Goal: Transaction & Acquisition: Book appointment/travel/reservation

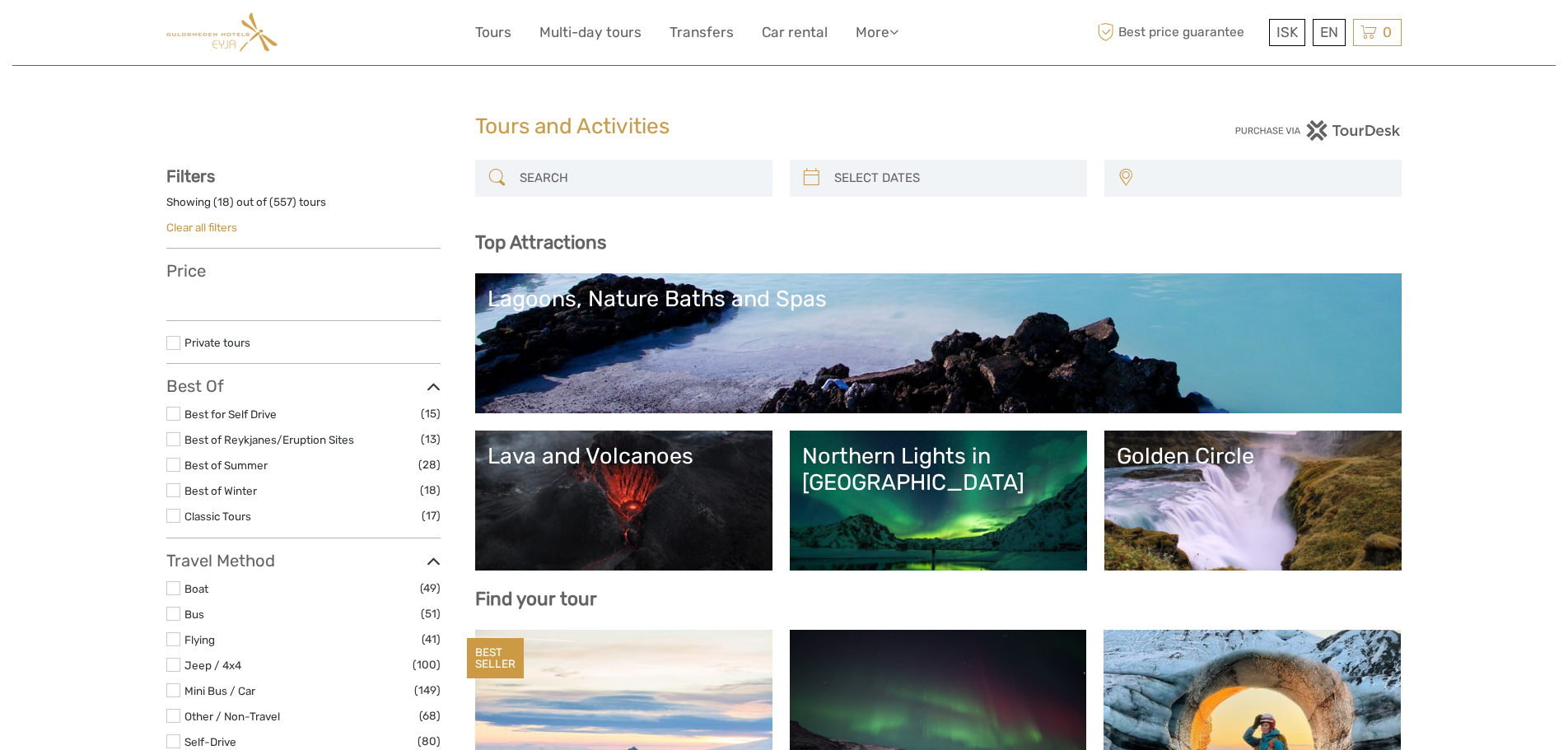
select select
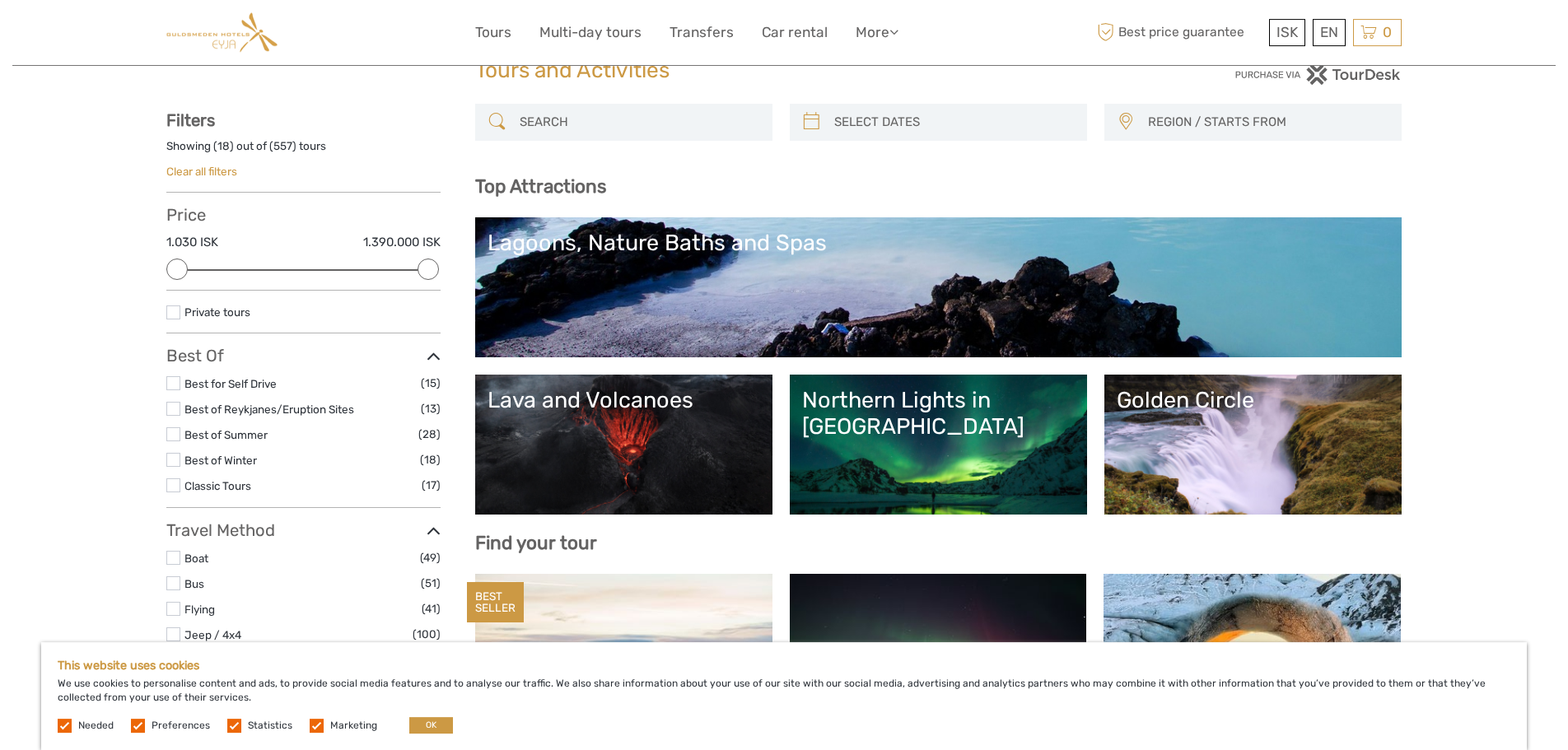
scroll to position [84, 0]
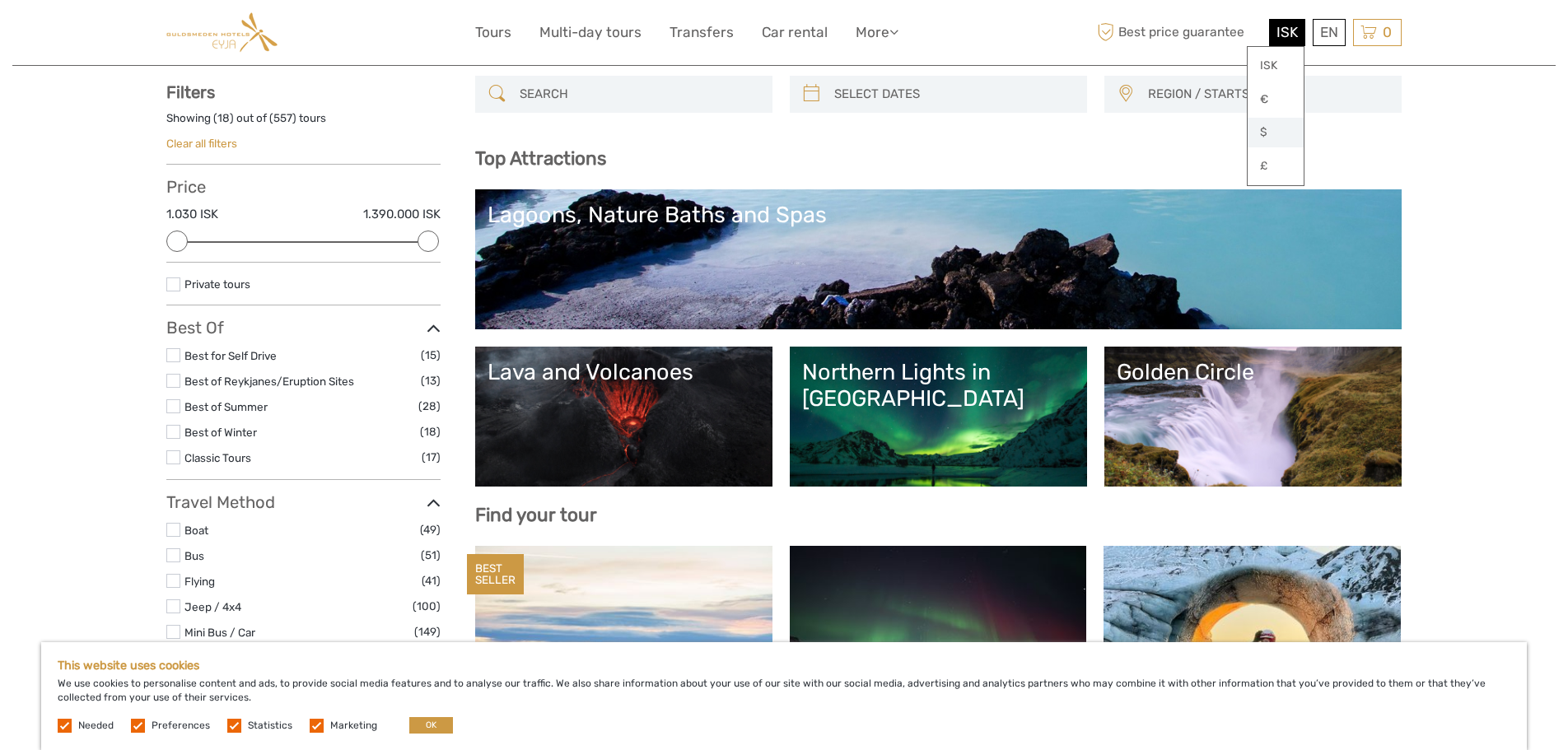
click at [1270, 132] on link "$" at bounding box center [1275, 132] width 56 height 29
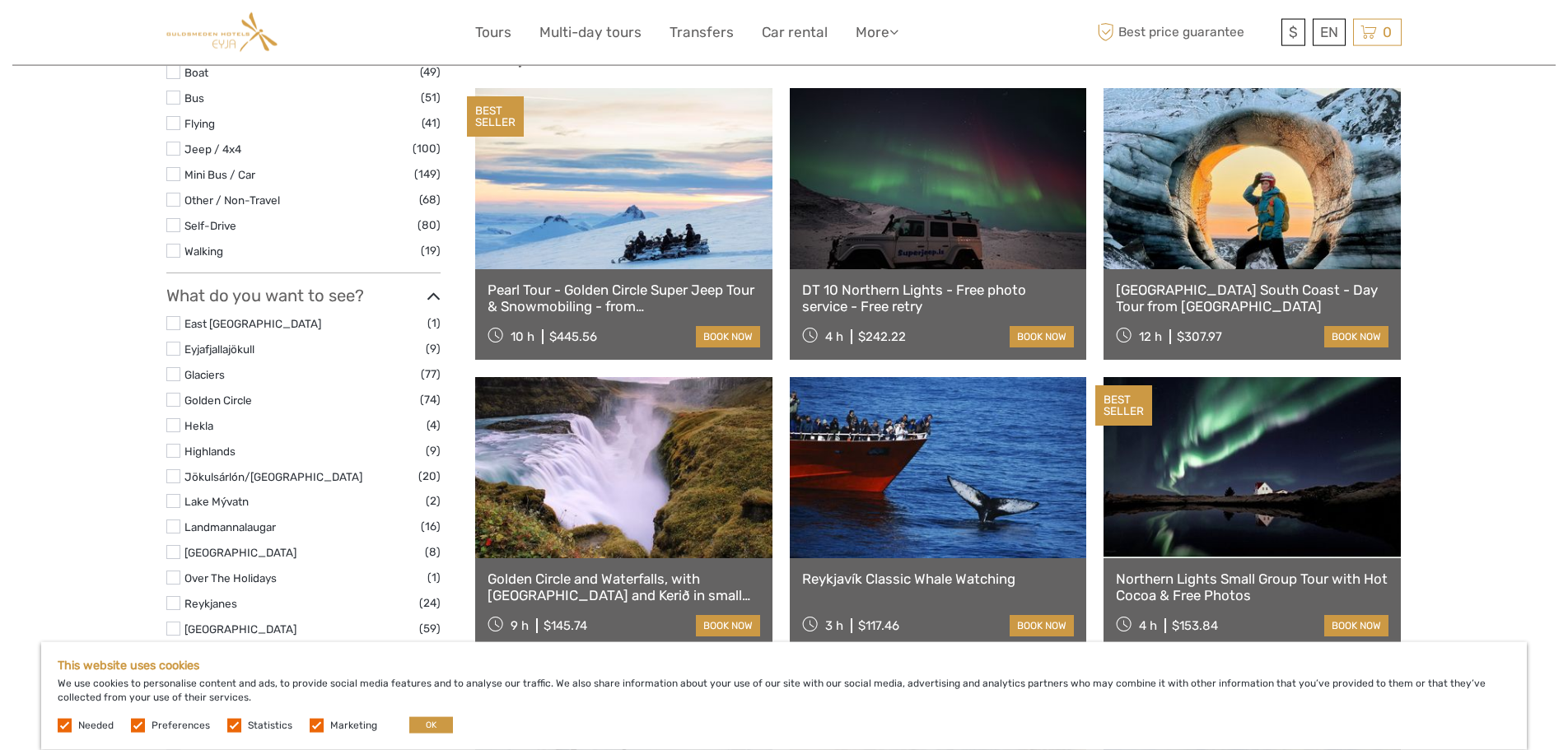
scroll to position [420, 0]
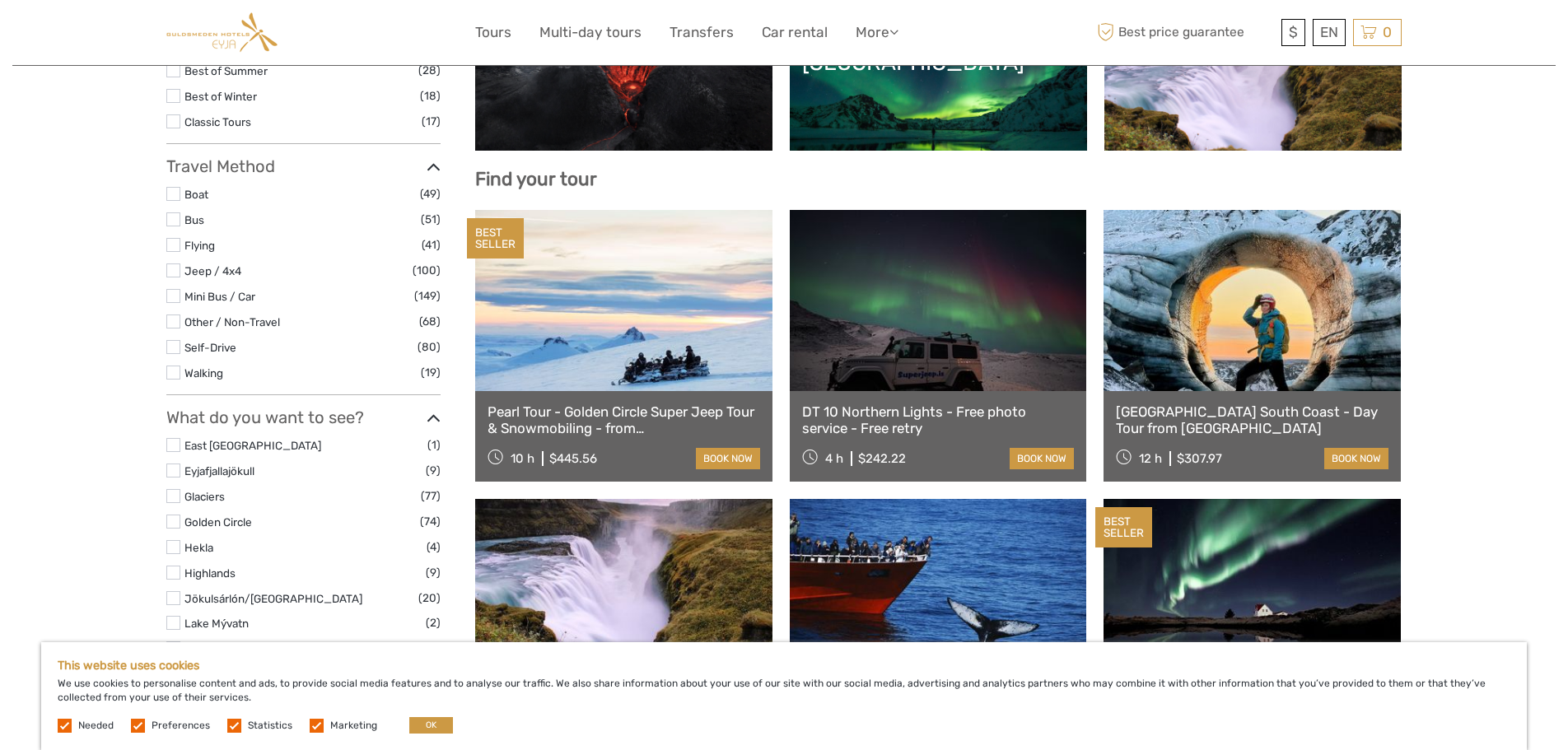
click at [1193, 408] on link "Katla Ice Cave South Coast - Day Tour from Reykjavik" at bounding box center [1252, 421] width 272 height 34
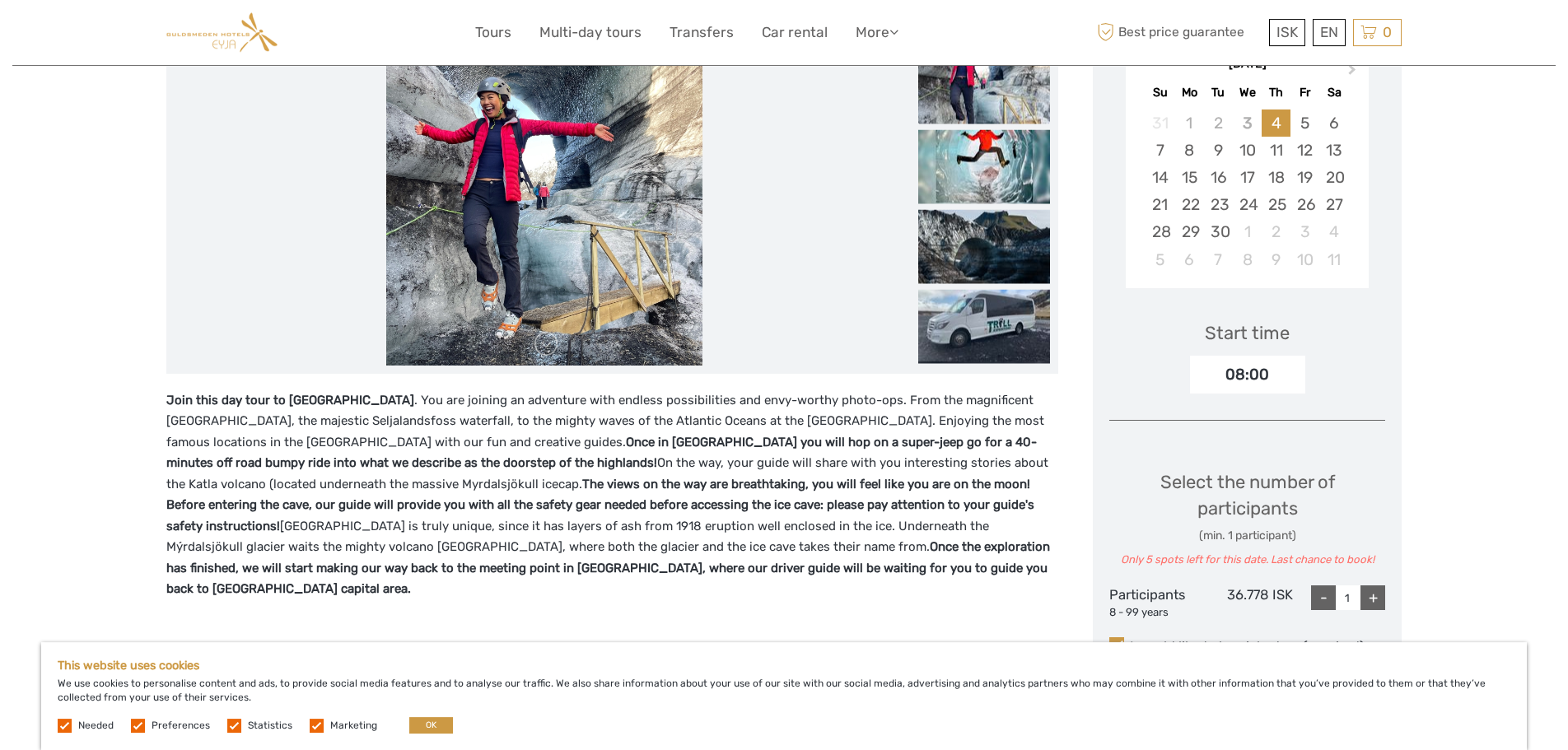
scroll to position [168, 0]
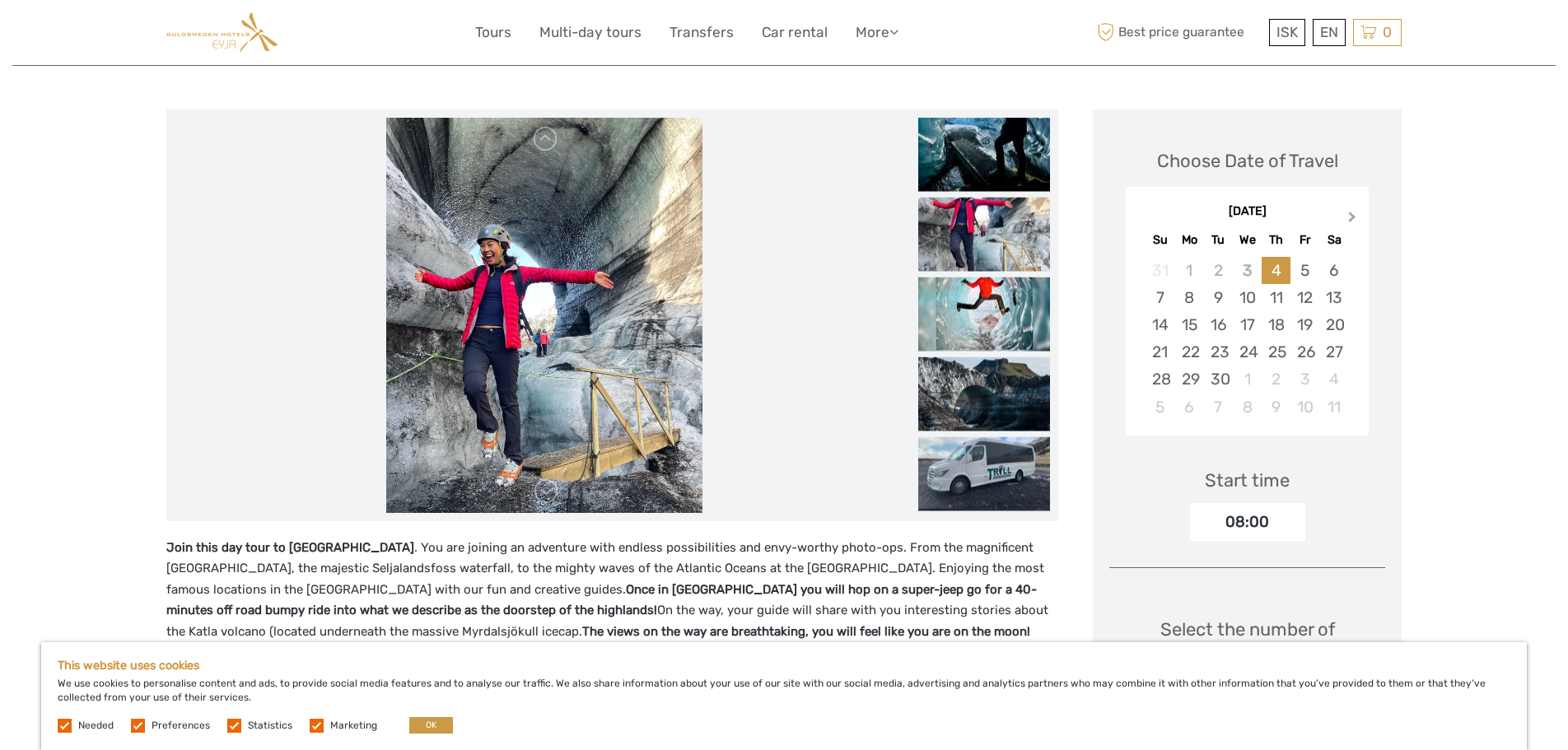
click at [1347, 213] on button "Next Month" at bounding box center [1353, 220] width 26 height 26
click at [1352, 218] on span "Next Month" at bounding box center [1352, 219] width 0 height 24
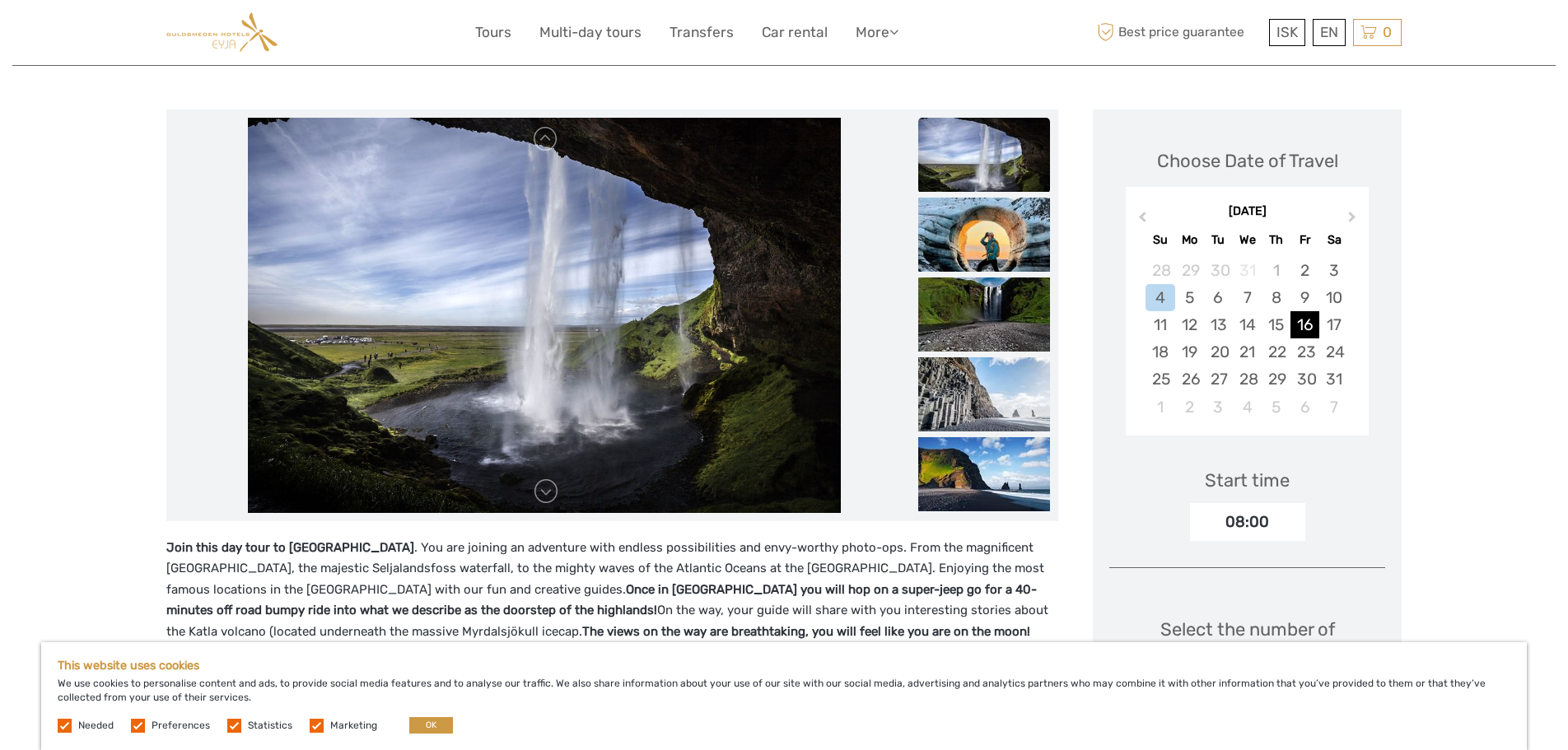
click at [1301, 322] on div "16" at bounding box center [1304, 324] width 28 height 27
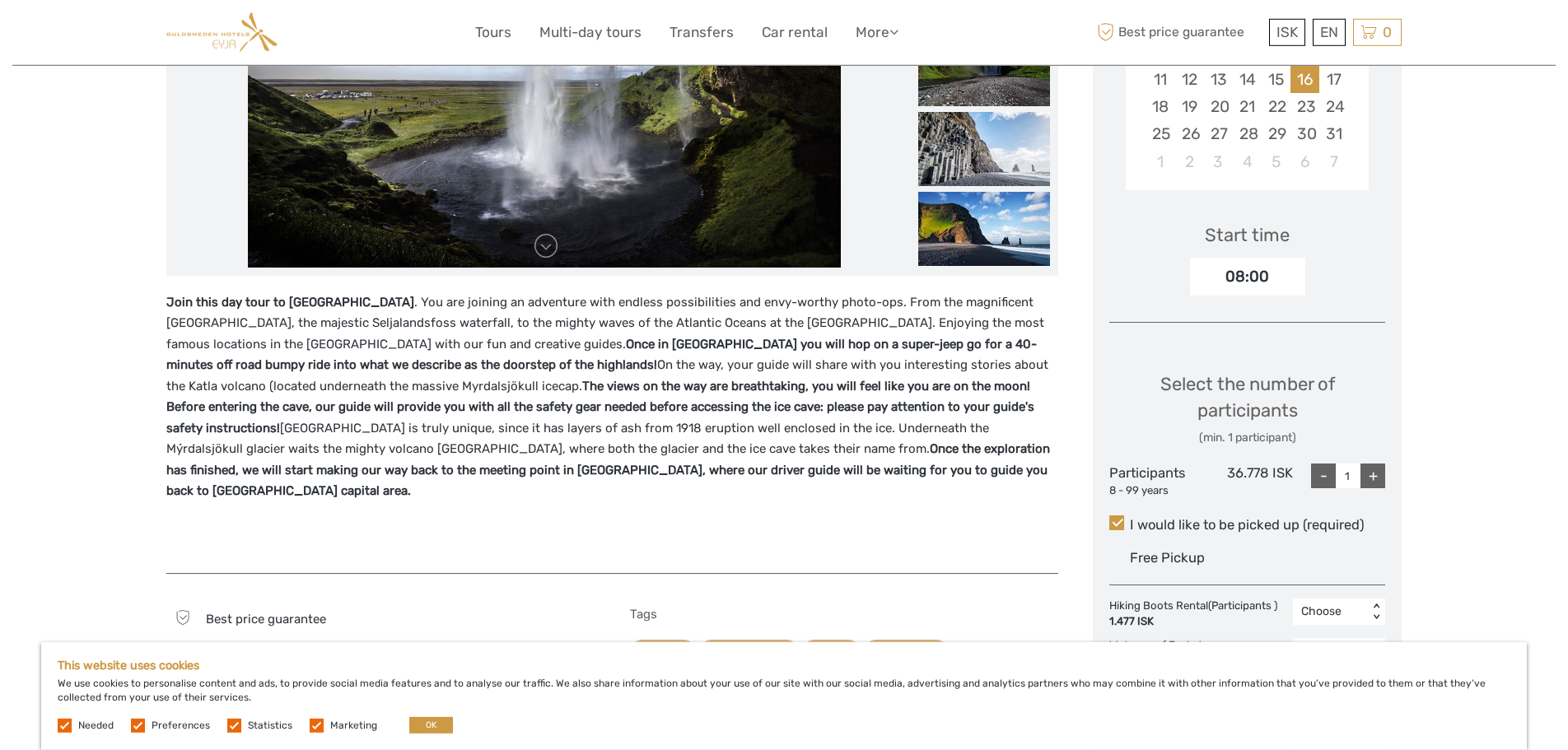
scroll to position [504, 0]
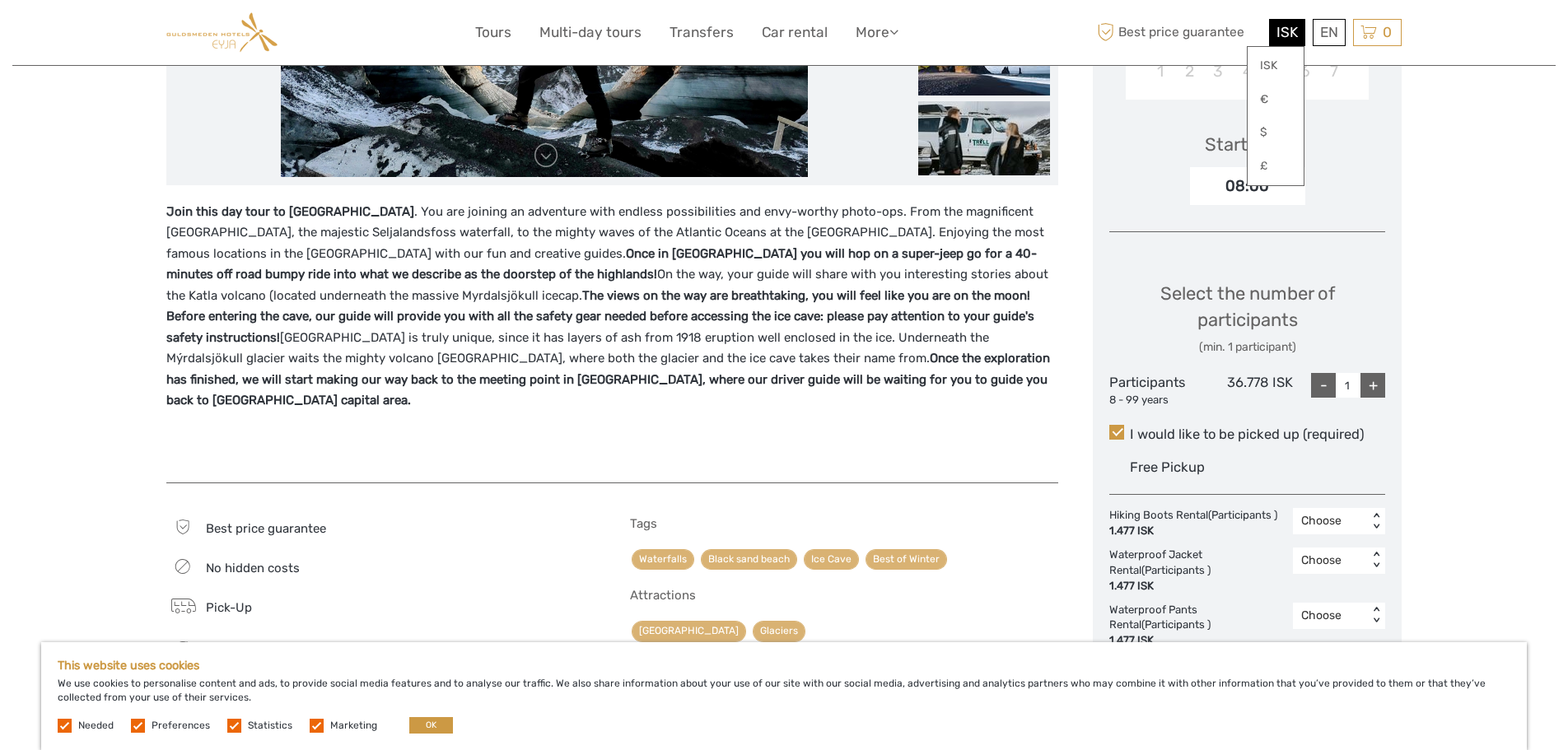
click at [1289, 30] on span "ISK" at bounding box center [1286, 31] width 22 height 16
click at [1271, 131] on link "$" at bounding box center [1275, 132] width 56 height 29
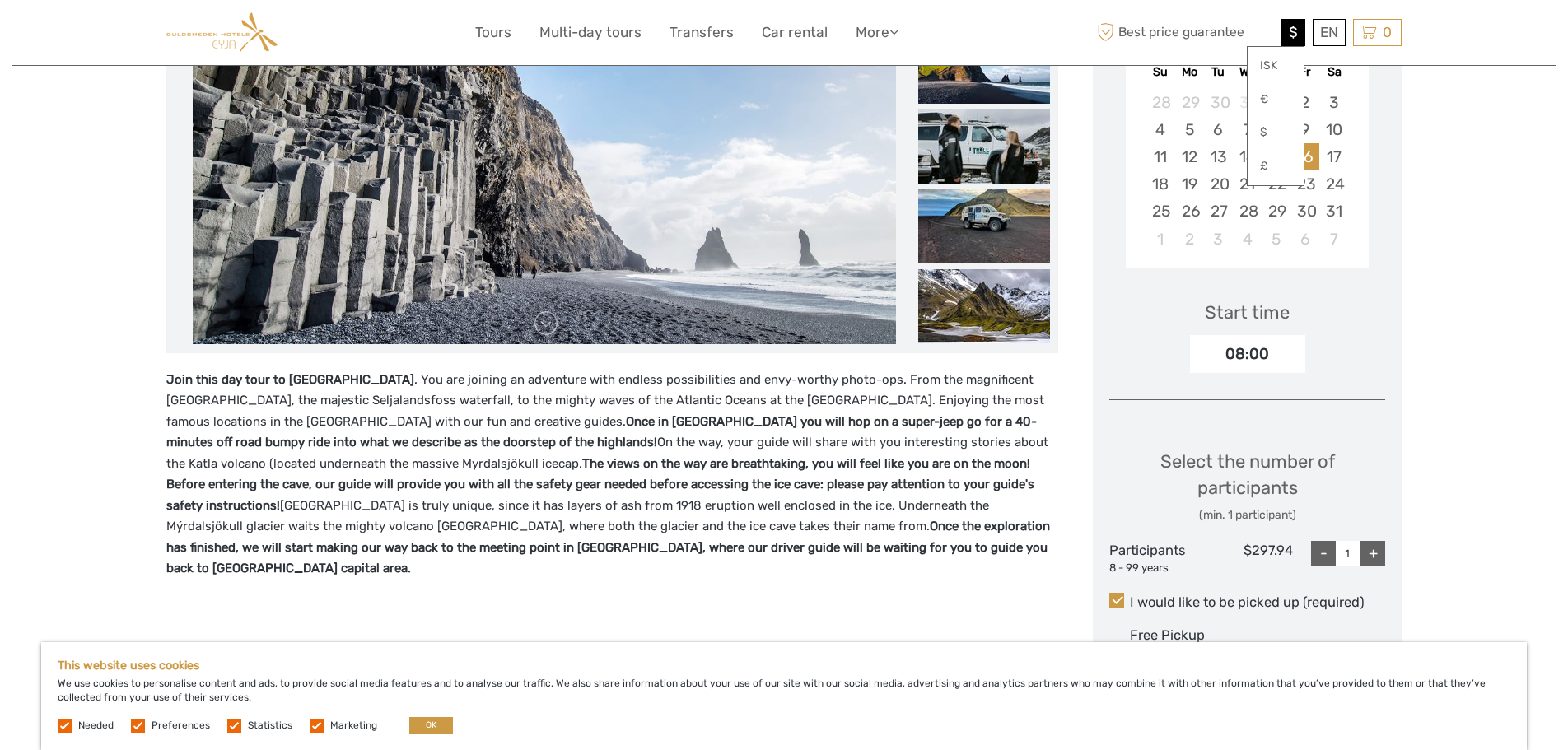
scroll to position [0, 0]
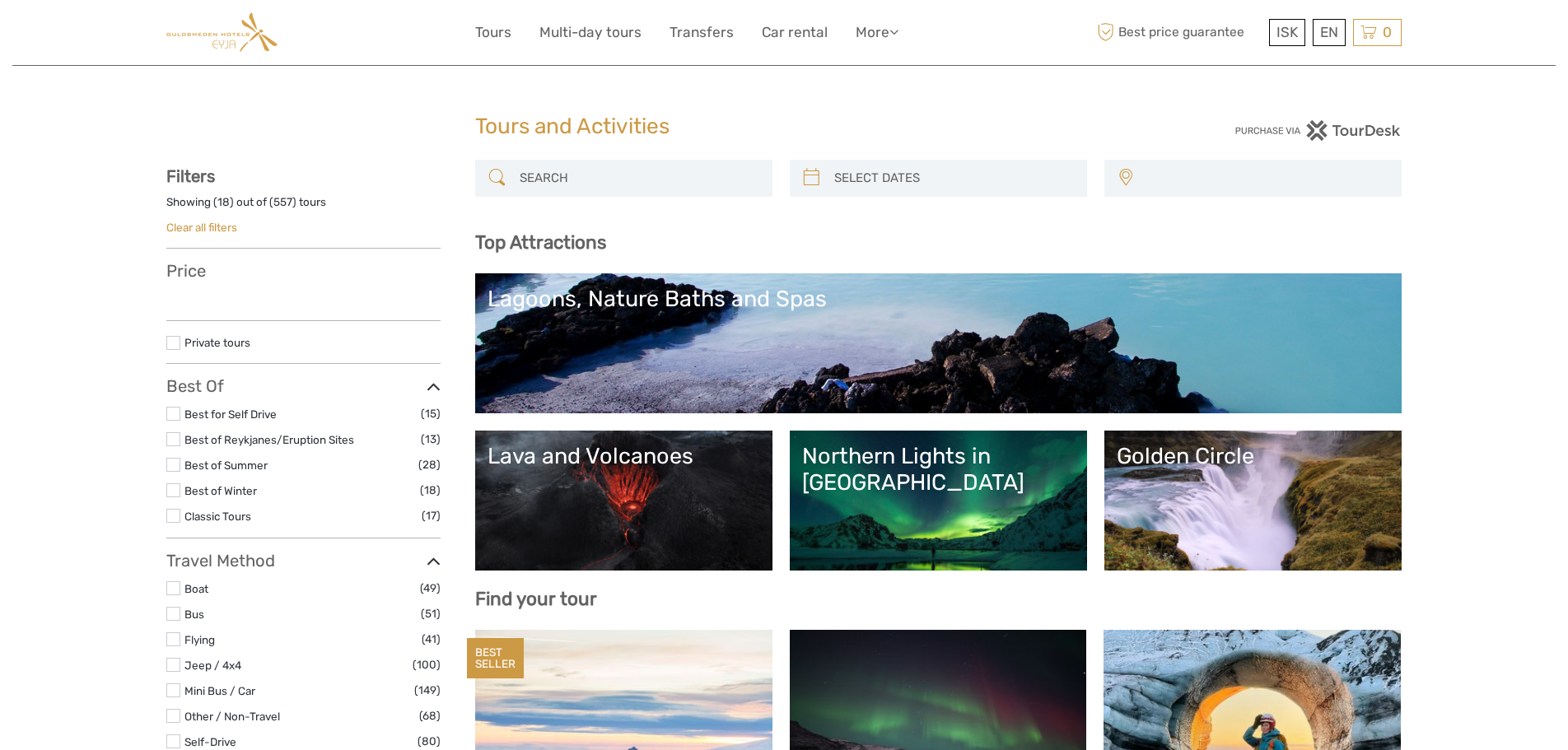
select select
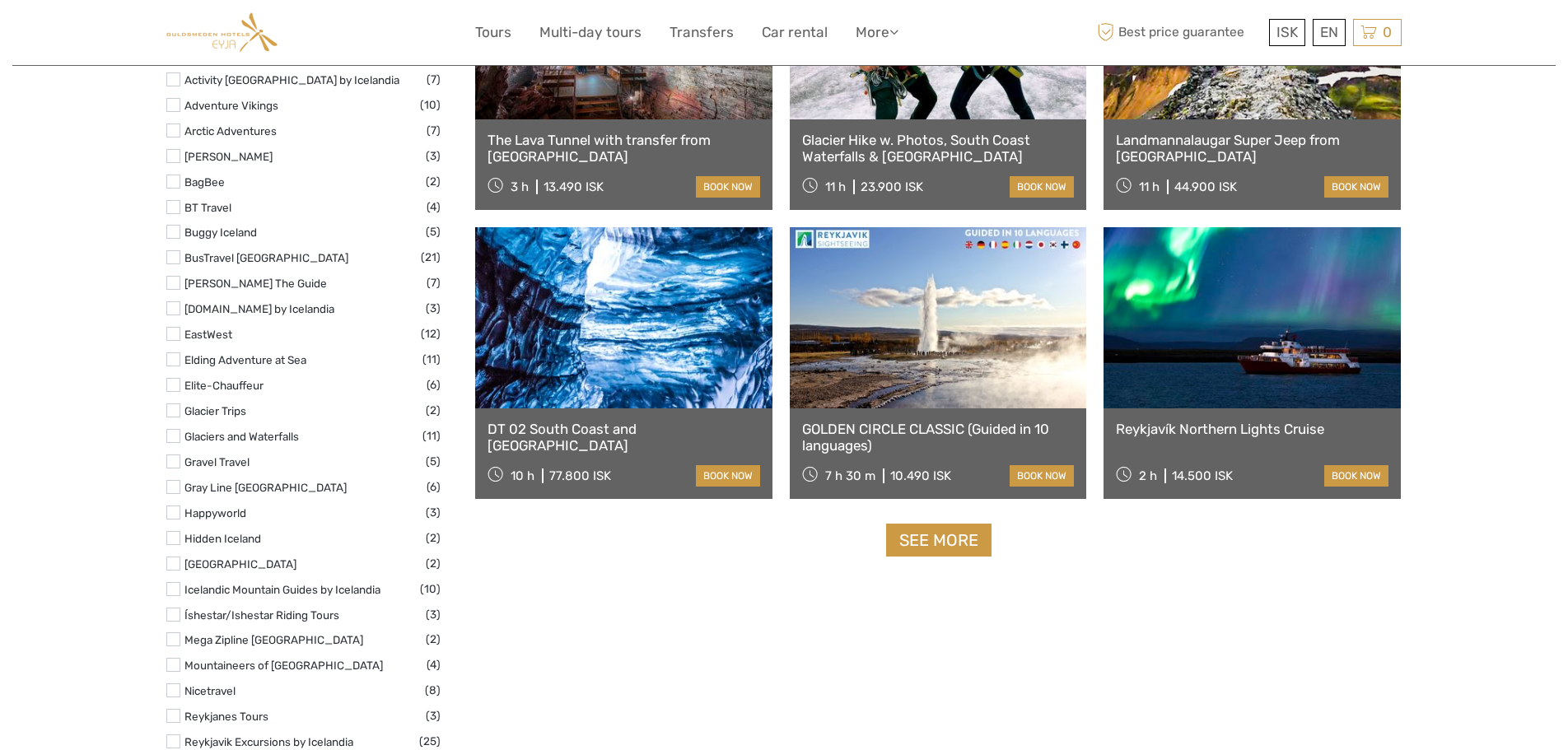
select select
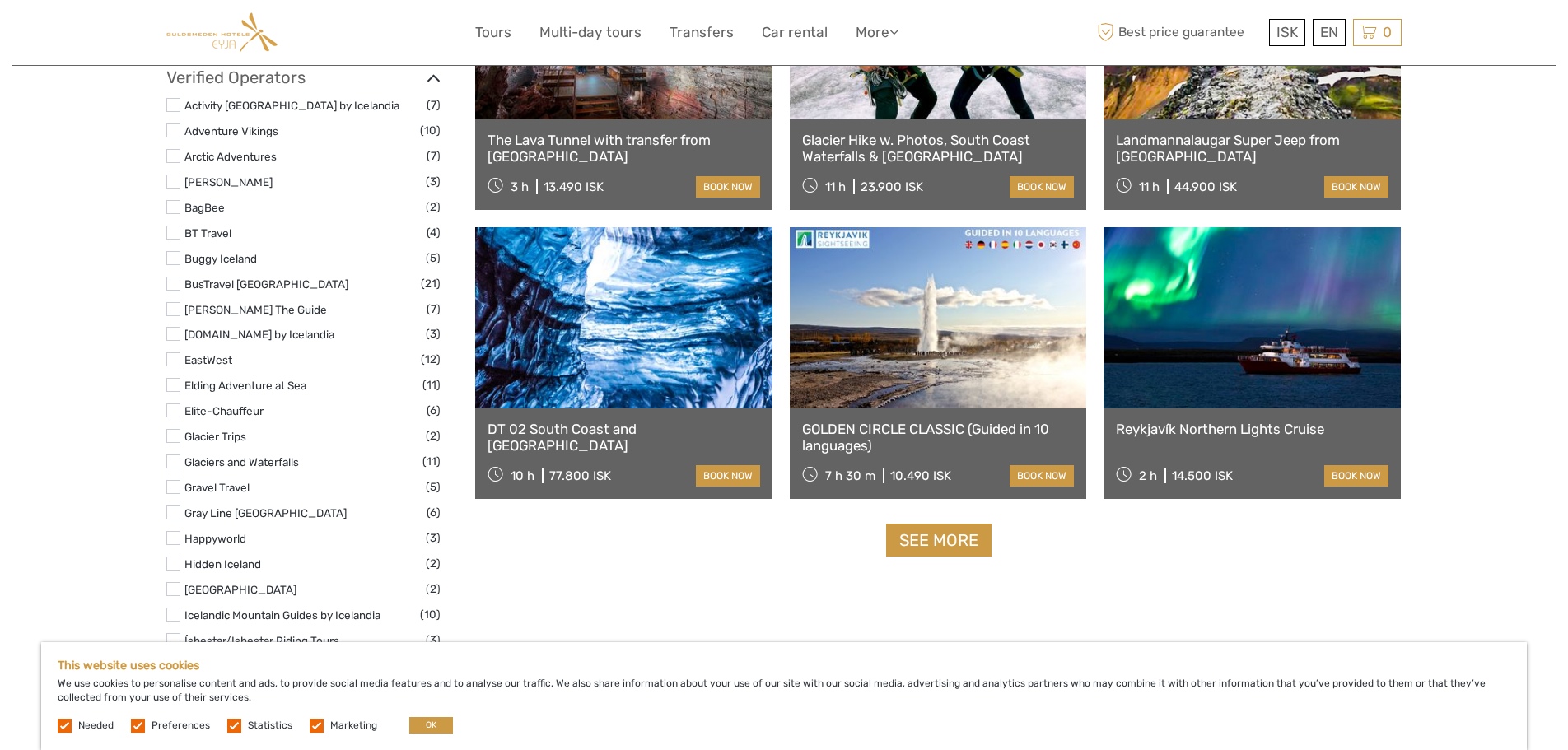
scroll to position [1874, 0]
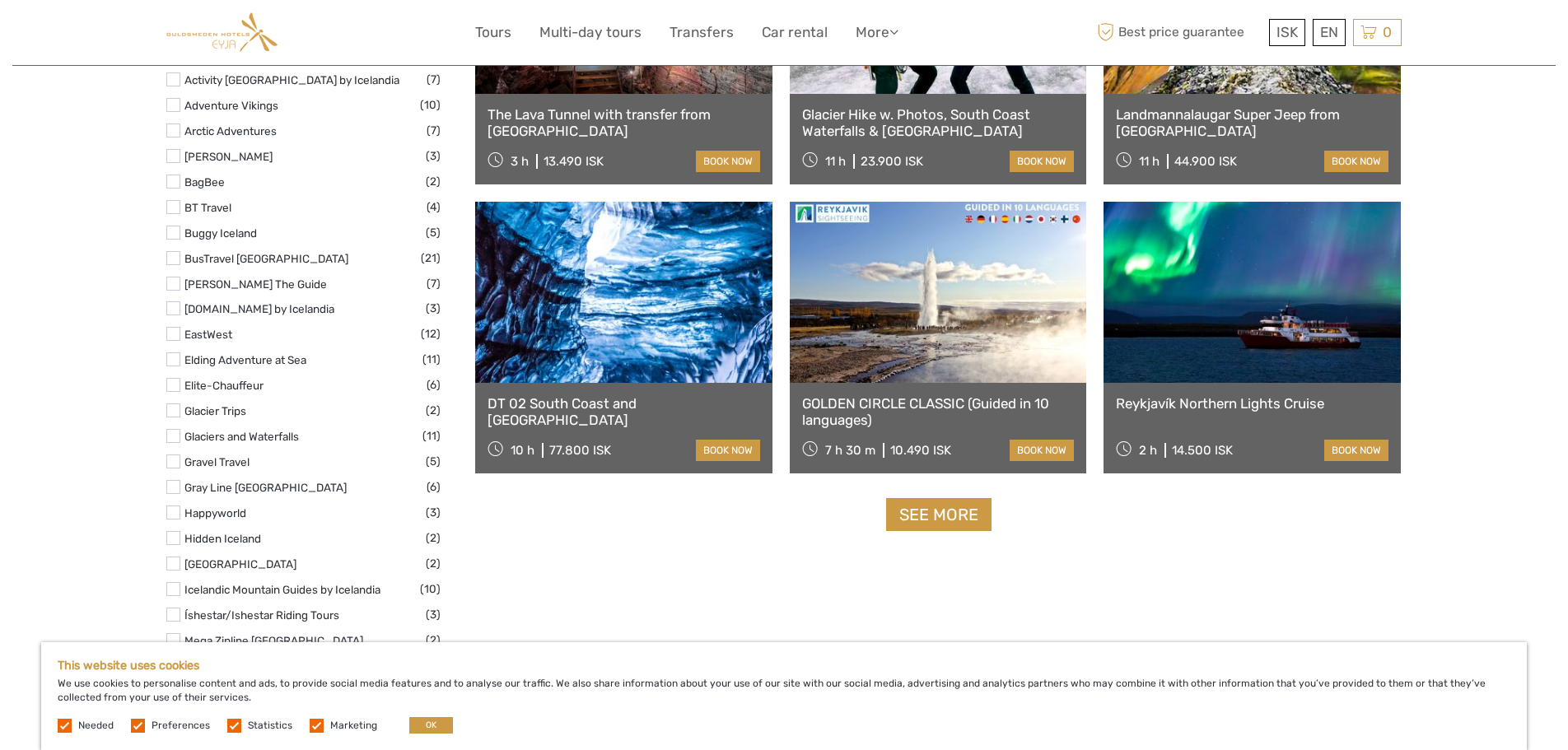
click at [601, 349] on link at bounding box center [623, 292] width 297 height 182
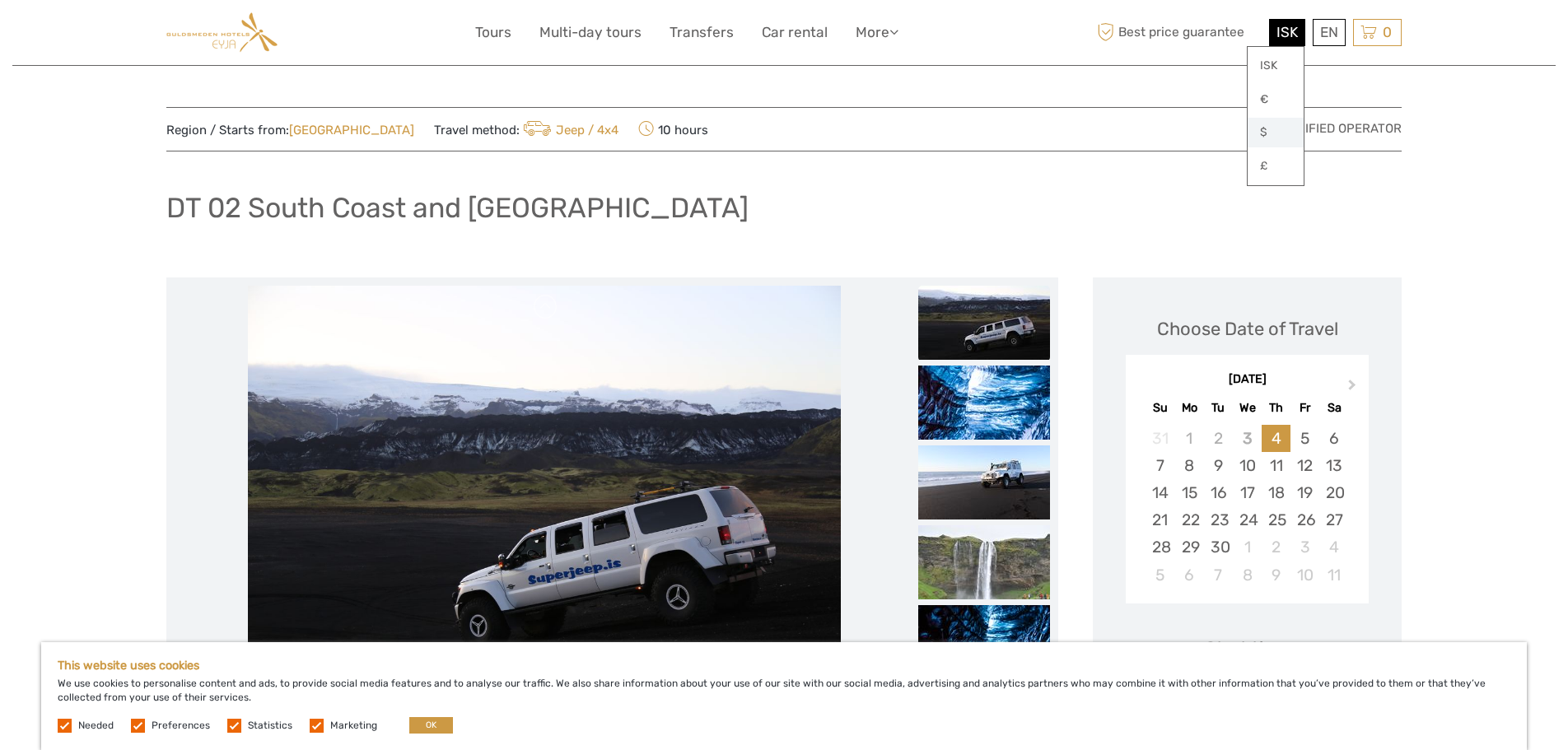
click at [1270, 134] on link "$" at bounding box center [1275, 132] width 56 height 29
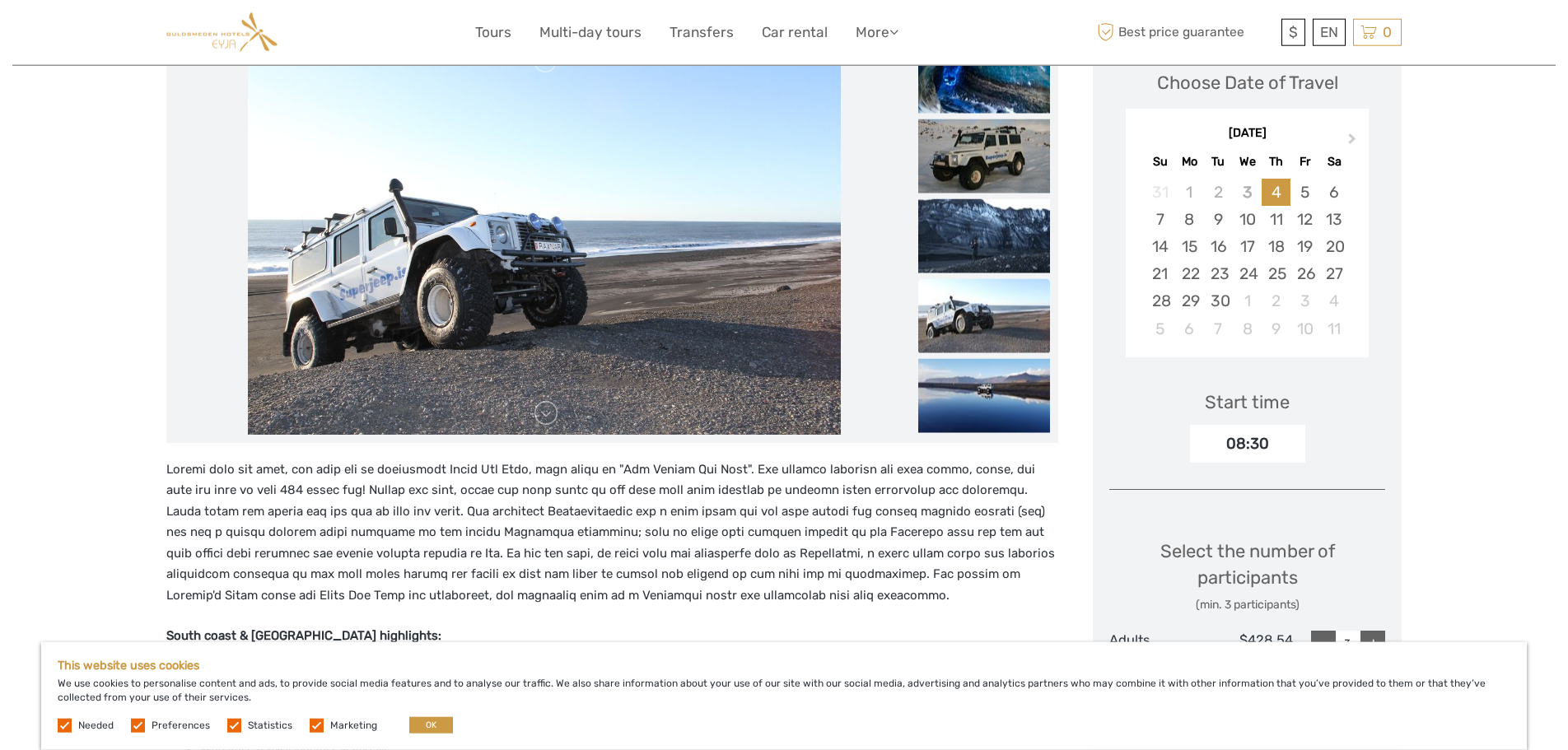
scroll to position [84, 0]
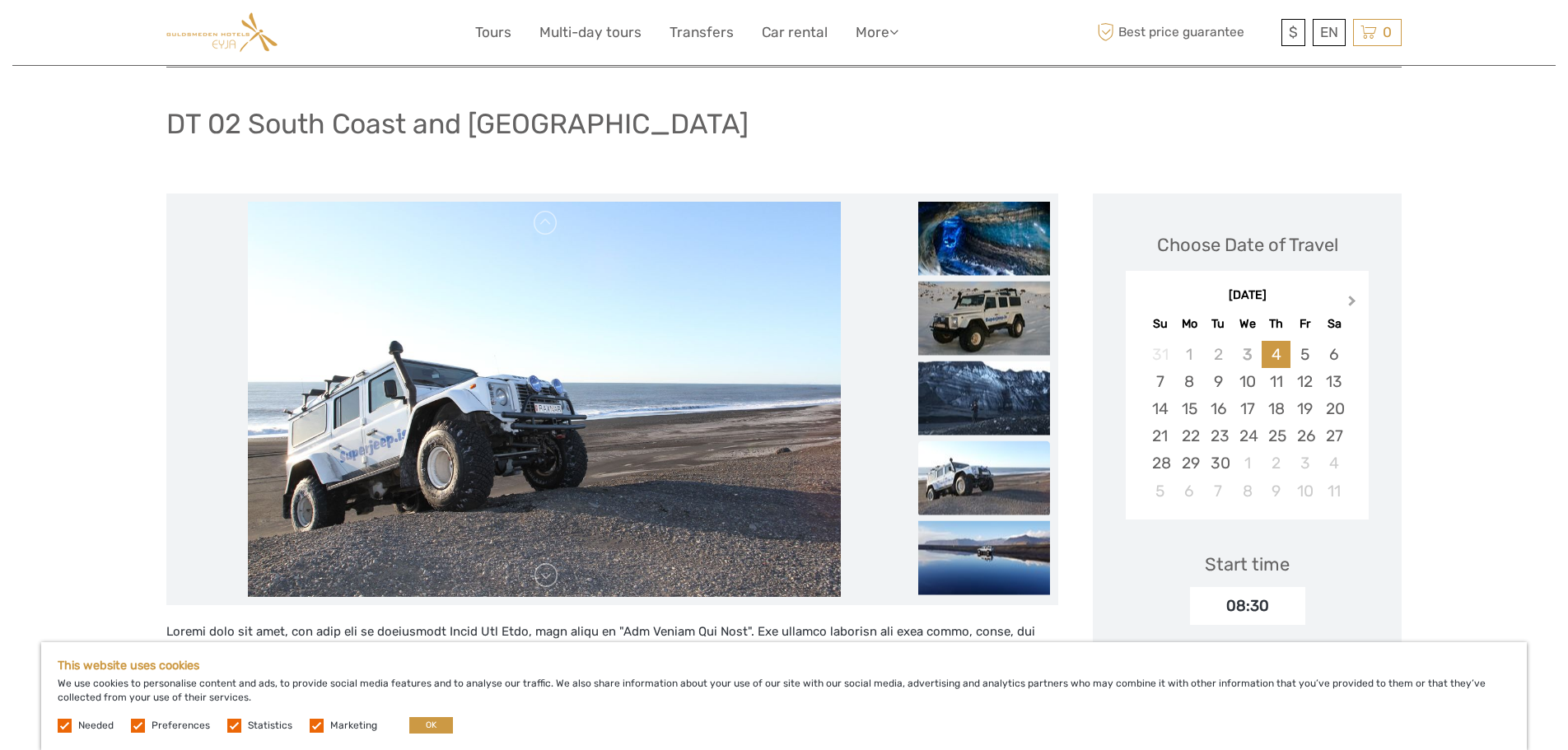
click at [1349, 295] on button "Next Month" at bounding box center [1353, 305] width 26 height 26
click at [1301, 404] on div "16" at bounding box center [1304, 409] width 28 height 27
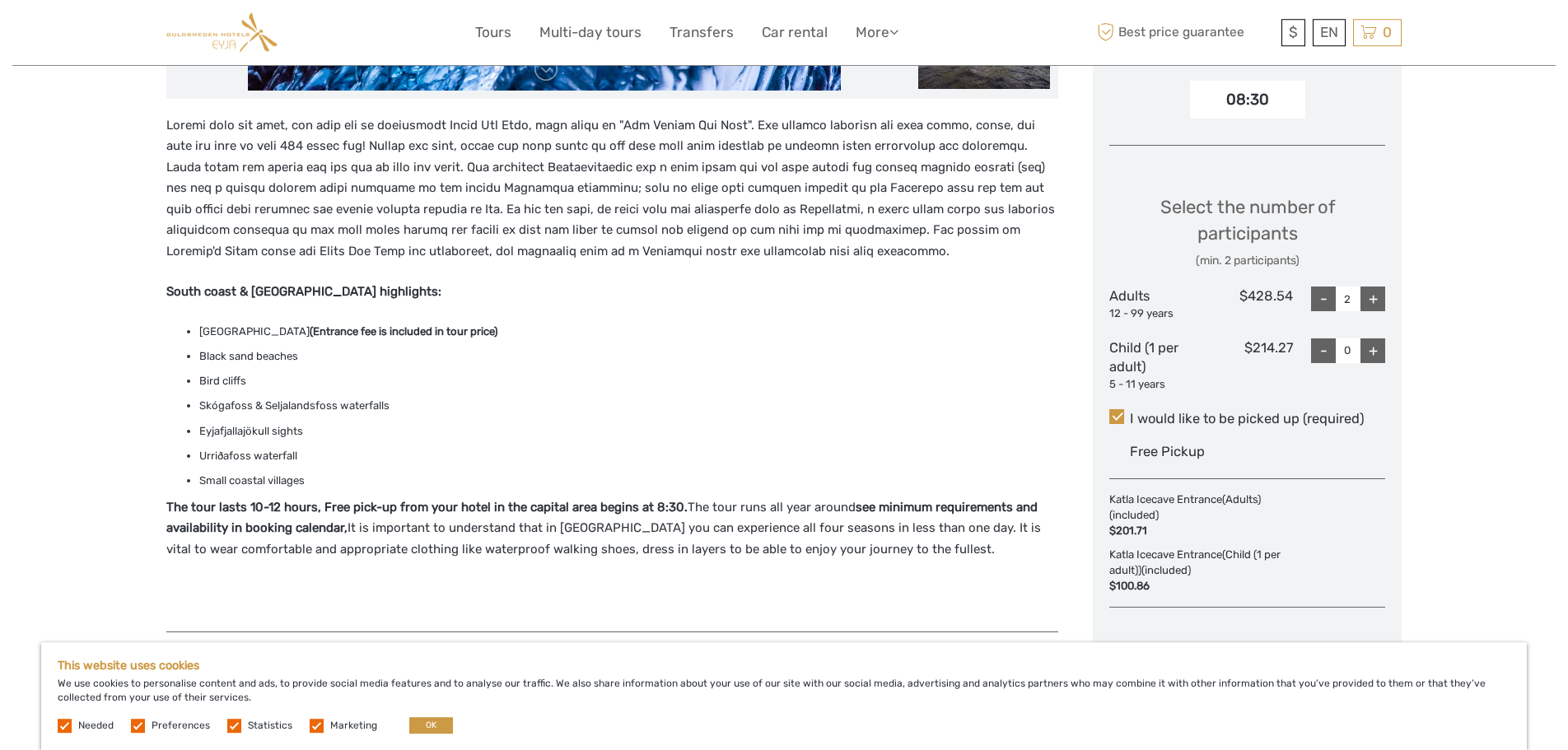
scroll to position [588, 0]
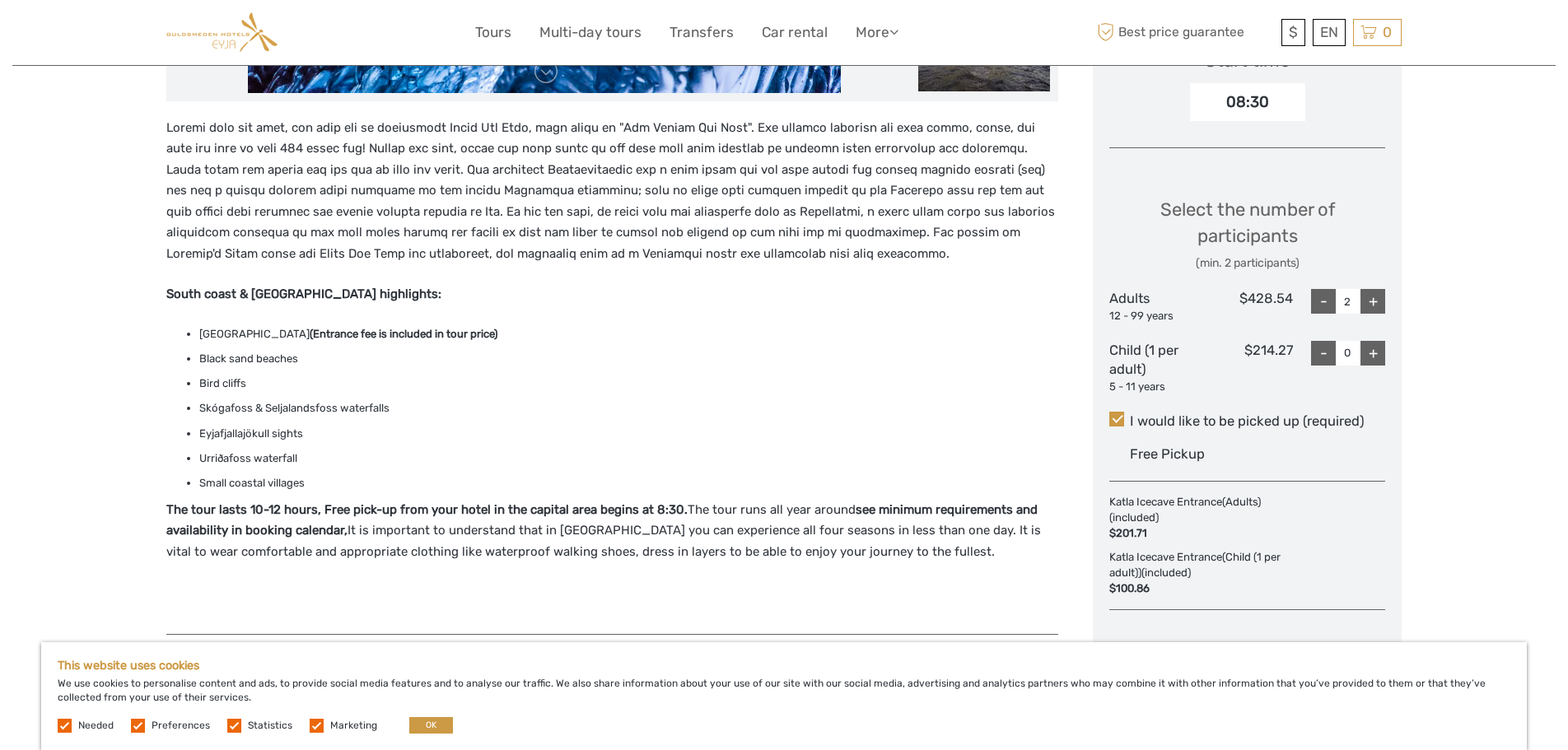
click at [1321, 300] on div "-" at bounding box center [1323, 302] width 25 height 25
type input "1"
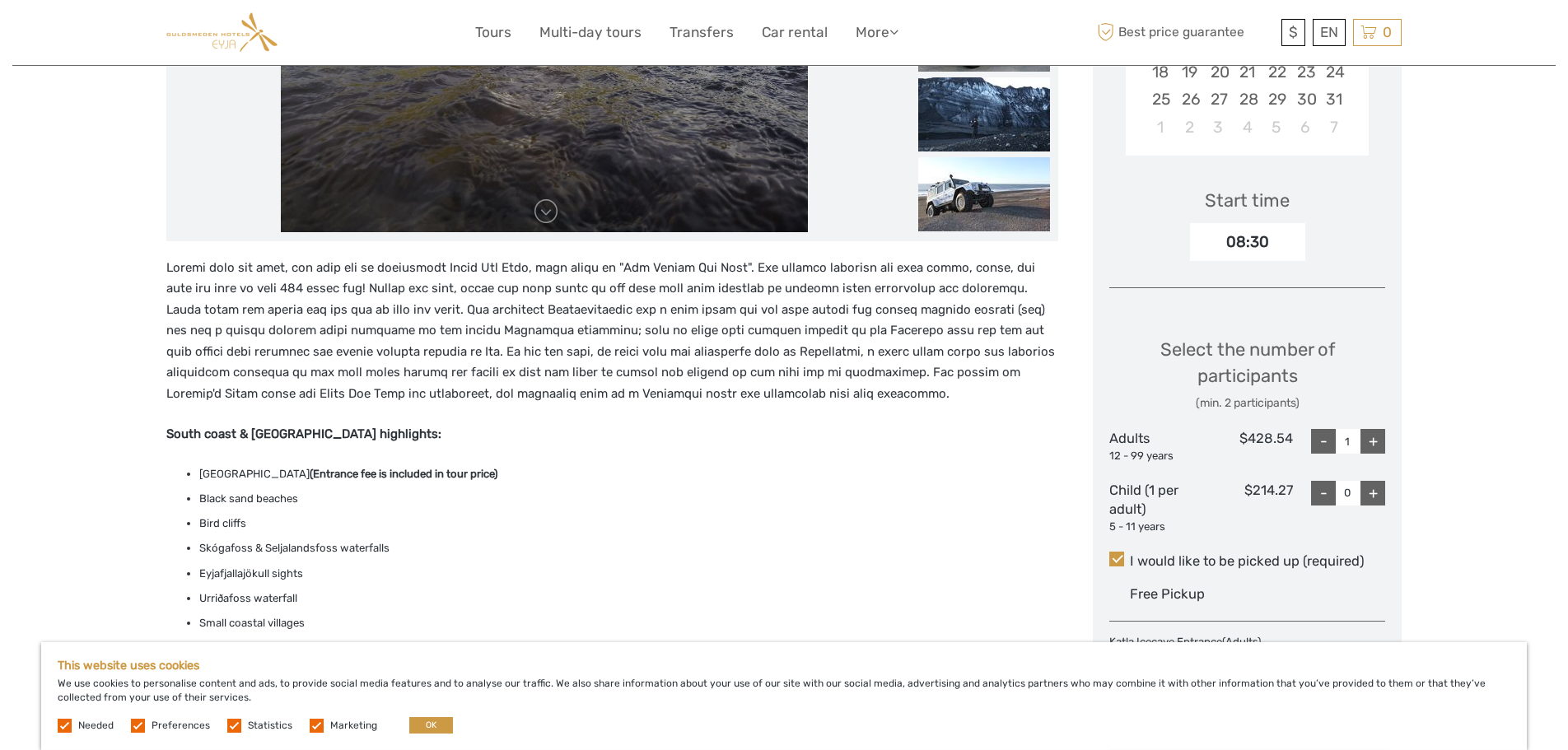
scroll to position [420, 0]
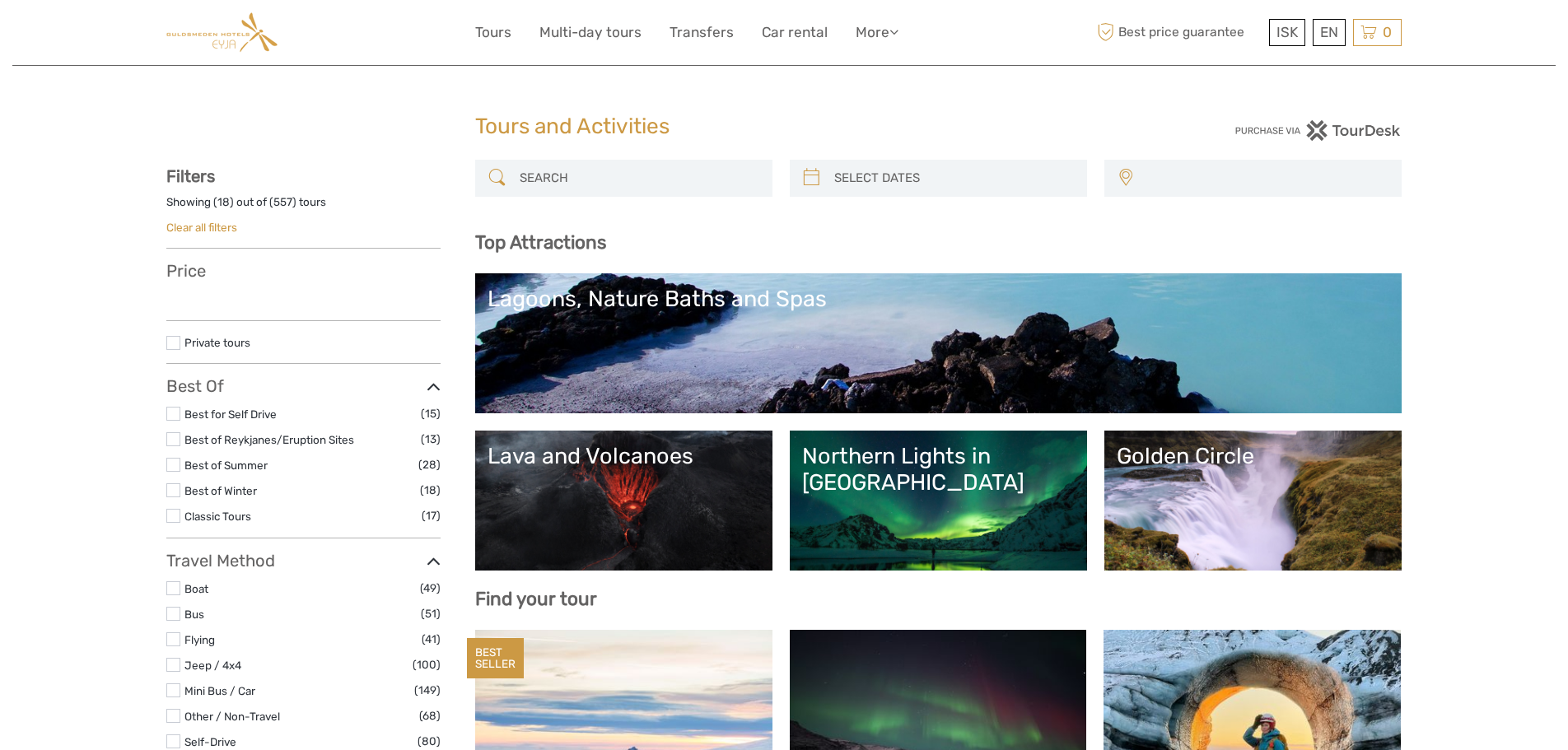
select select
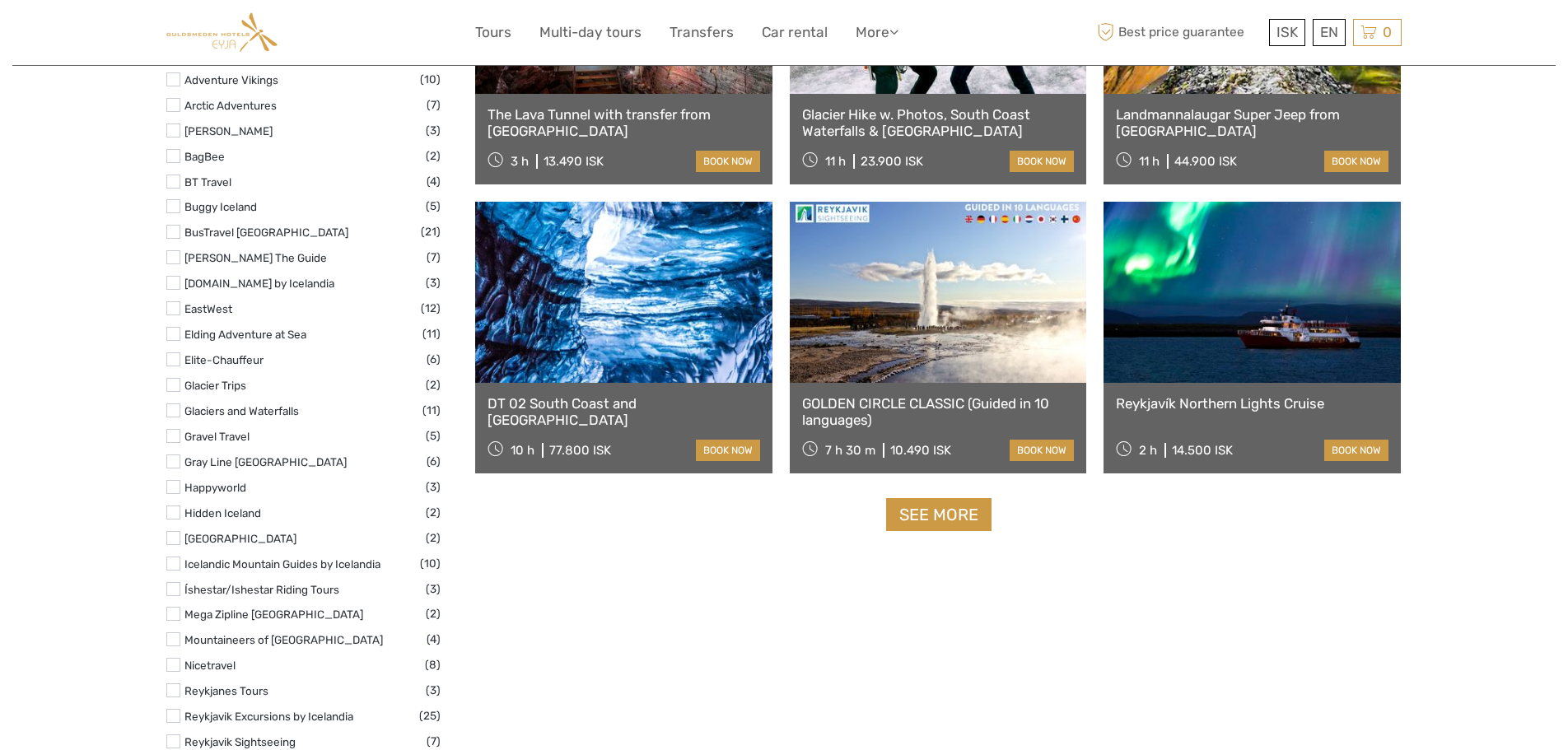
scroll to position [1874, 0]
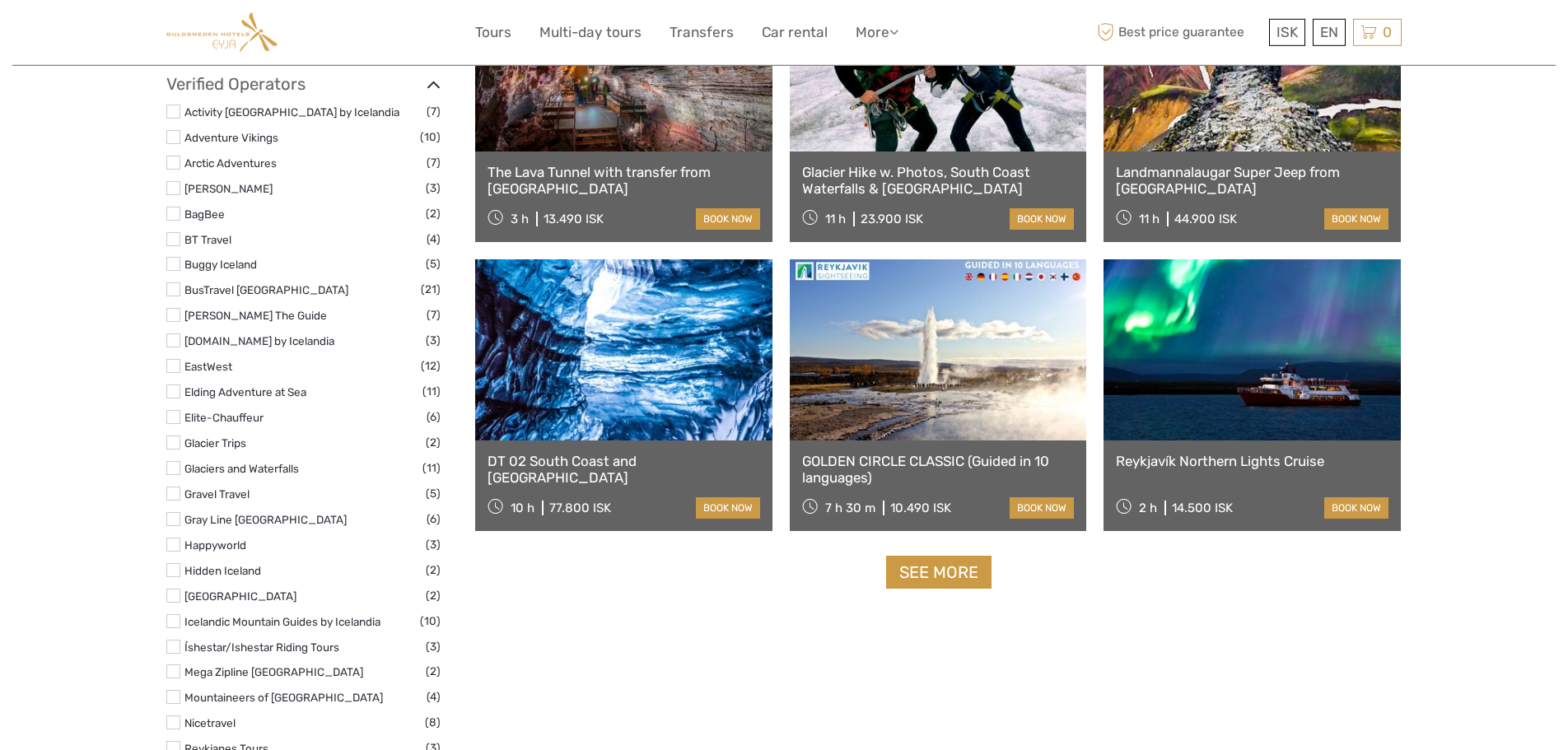
select select
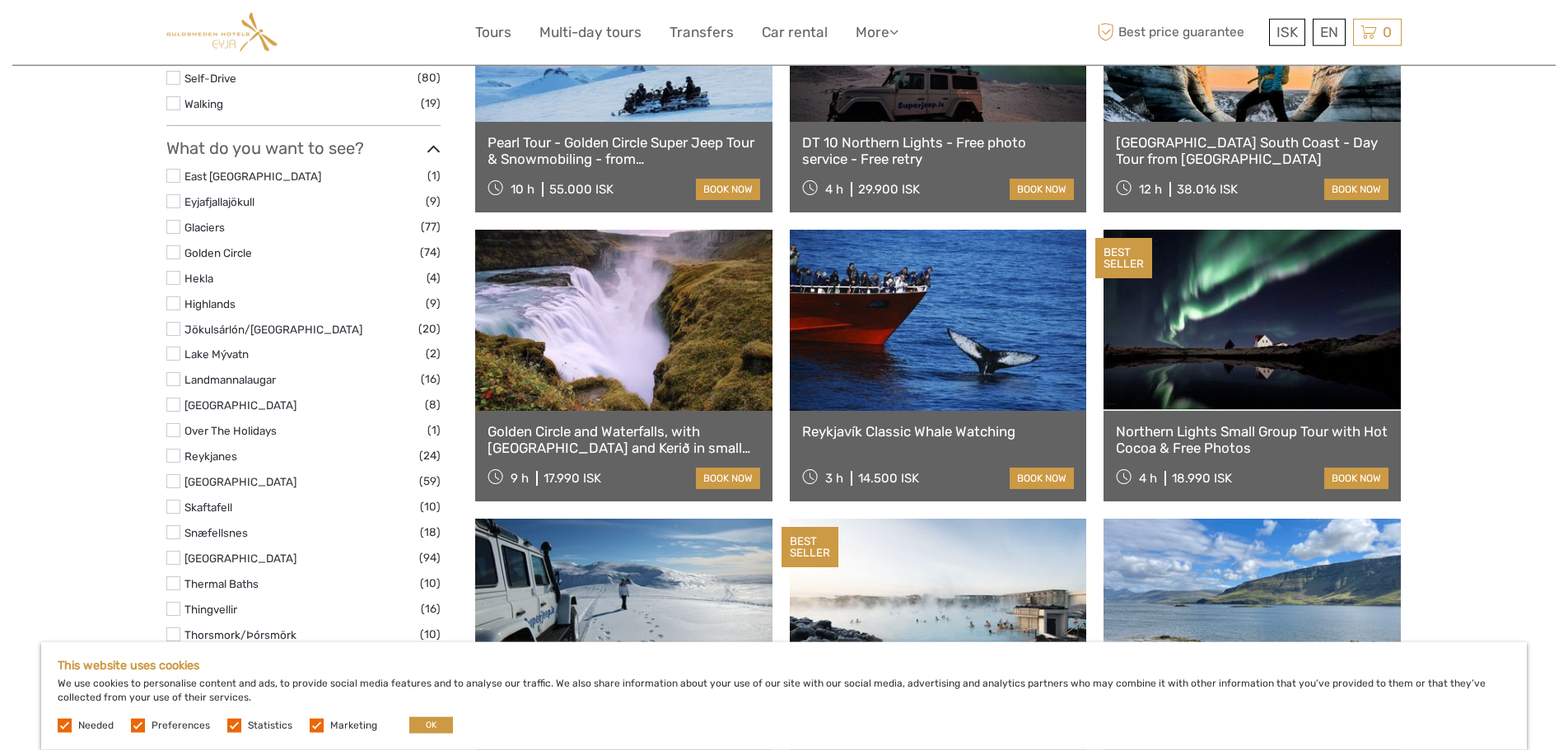
scroll to position [723, 0]
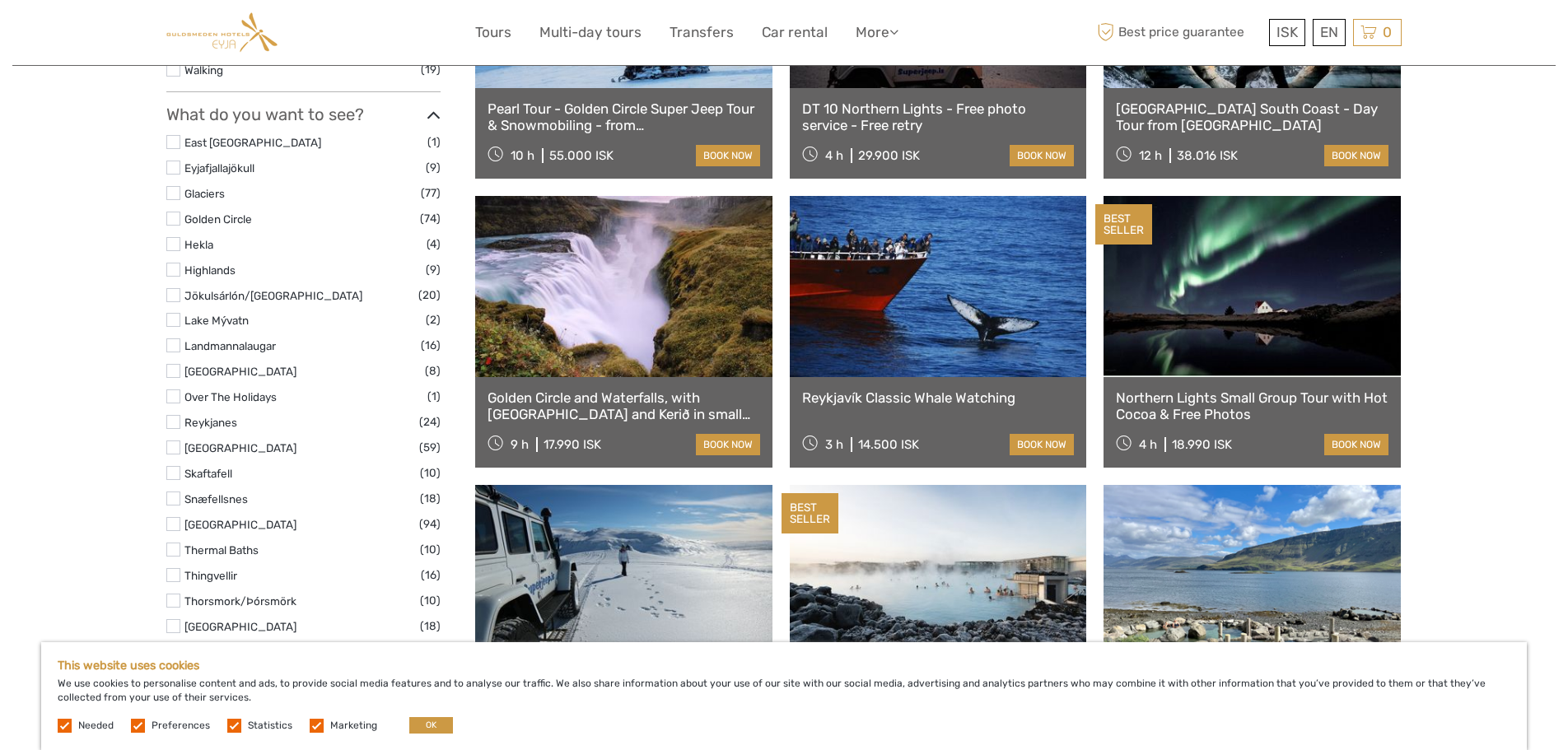
click at [932, 329] on link at bounding box center [938, 287] width 297 height 182
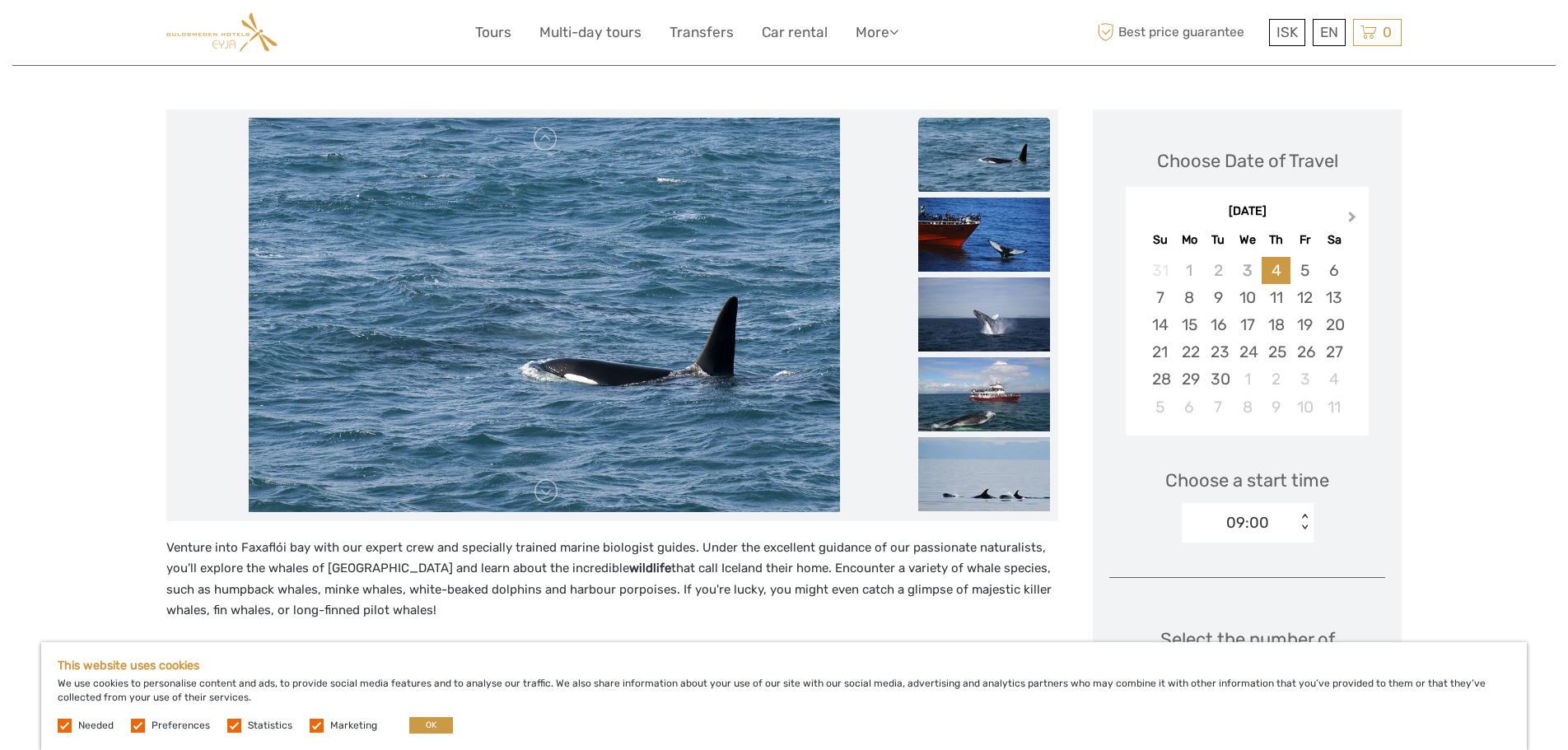
click at [1352, 217] on span "Next Month" at bounding box center [1352, 219] width 0 height 24
click at [1334, 328] on div "17" at bounding box center [1333, 324] width 28 height 27
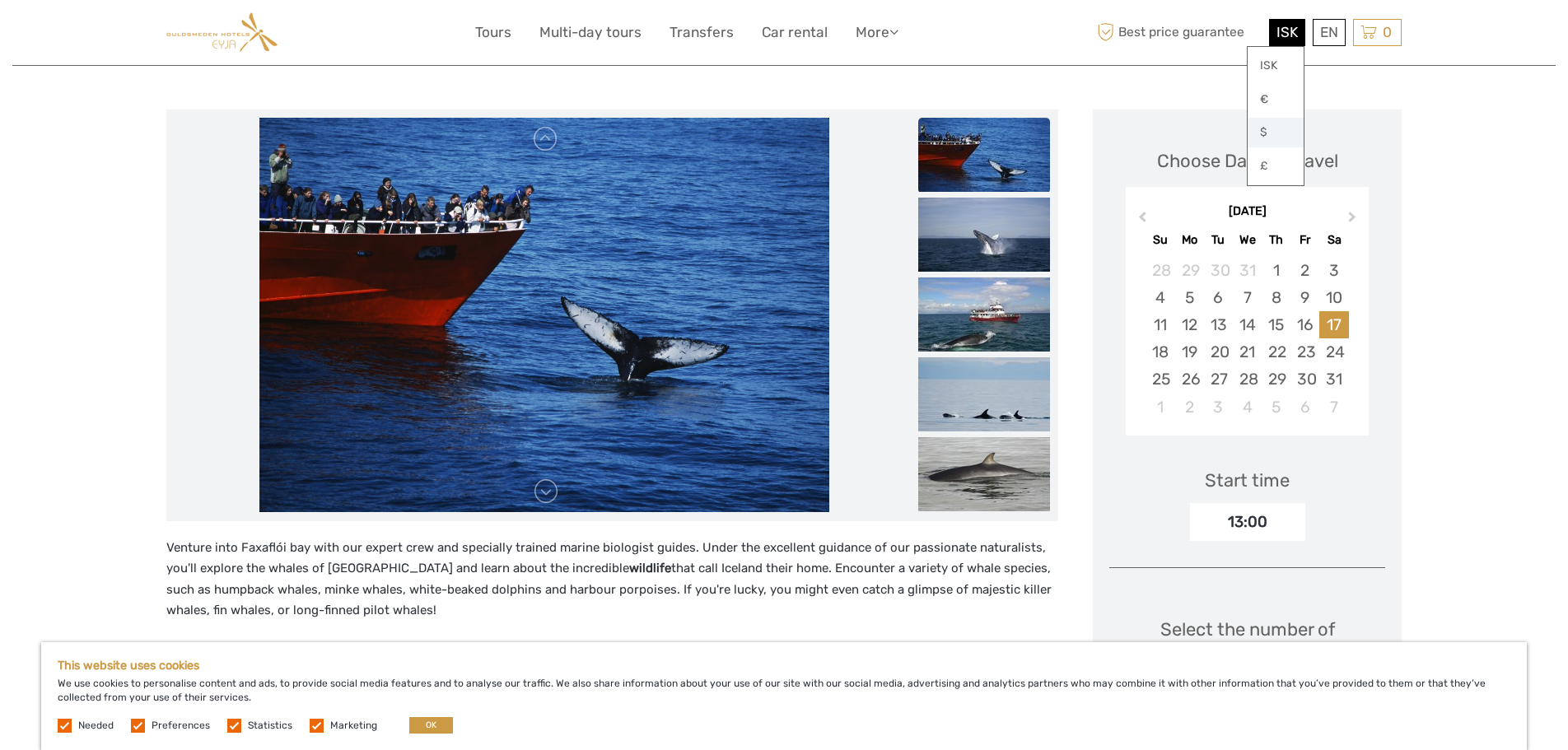
click at [1258, 134] on link "$" at bounding box center [1275, 132] width 56 height 29
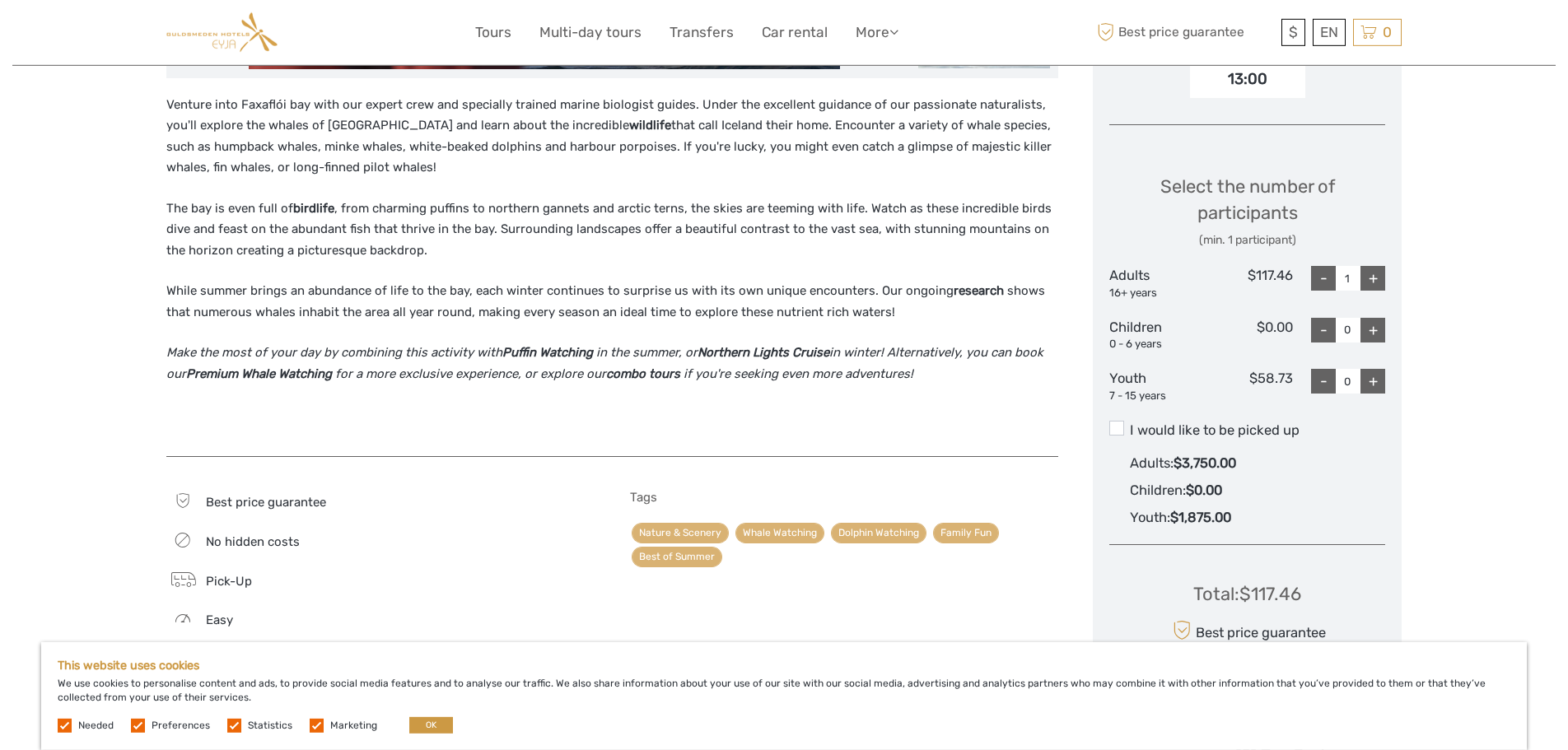
scroll to position [588, 0]
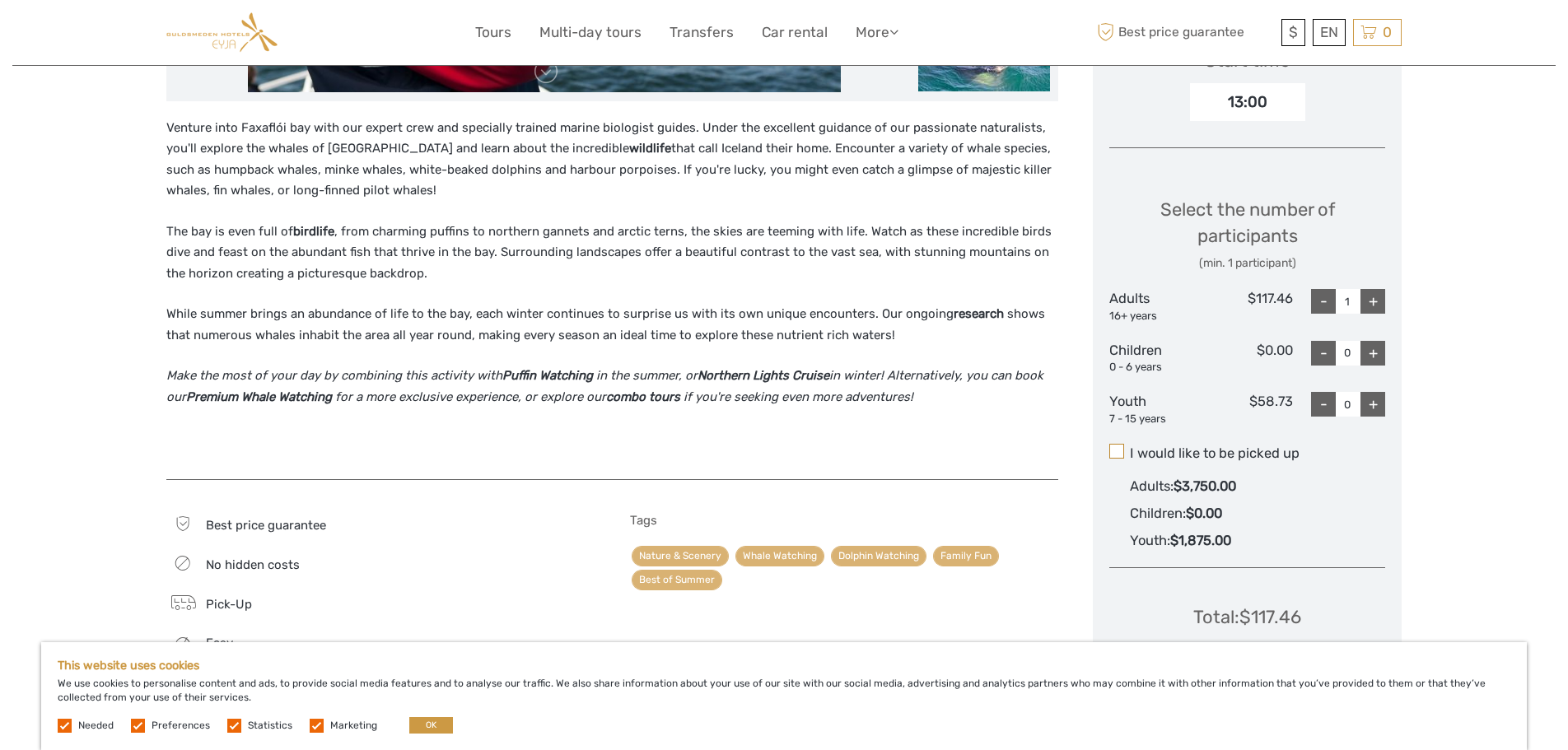
click at [1117, 447] on span at bounding box center [1117, 451] width 15 height 15
click at [1130, 447] on input "I would like to be picked up" at bounding box center [1130, 447] width 0 height 0
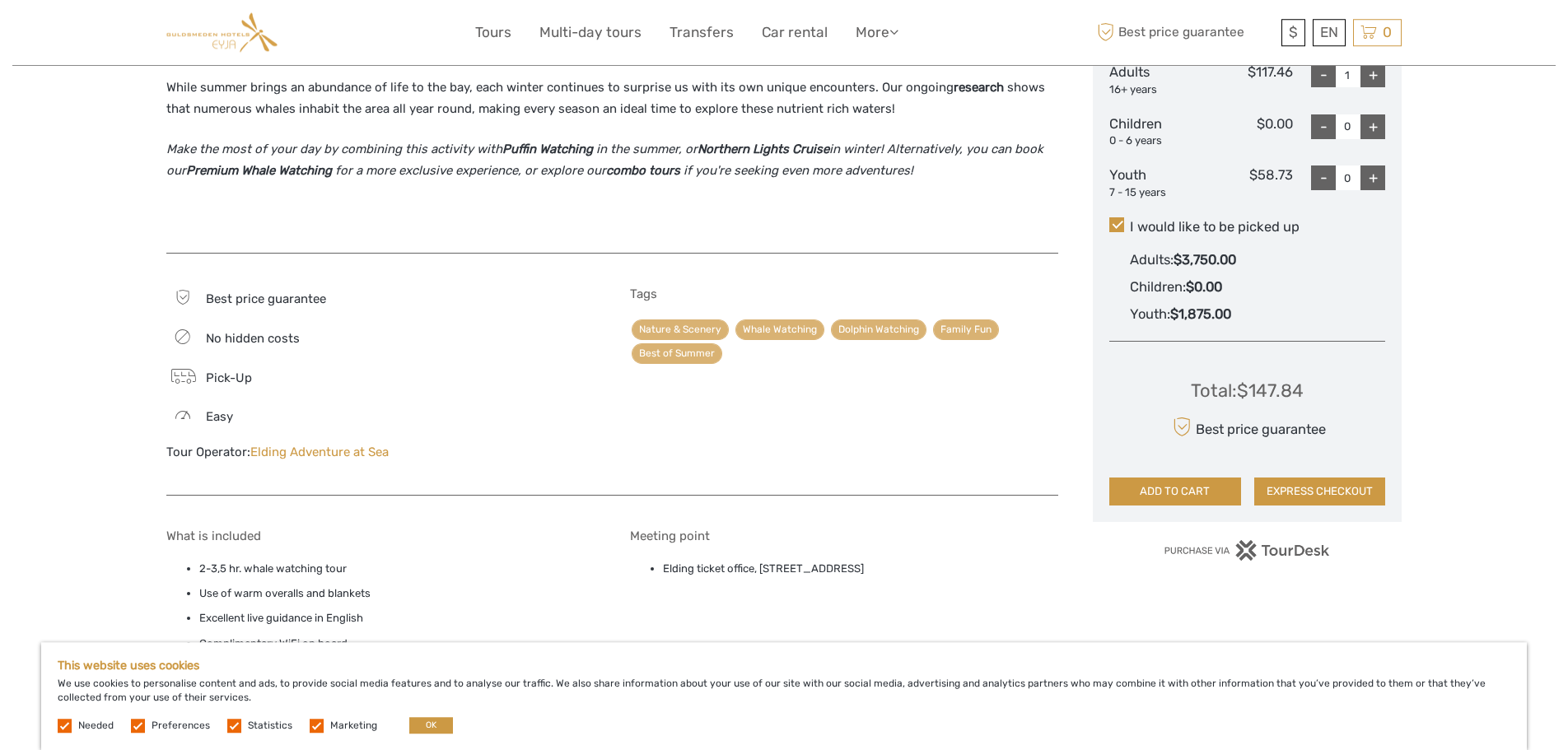
scroll to position [840, 0]
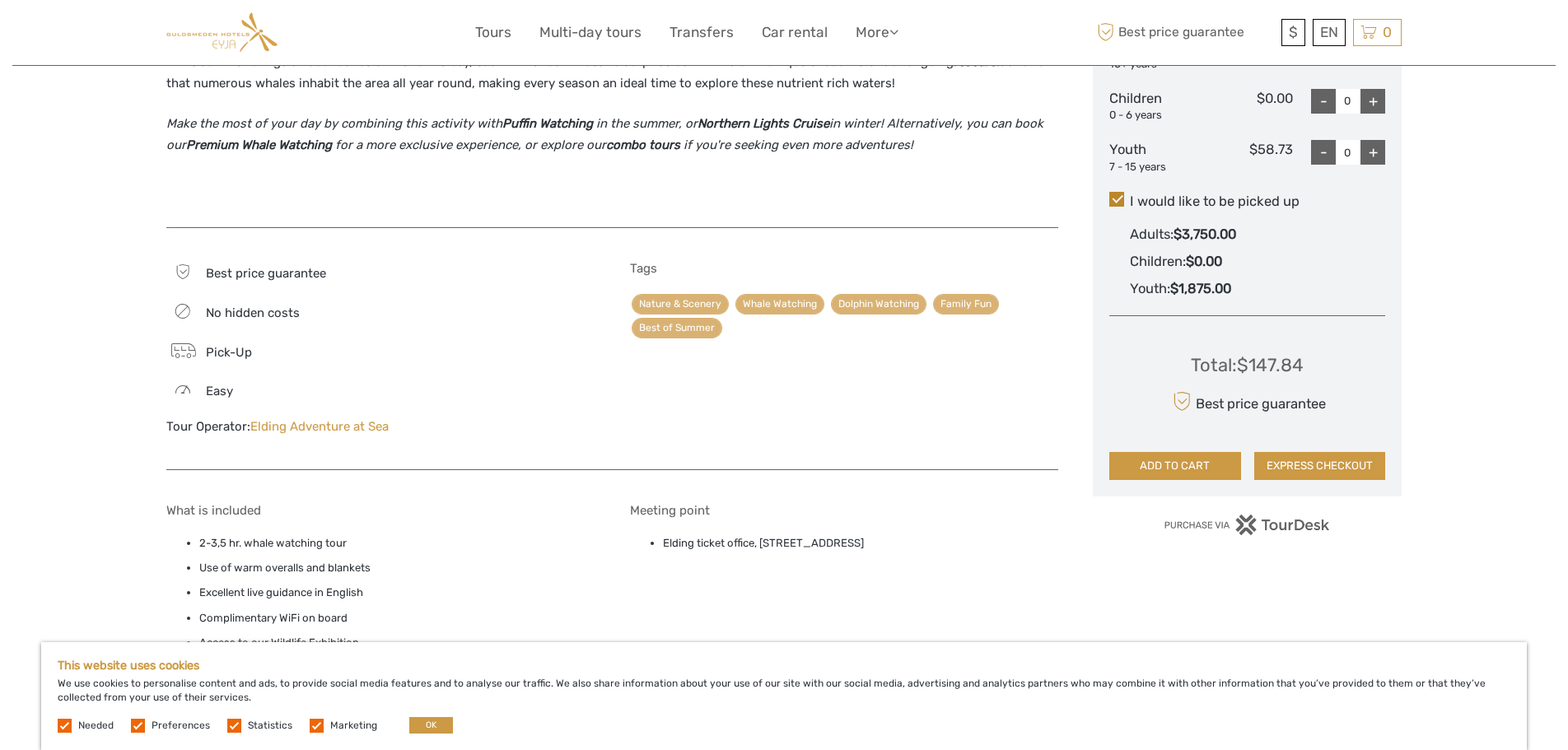
click at [1117, 194] on span at bounding box center [1117, 200] width 15 height 15
click at [1130, 195] on input "I would like to be picked up" at bounding box center [1130, 195] width 0 height 0
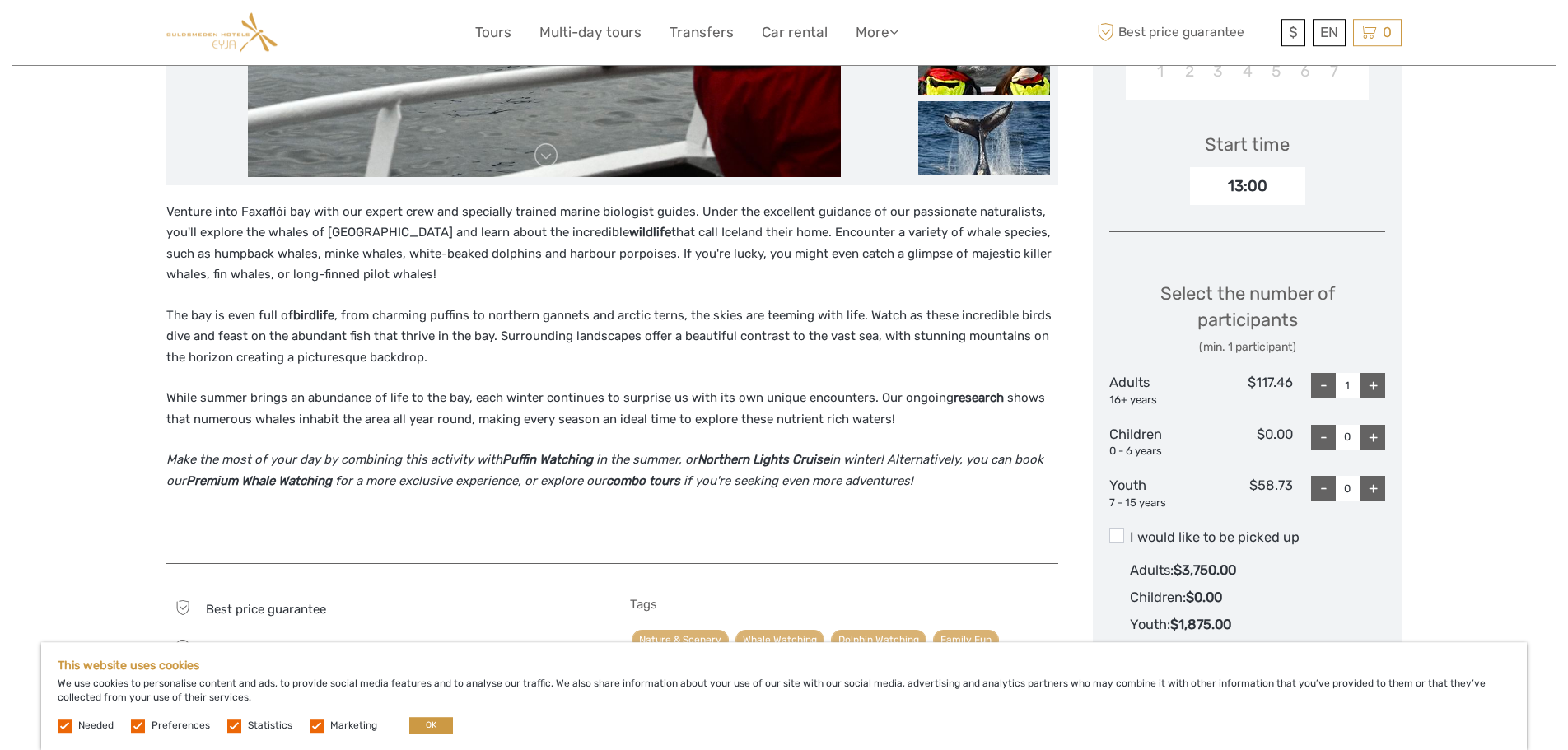
scroll to position [588, 0]
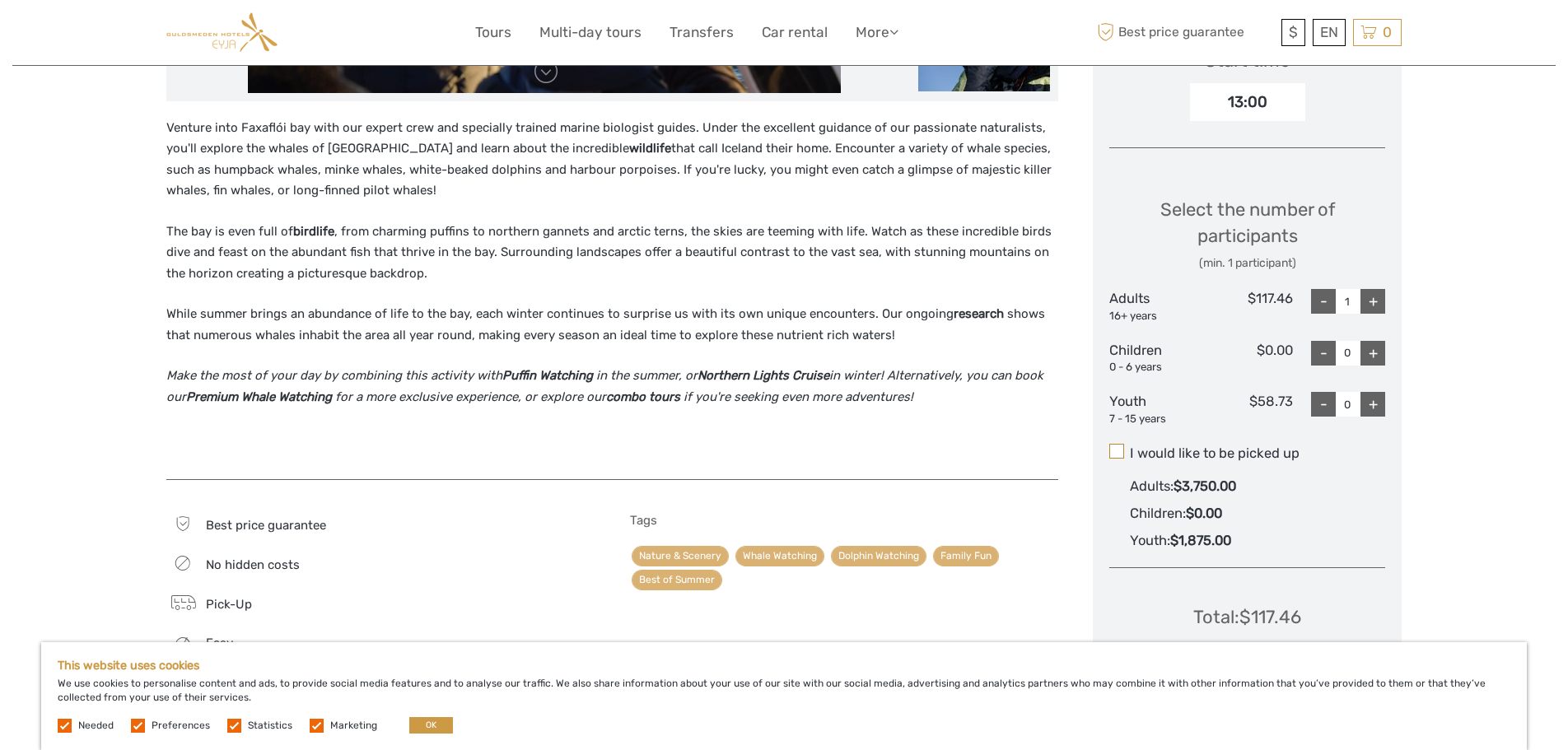
click at [1117, 448] on span at bounding box center [1117, 451] width 15 height 15
click at [1130, 447] on input "I would like to be picked up" at bounding box center [1130, 447] width 0 height 0
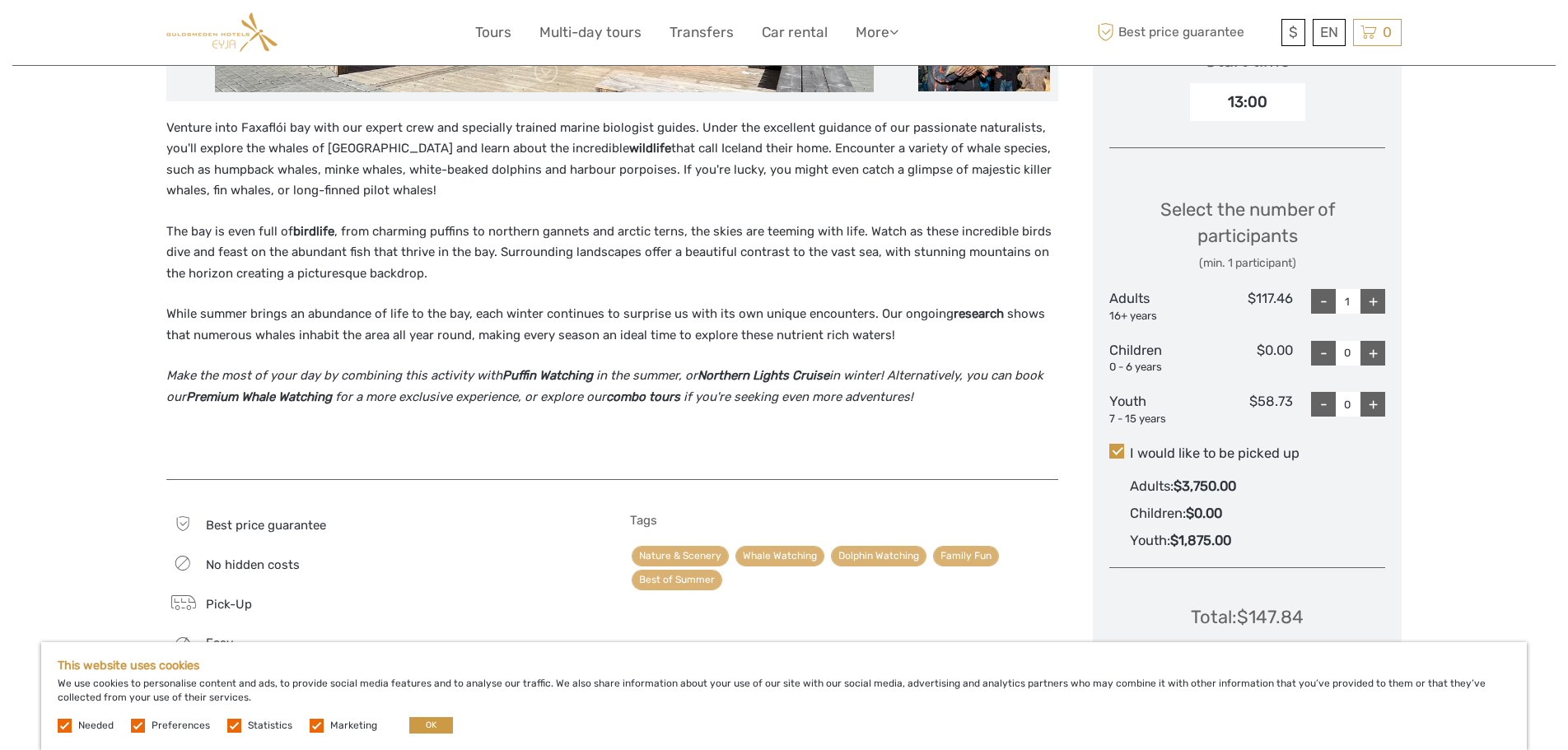
scroll to position [672, 0]
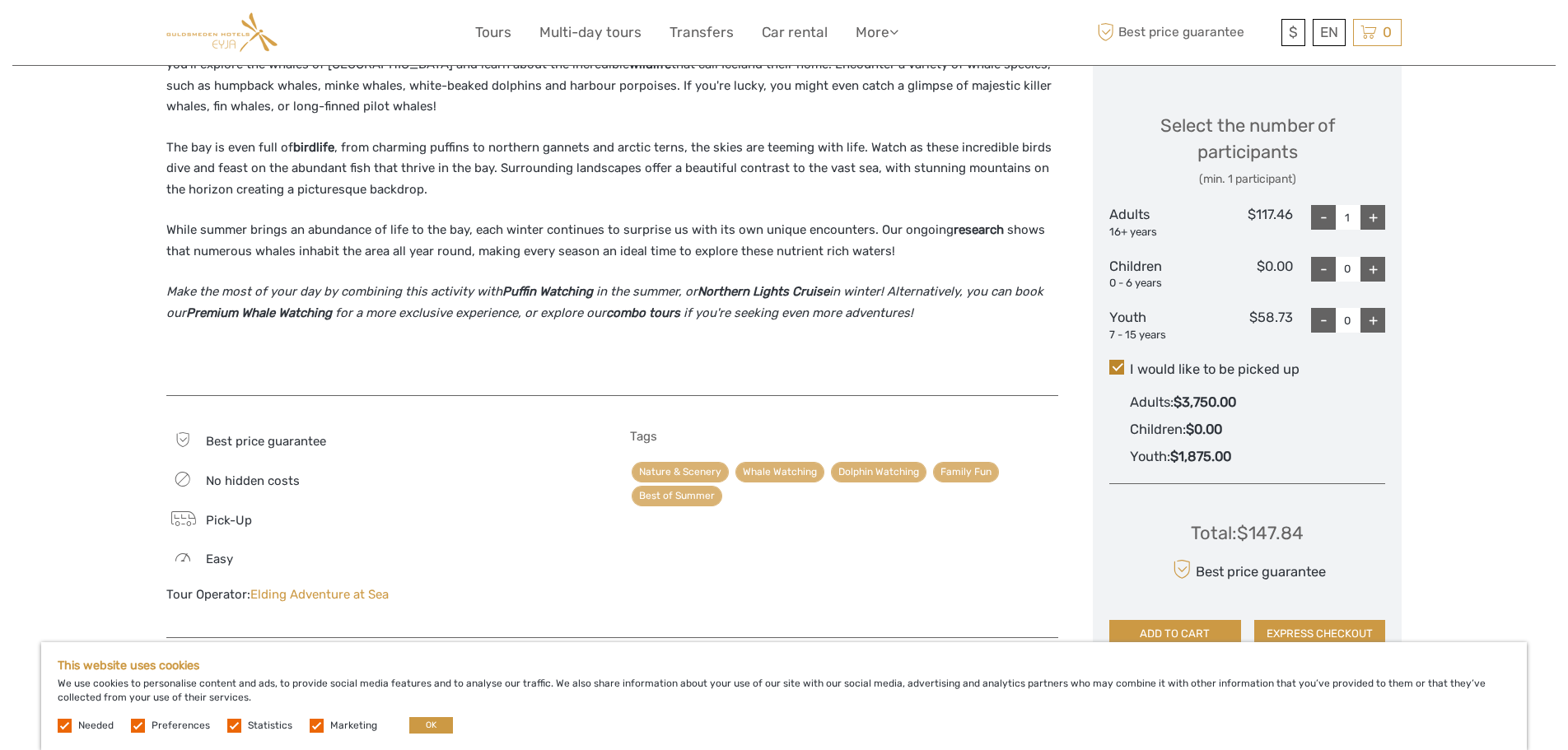
click at [1117, 366] on span at bounding box center [1117, 367] width 15 height 15
click at [1130, 363] on input "I would like to be picked up" at bounding box center [1130, 363] width 0 height 0
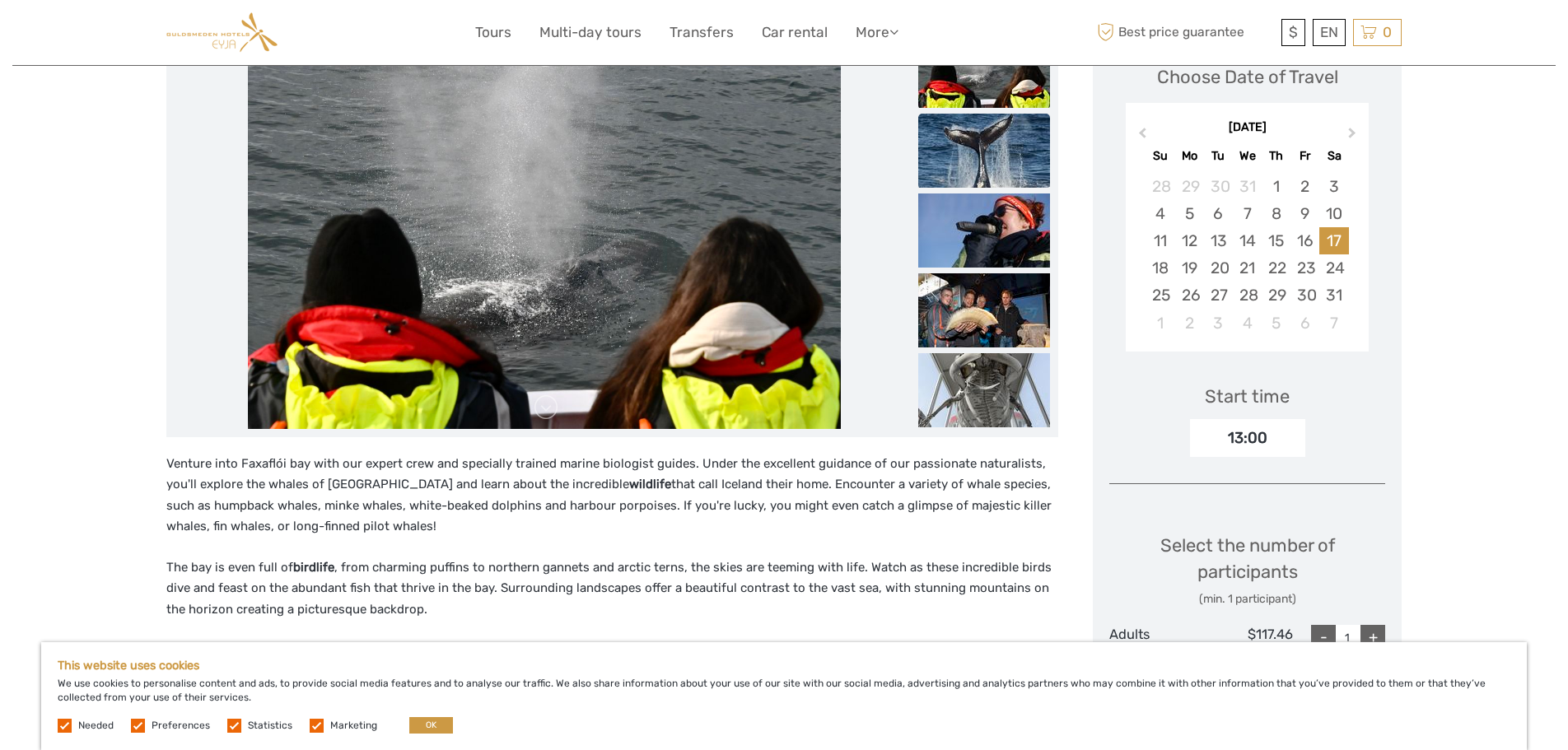
scroll to position [0, 0]
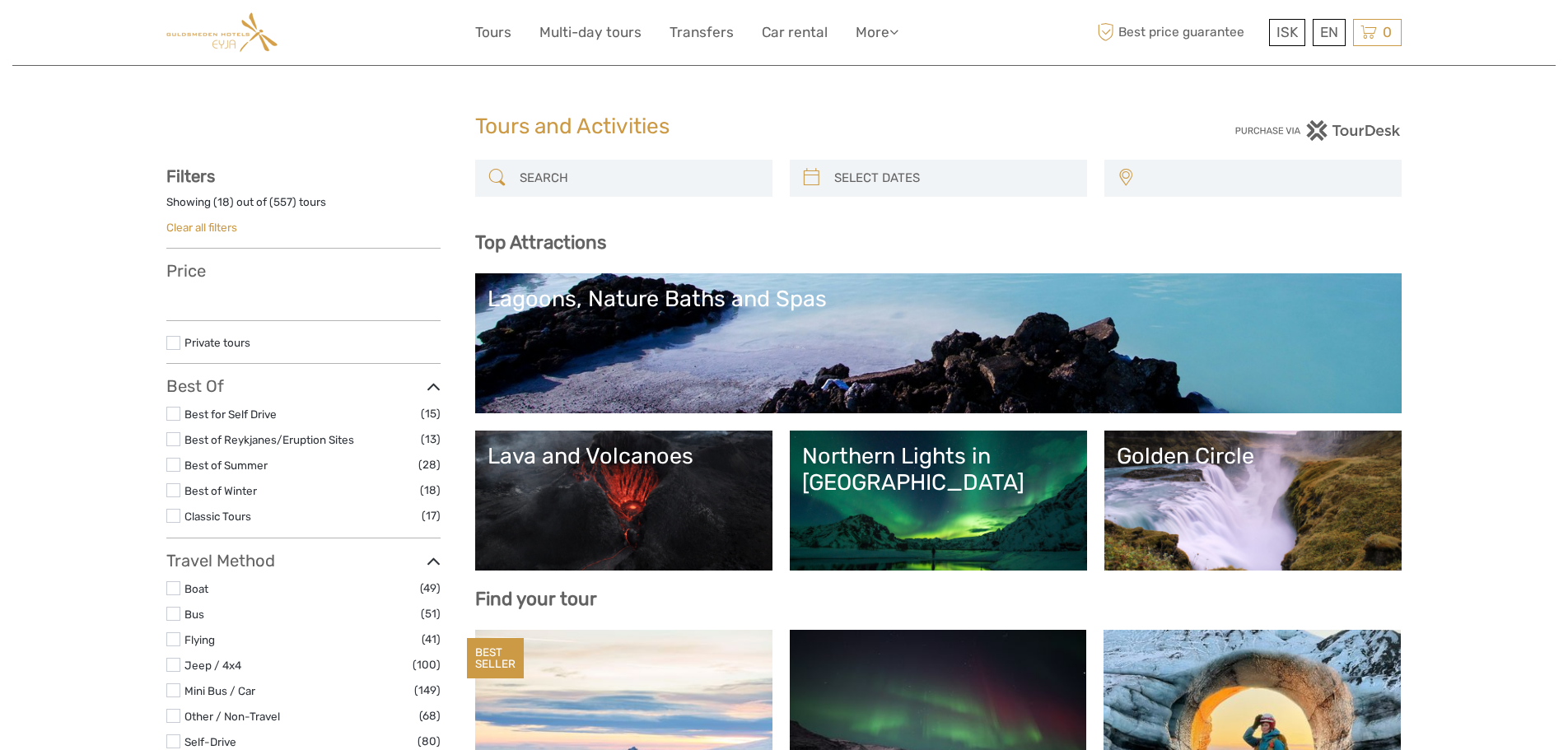
select select
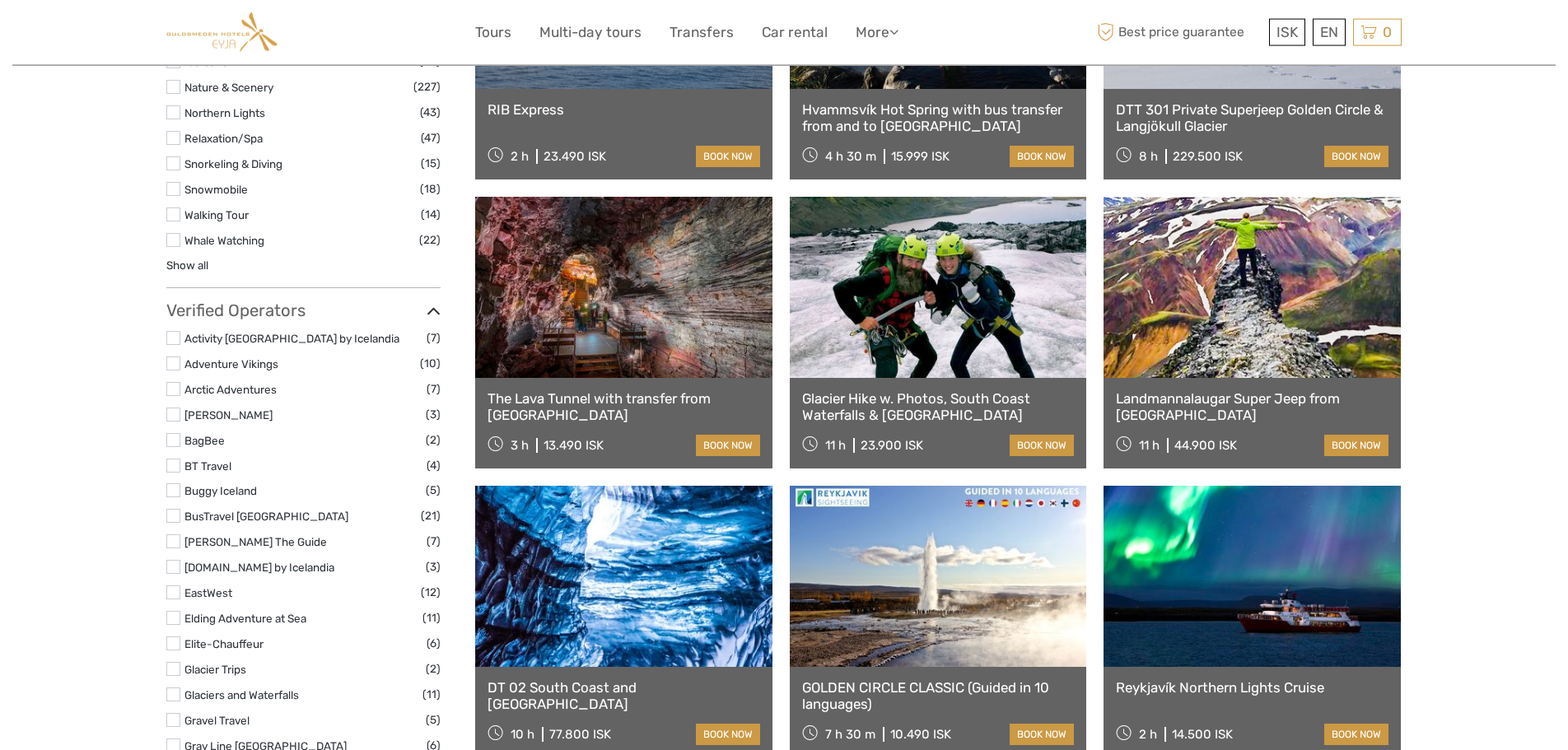
select select
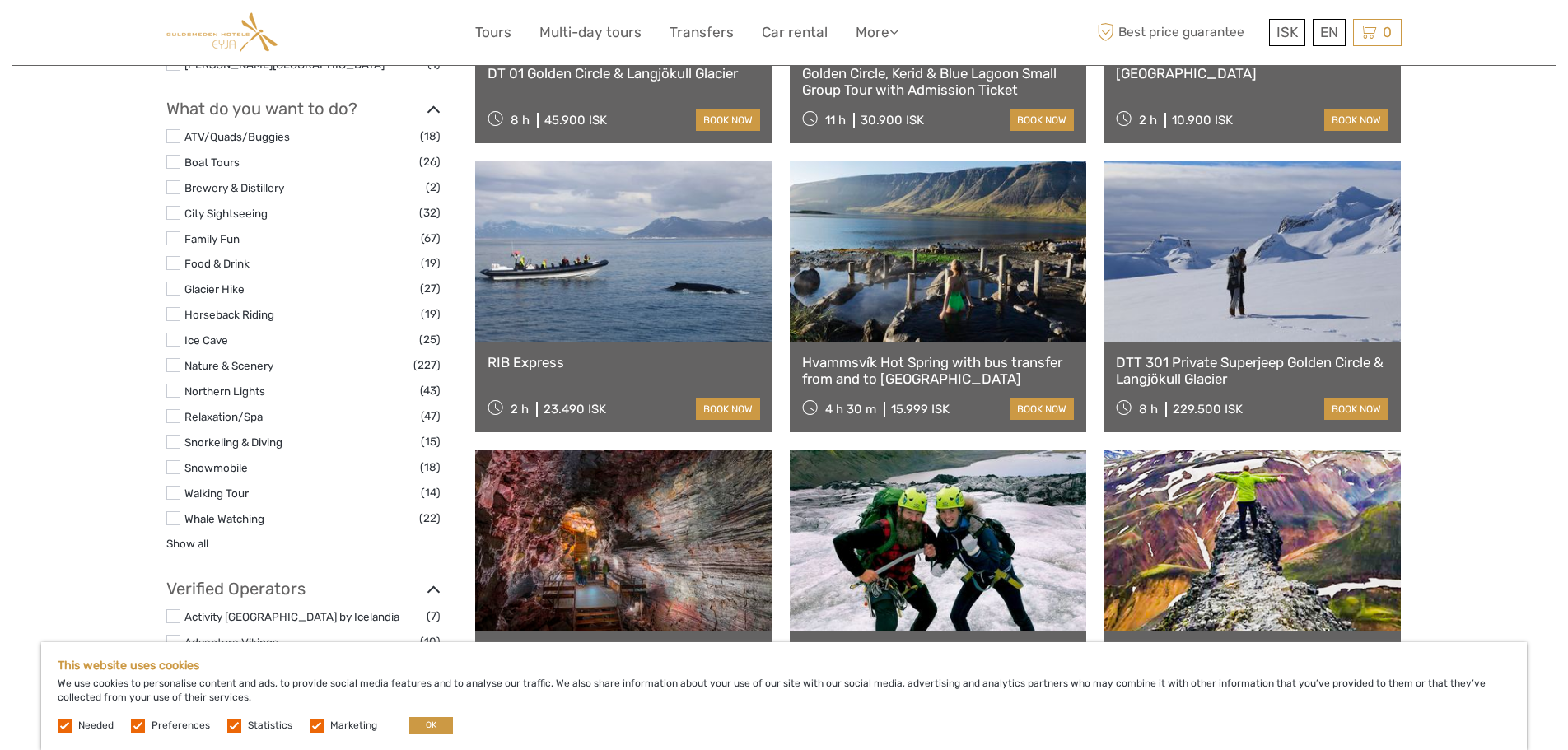
scroll to position [1252, 0]
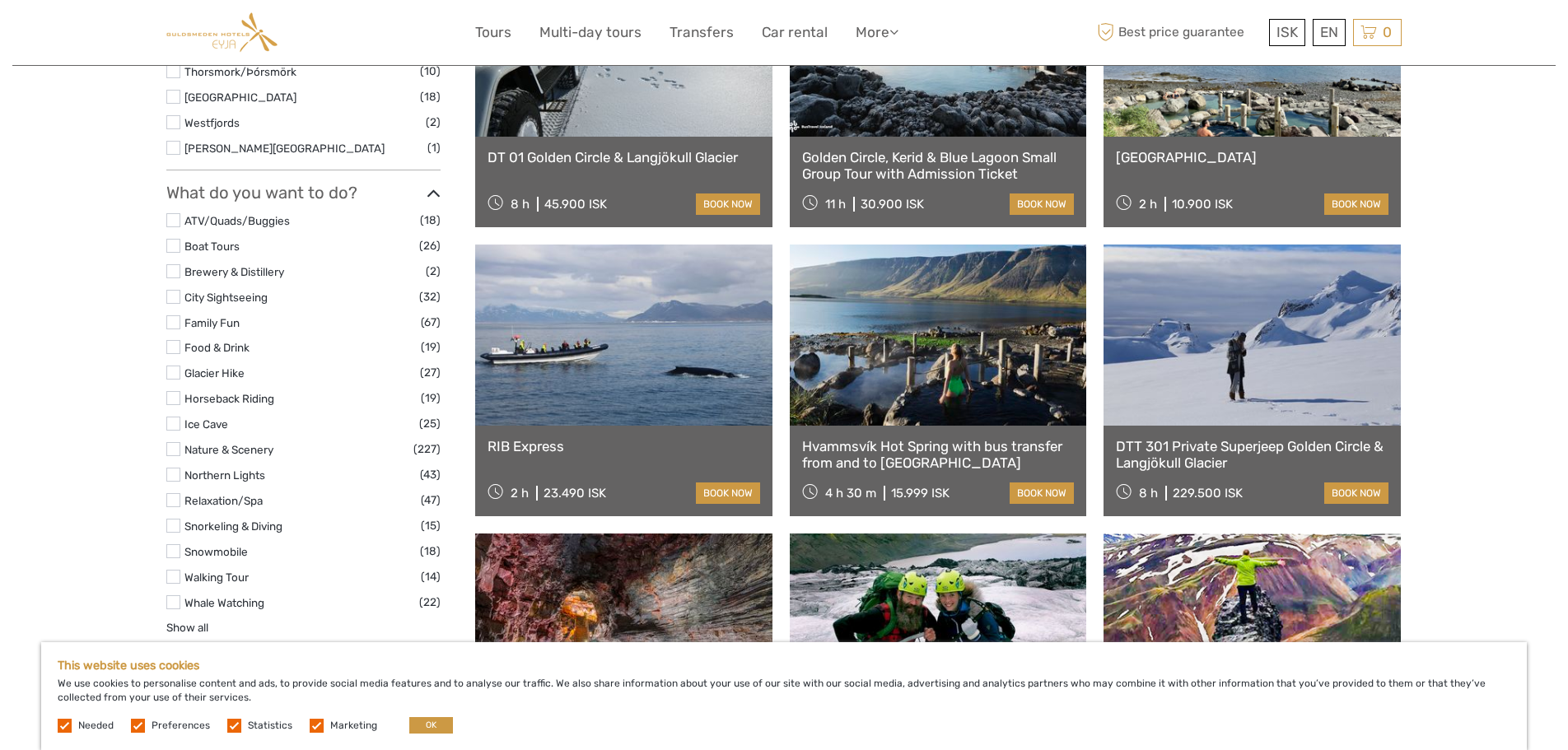
click at [604, 386] on link at bounding box center [623, 336] width 297 height 182
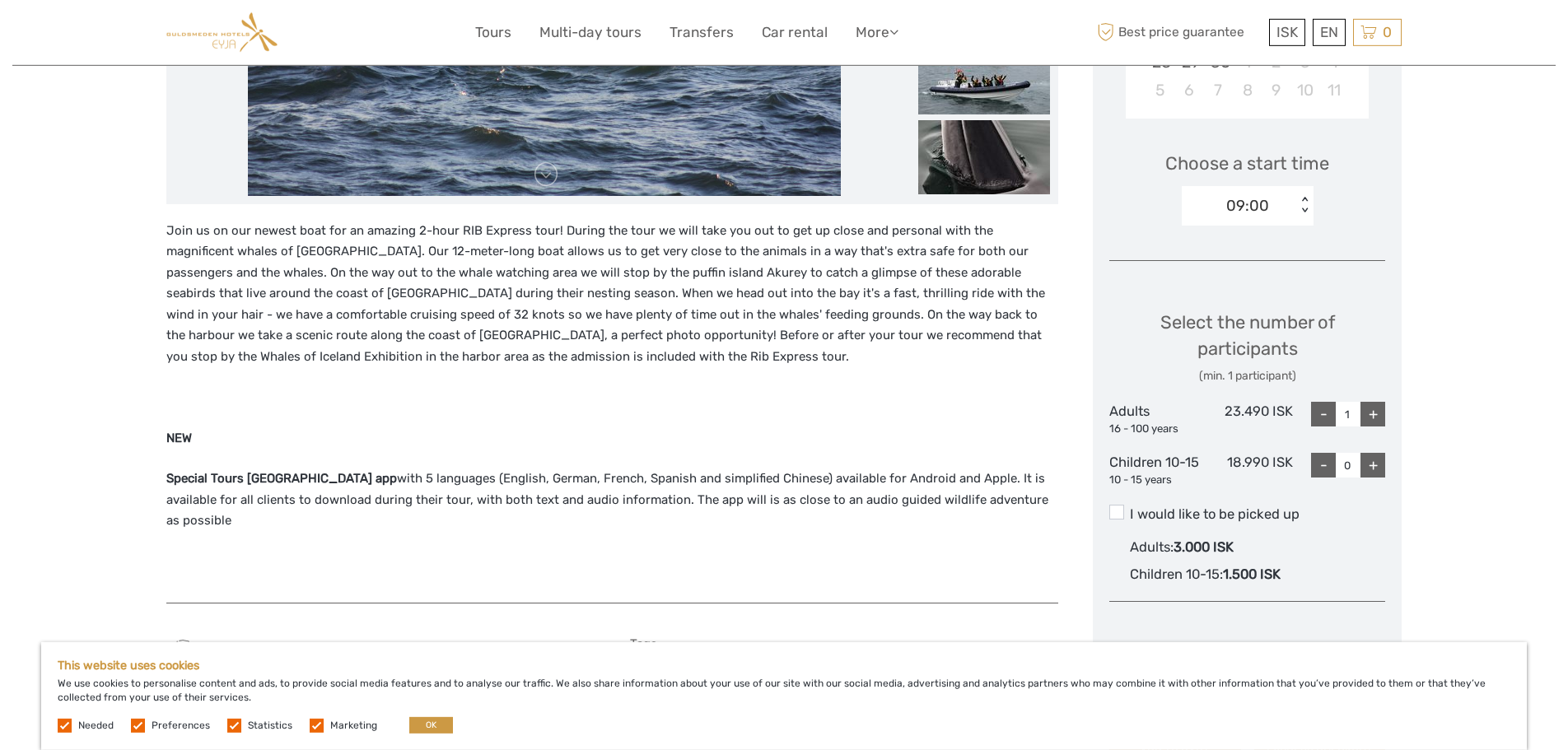
scroll to position [504, 0]
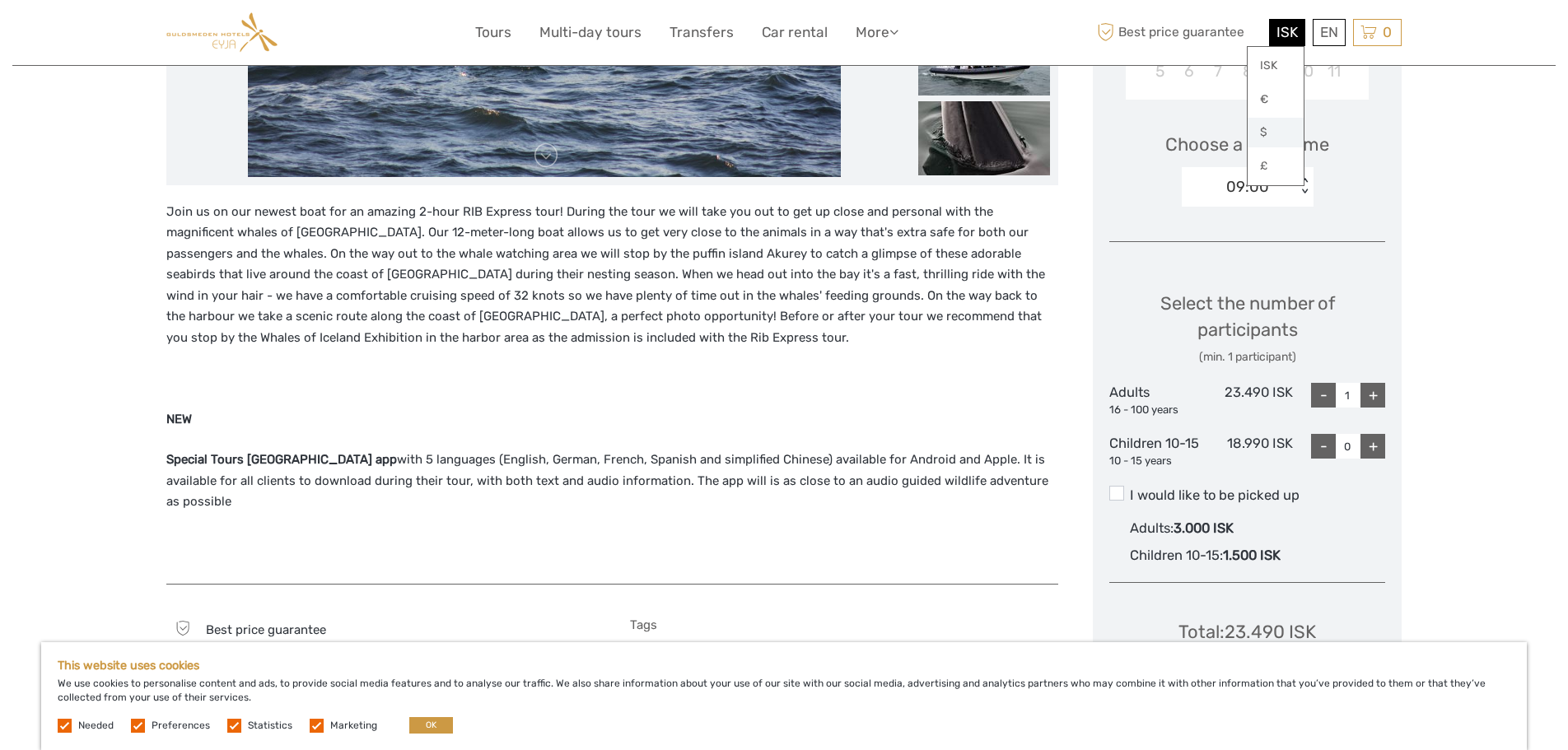
click at [1271, 132] on link "$" at bounding box center [1275, 132] width 56 height 29
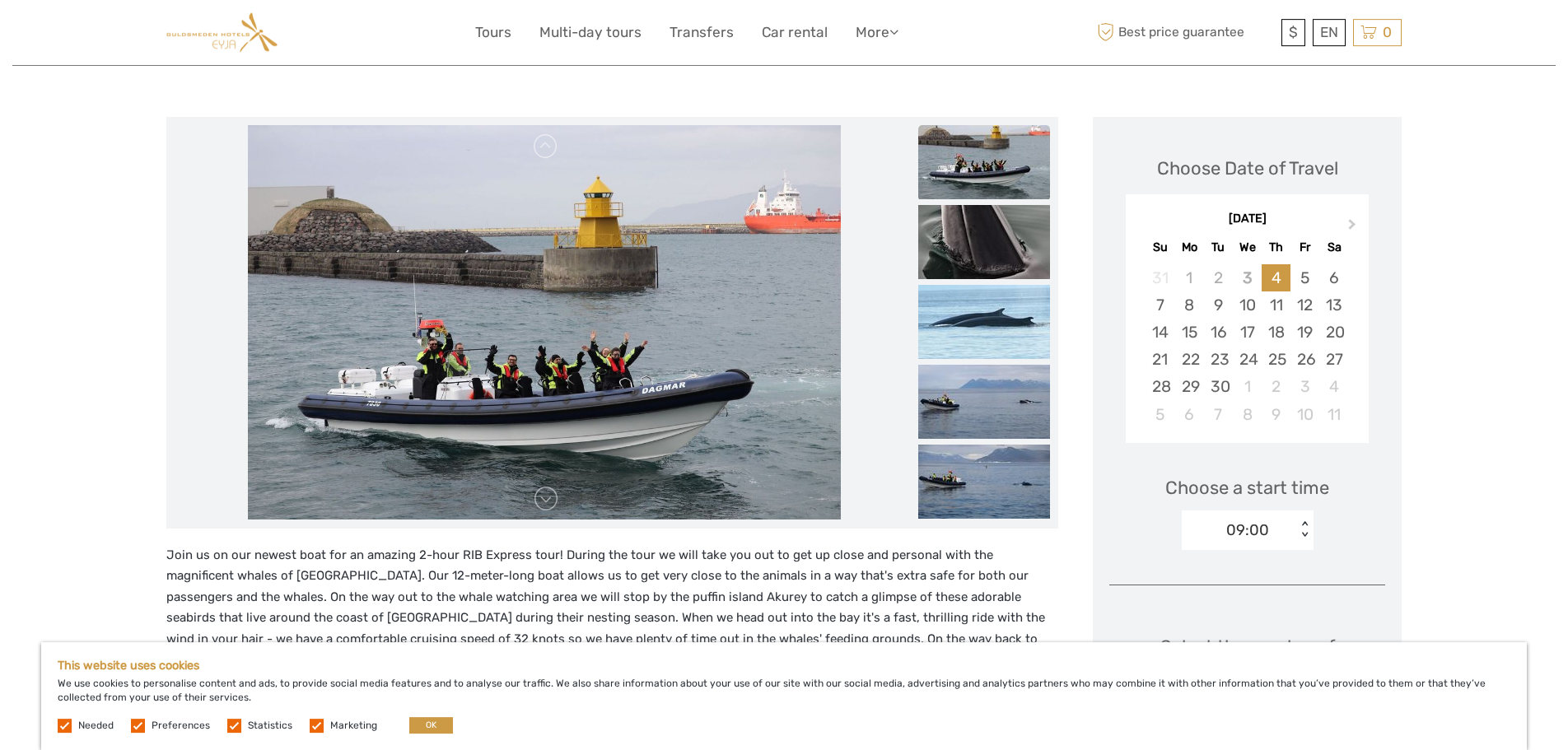
scroll to position [0, 0]
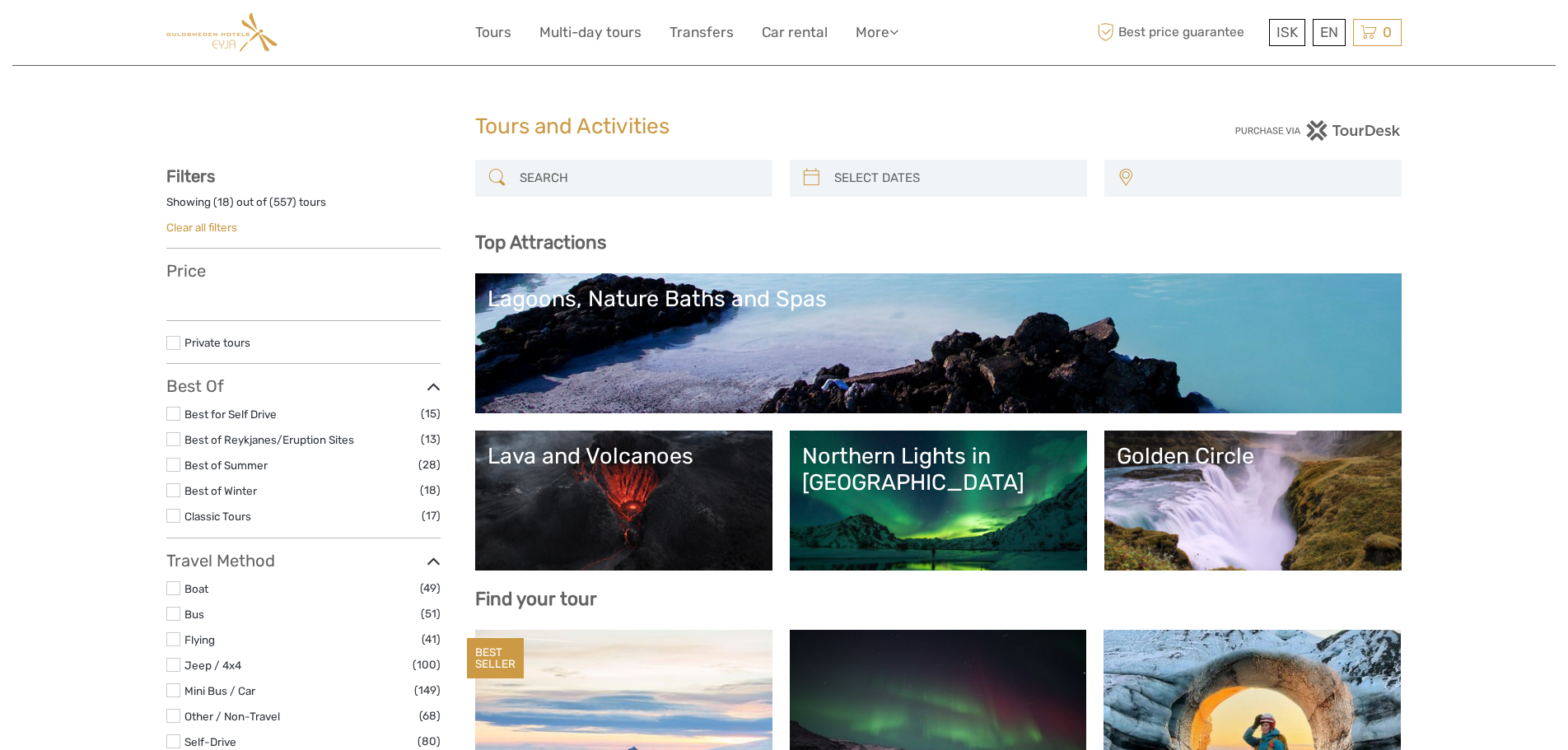
select select
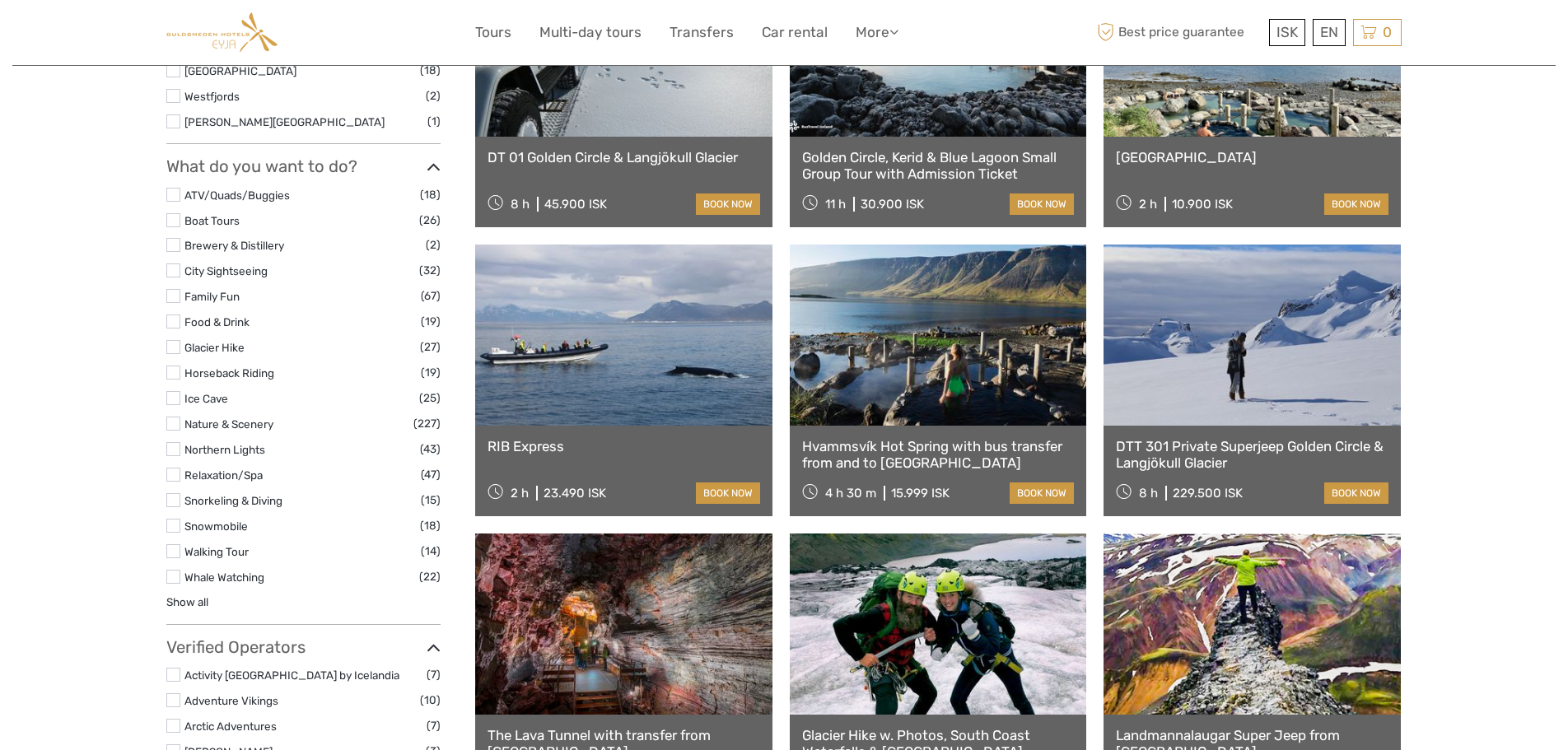
select select
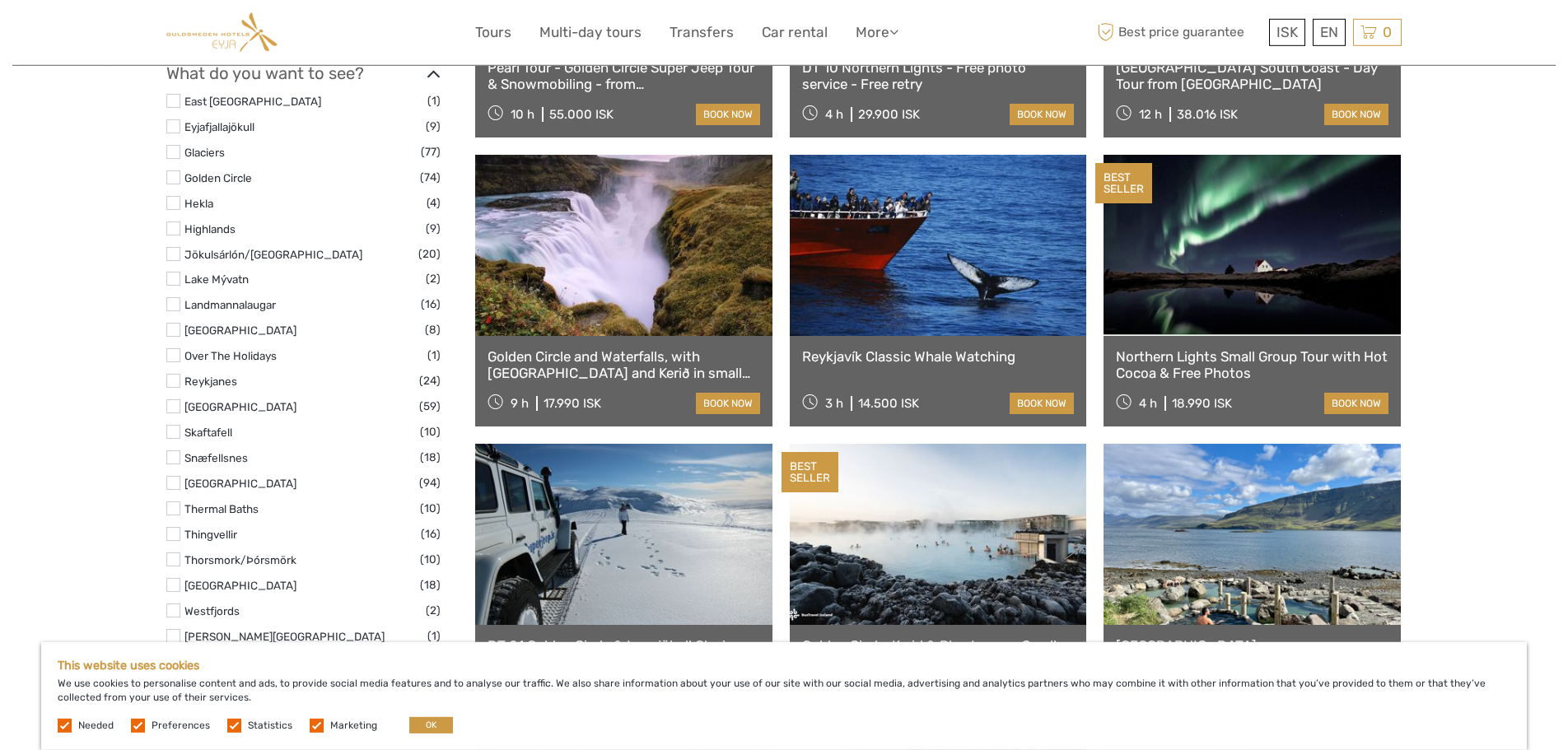
scroll to position [748, 0]
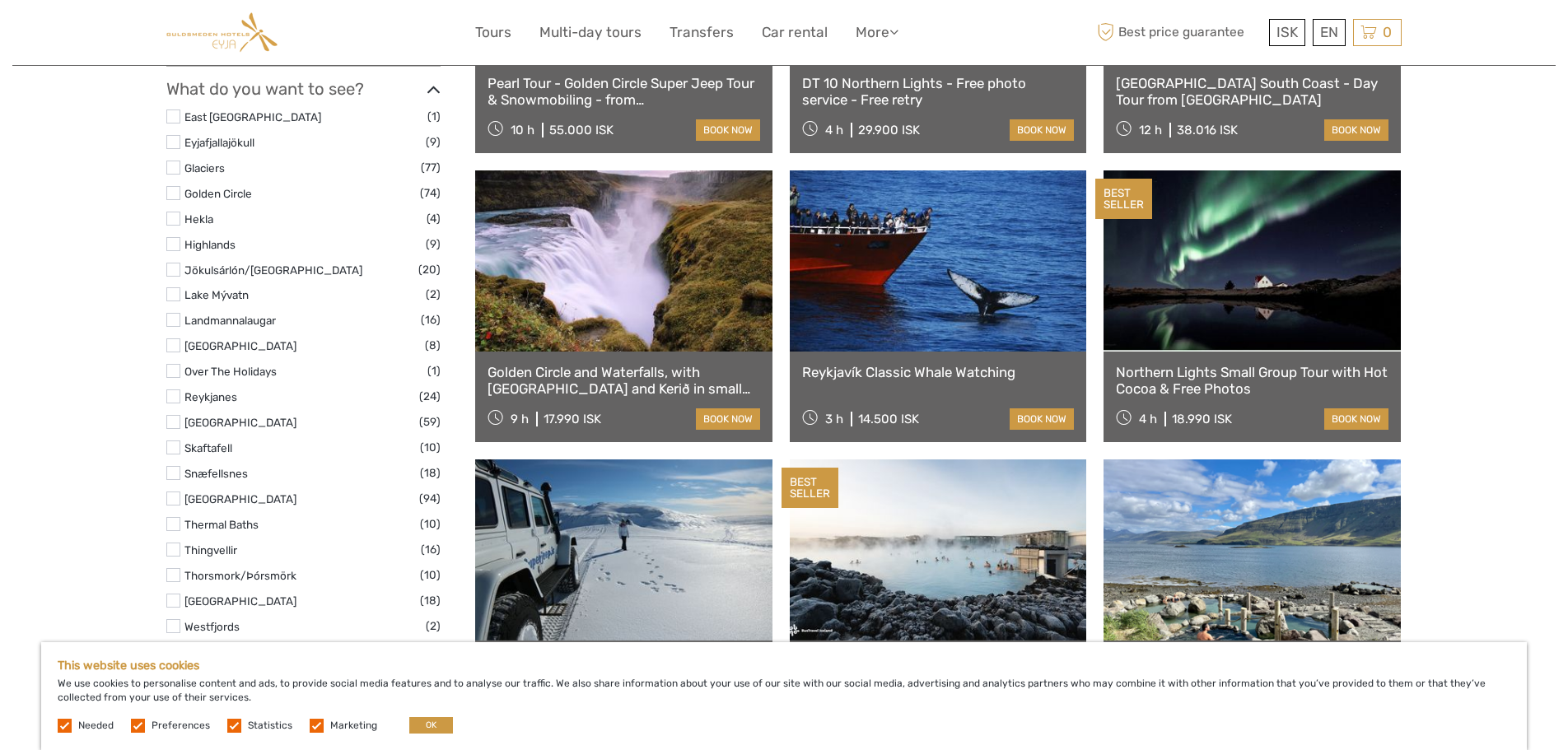
click at [910, 323] on link at bounding box center [938, 261] width 297 height 182
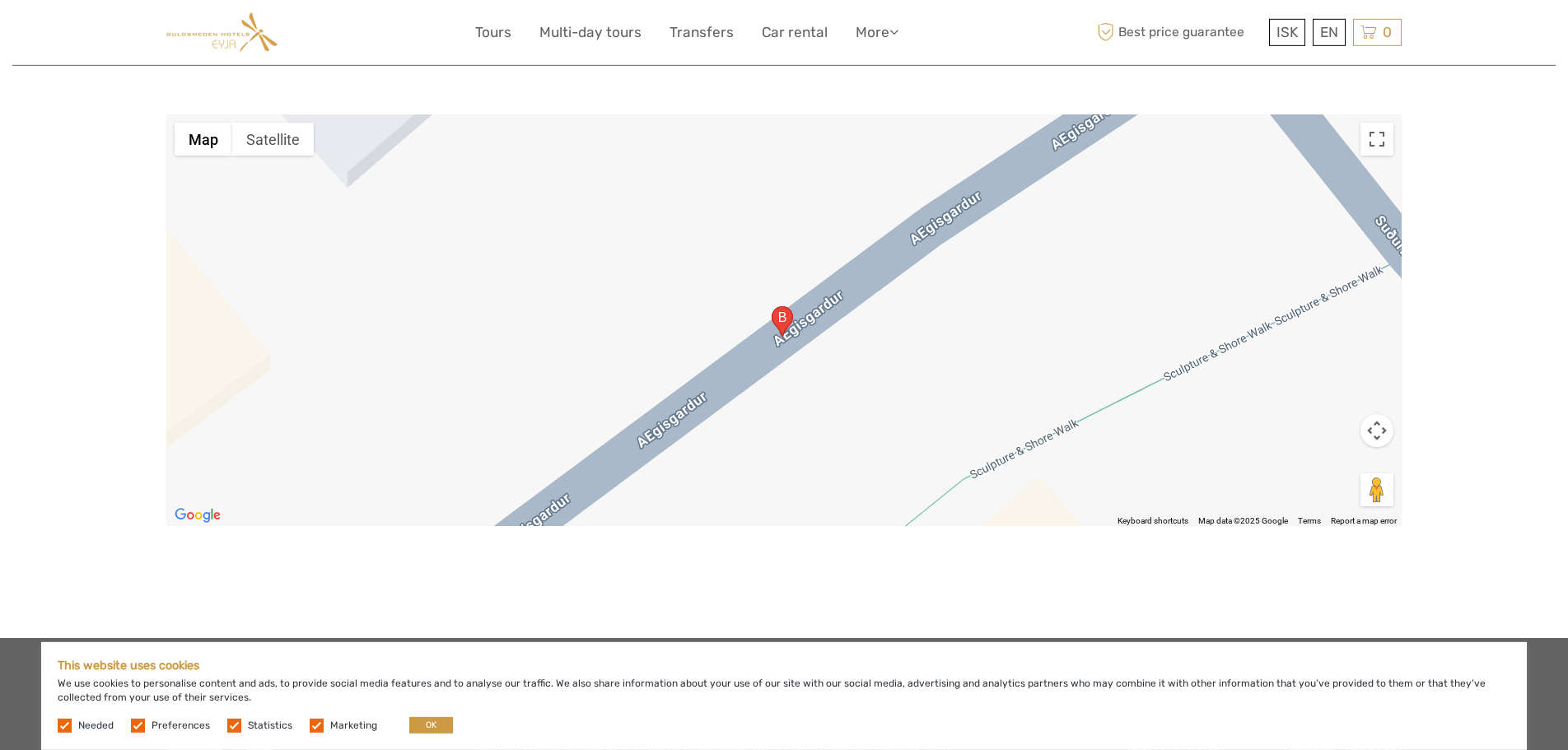
scroll to position [1932, 0]
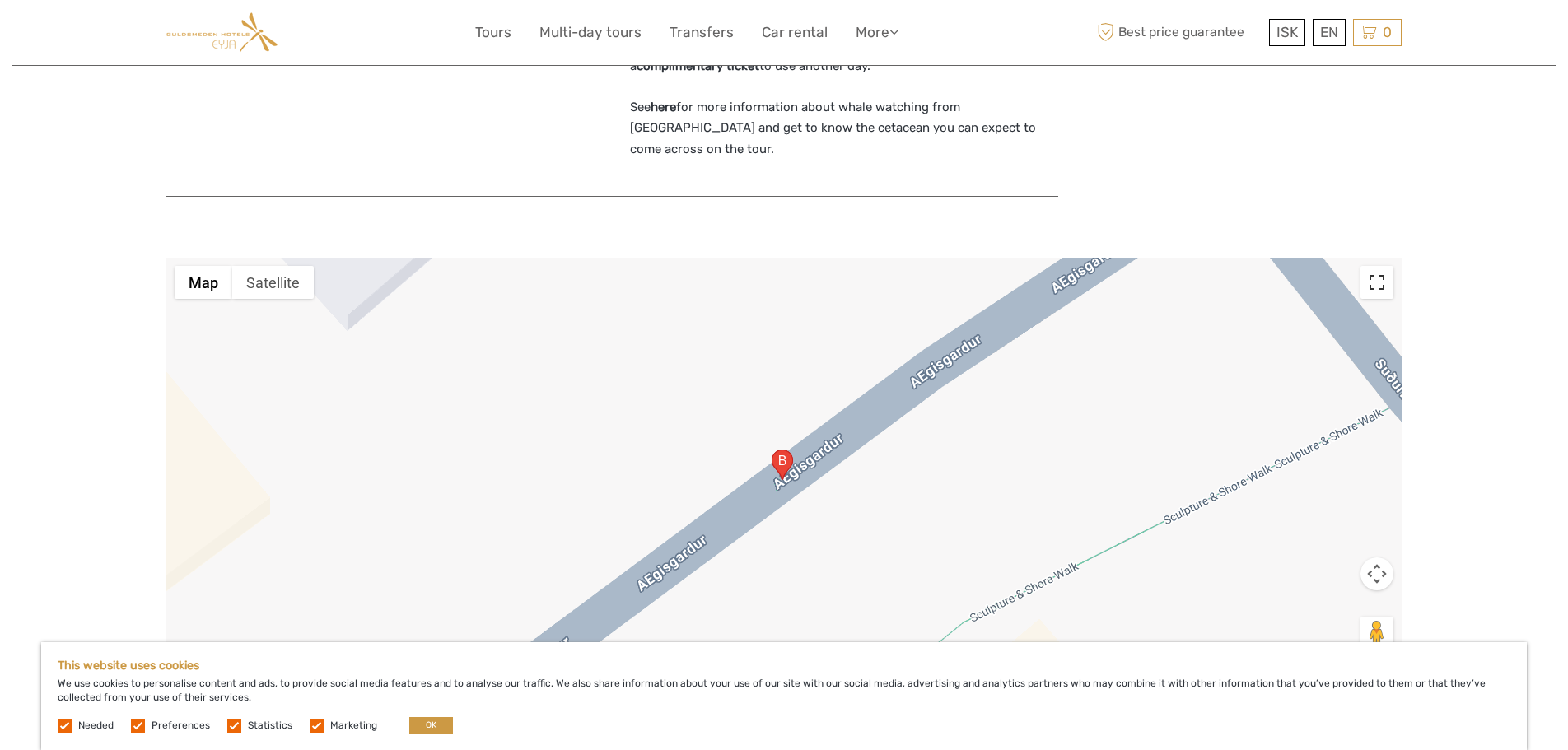
click at [1378, 272] on button "Toggle fullscreen view" at bounding box center [1376, 282] width 33 height 33
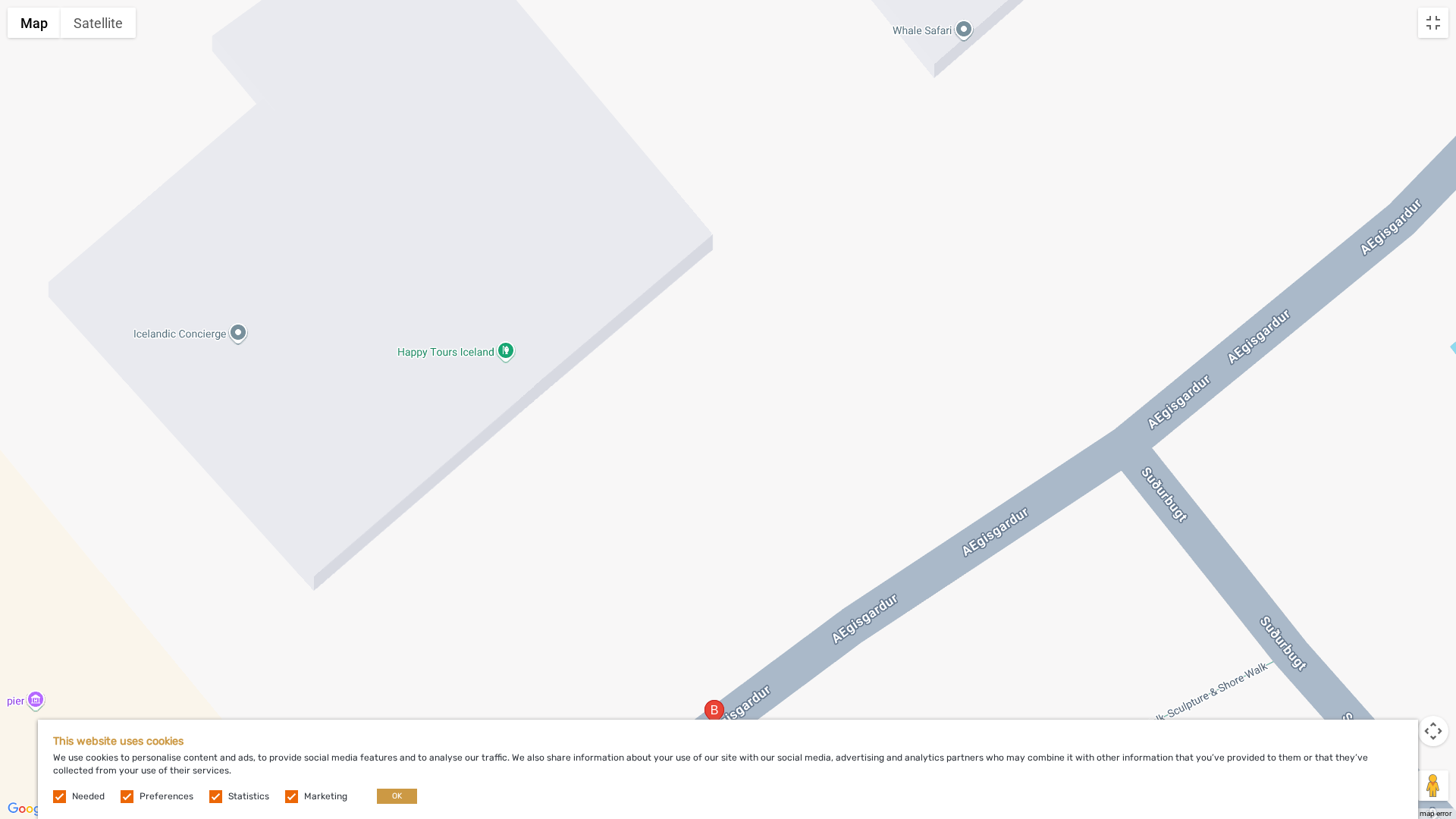
drag, startPoint x: 637, startPoint y: 121, endPoint x: 627, endPoint y: 414, distance: 293.2
click at [627, 414] on div at bounding box center [728, 410] width 1456 height 819
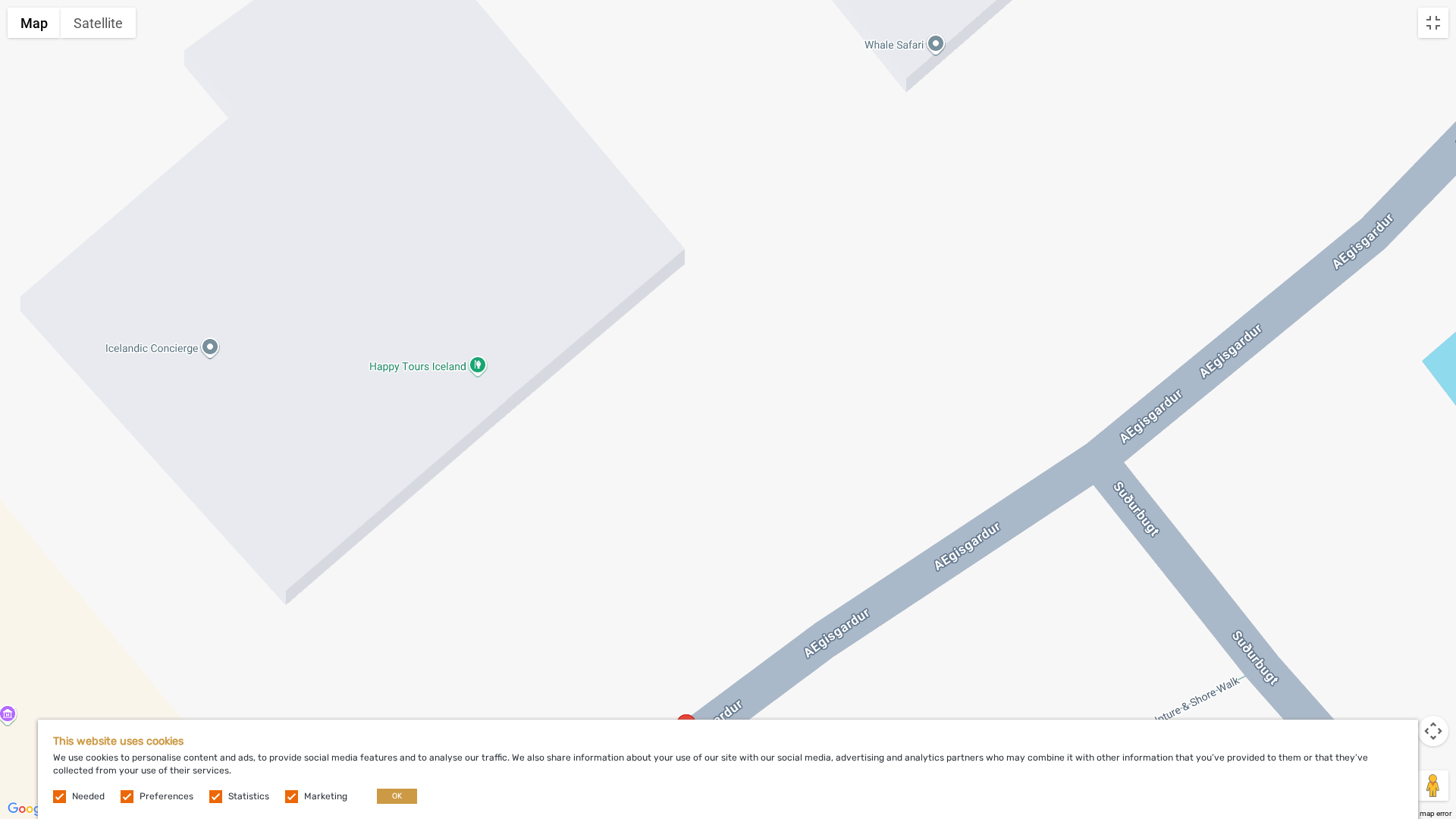
drag, startPoint x: 812, startPoint y: 167, endPoint x: 787, endPoint y: 87, distance: 83.8
click at [787, 87] on div at bounding box center [728, 410] width 1456 height 819
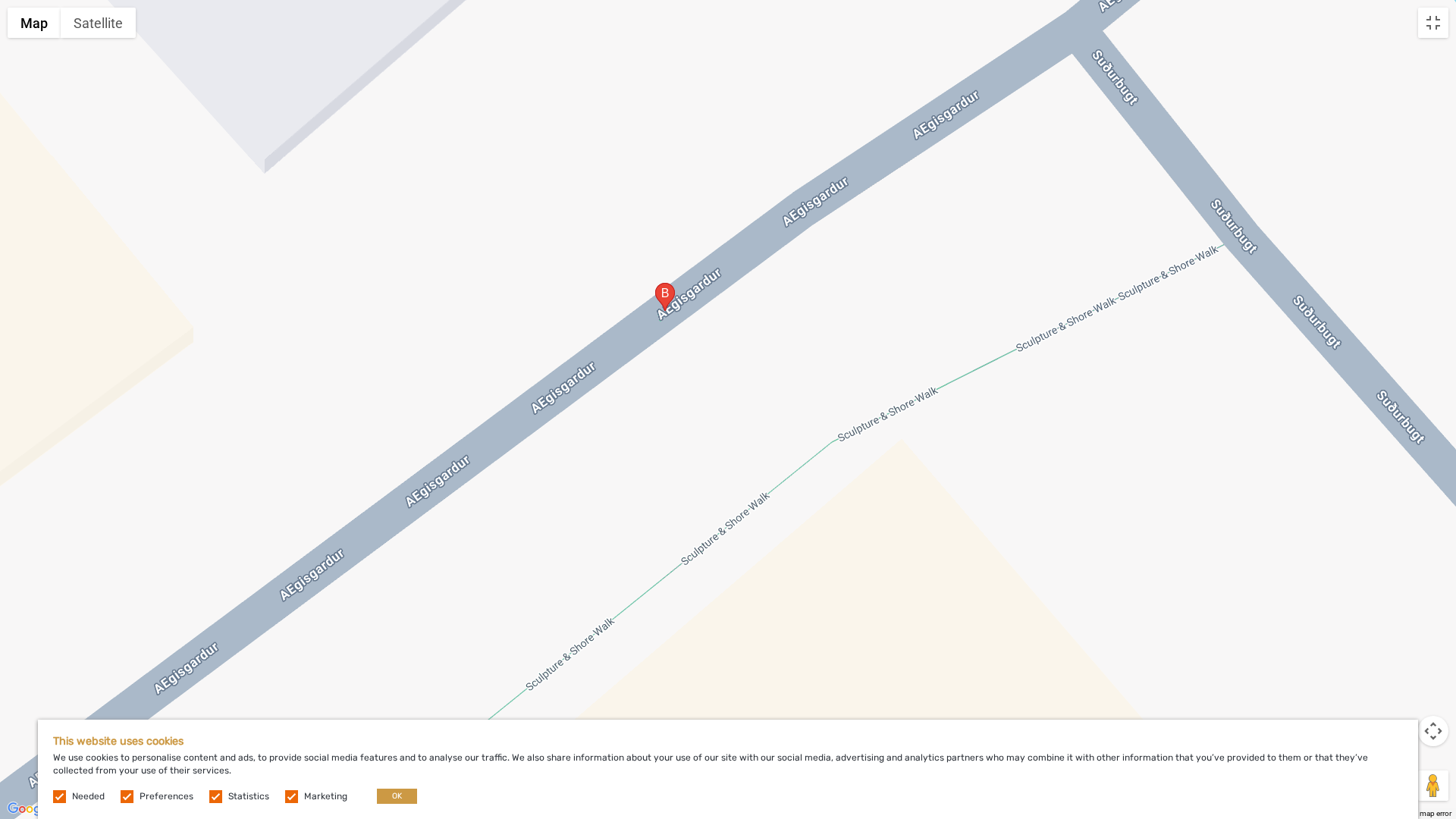
drag, startPoint x: 699, startPoint y: 452, endPoint x: 677, endPoint y: 112, distance: 340.7
click at [677, 112] on div at bounding box center [728, 410] width 1456 height 819
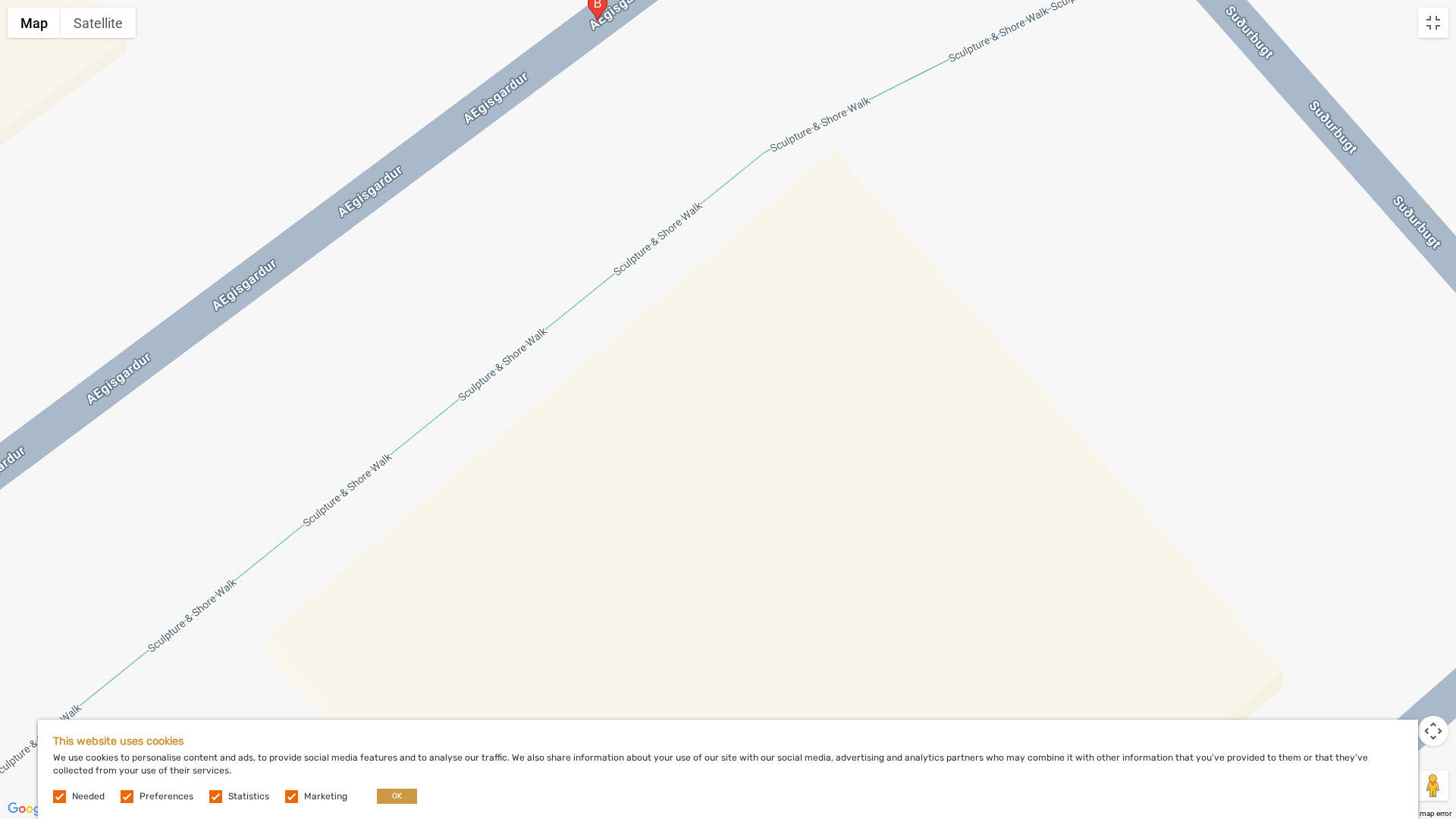
drag, startPoint x: 812, startPoint y: 549, endPoint x: 744, endPoint y: 269, distance: 288.1
click at [744, 269] on div at bounding box center [728, 410] width 1456 height 819
click at [1433, 27] on button "Toggle fullscreen view" at bounding box center [1432, 23] width 30 height 30
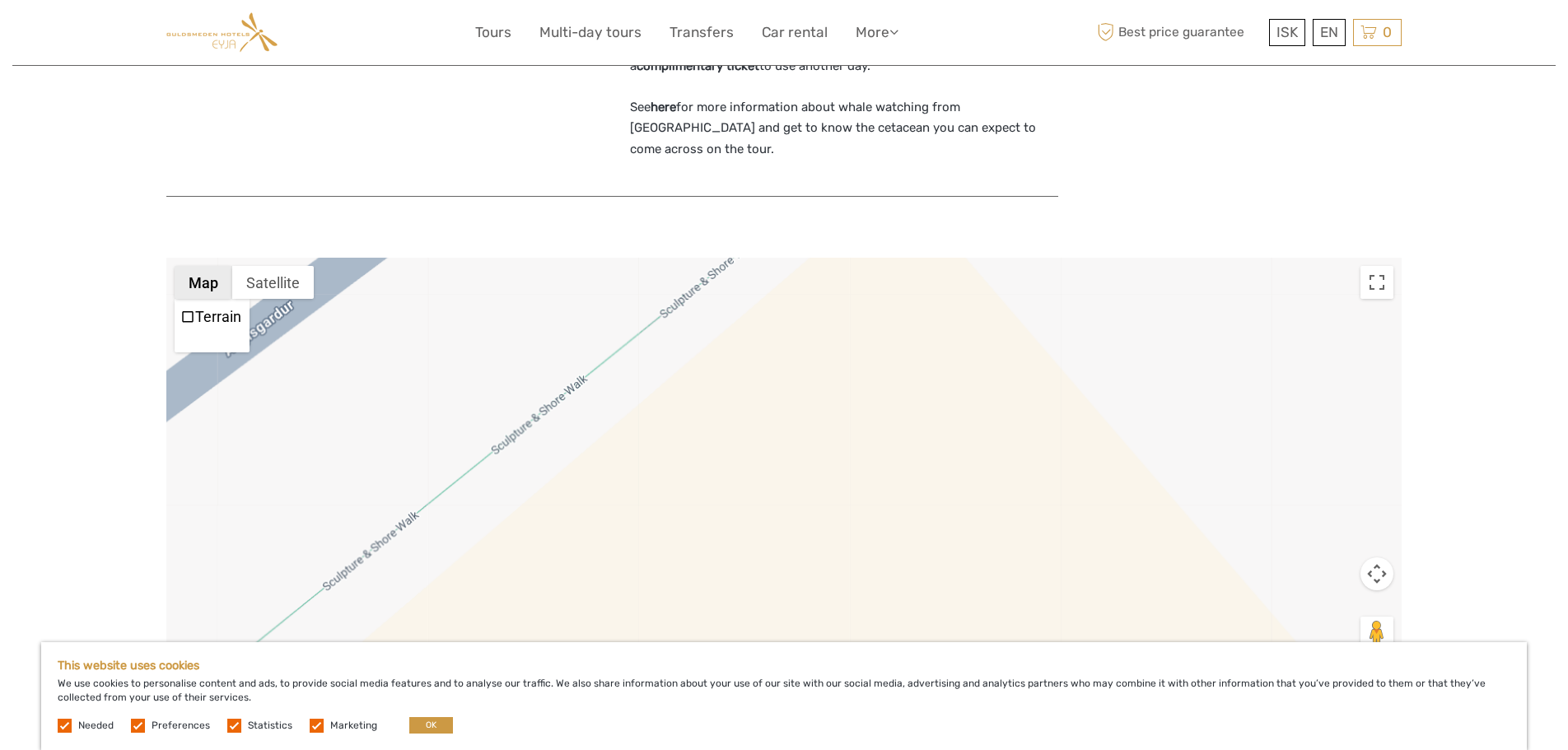
click at [213, 270] on button "Map" at bounding box center [203, 282] width 58 height 33
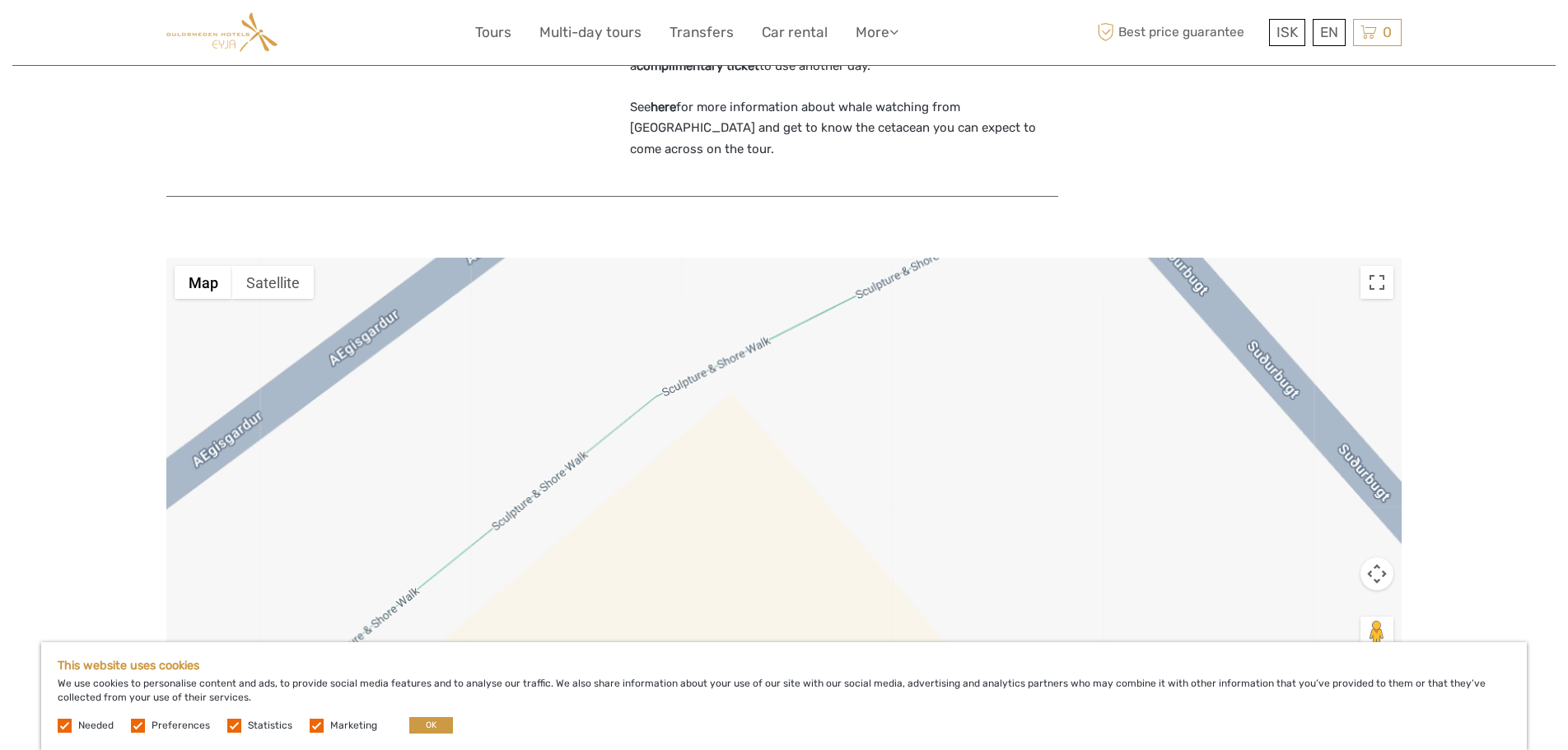
drag, startPoint x: 864, startPoint y: 411, endPoint x: 712, endPoint y: 578, distance: 225.8
click at [712, 584] on div at bounding box center [784, 463] width 1235 height 411
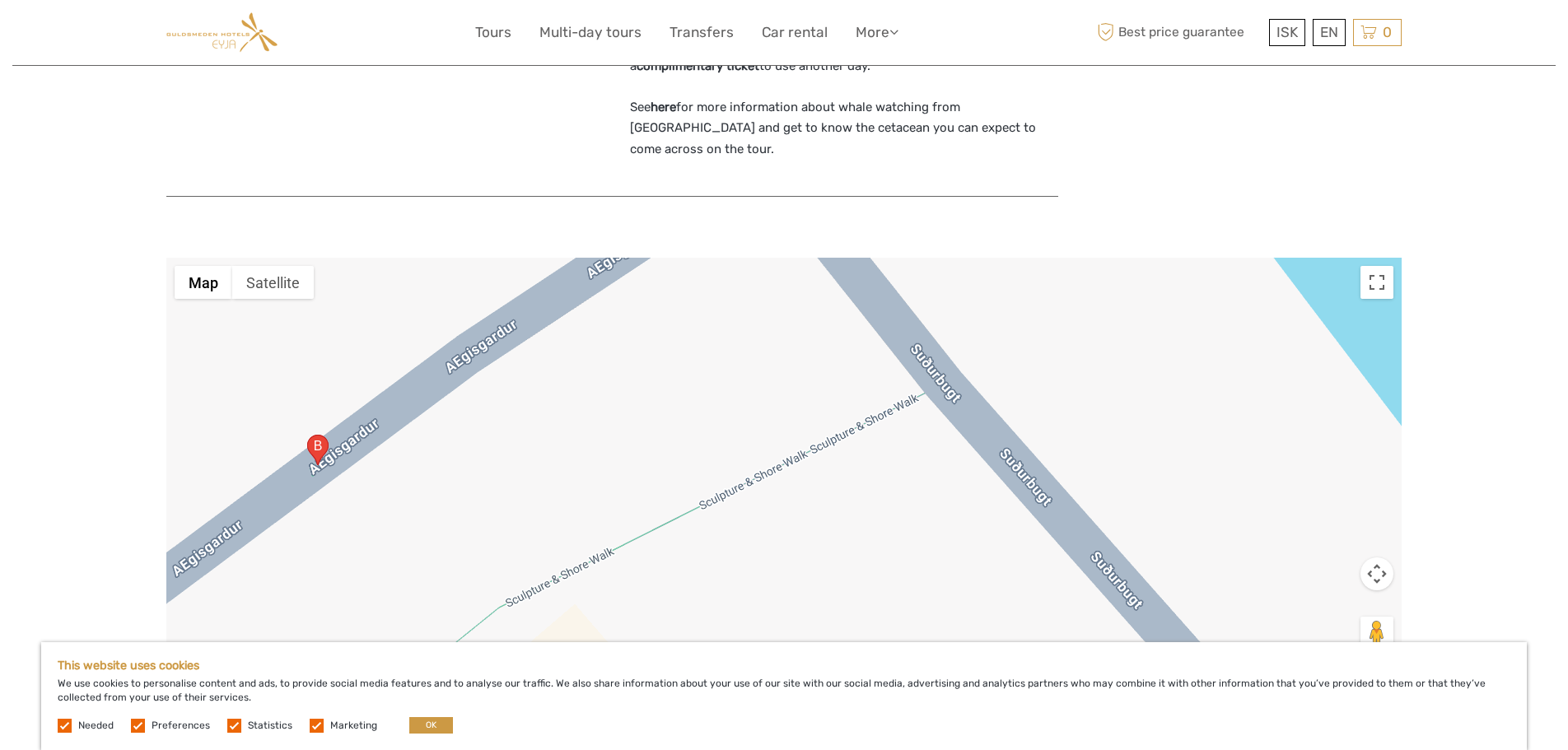
drag, startPoint x: 897, startPoint y: 354, endPoint x: 727, endPoint y: 548, distance: 257.9
click at [734, 555] on div at bounding box center [784, 463] width 1235 height 411
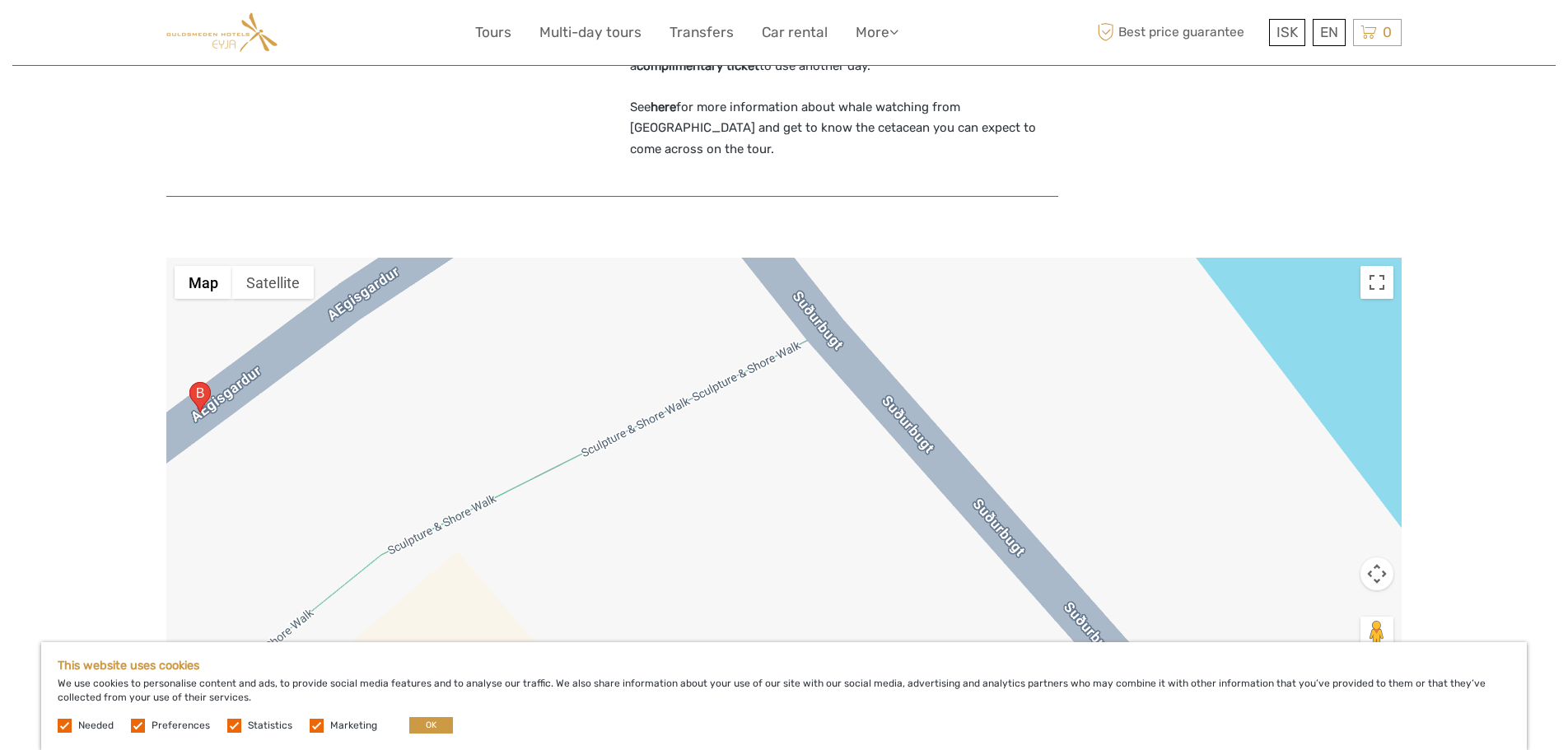
drag, startPoint x: 688, startPoint y: 378, endPoint x: 579, endPoint y: 284, distance: 143.9
click at [579, 284] on div at bounding box center [784, 463] width 1235 height 411
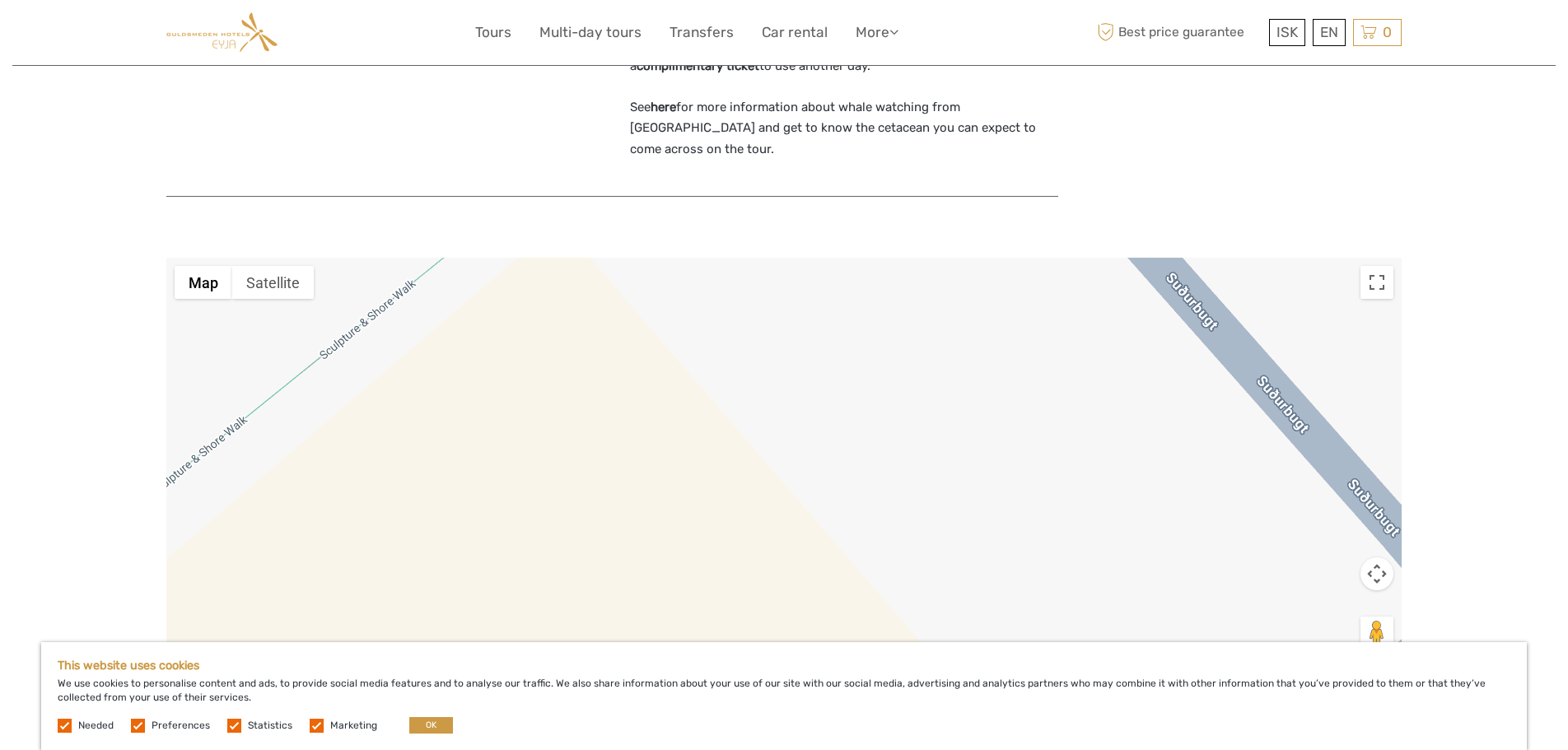
drag, startPoint x: 554, startPoint y: 545, endPoint x: 659, endPoint y: 226, distance: 335.8
click at [659, 258] on div at bounding box center [784, 463] width 1235 height 411
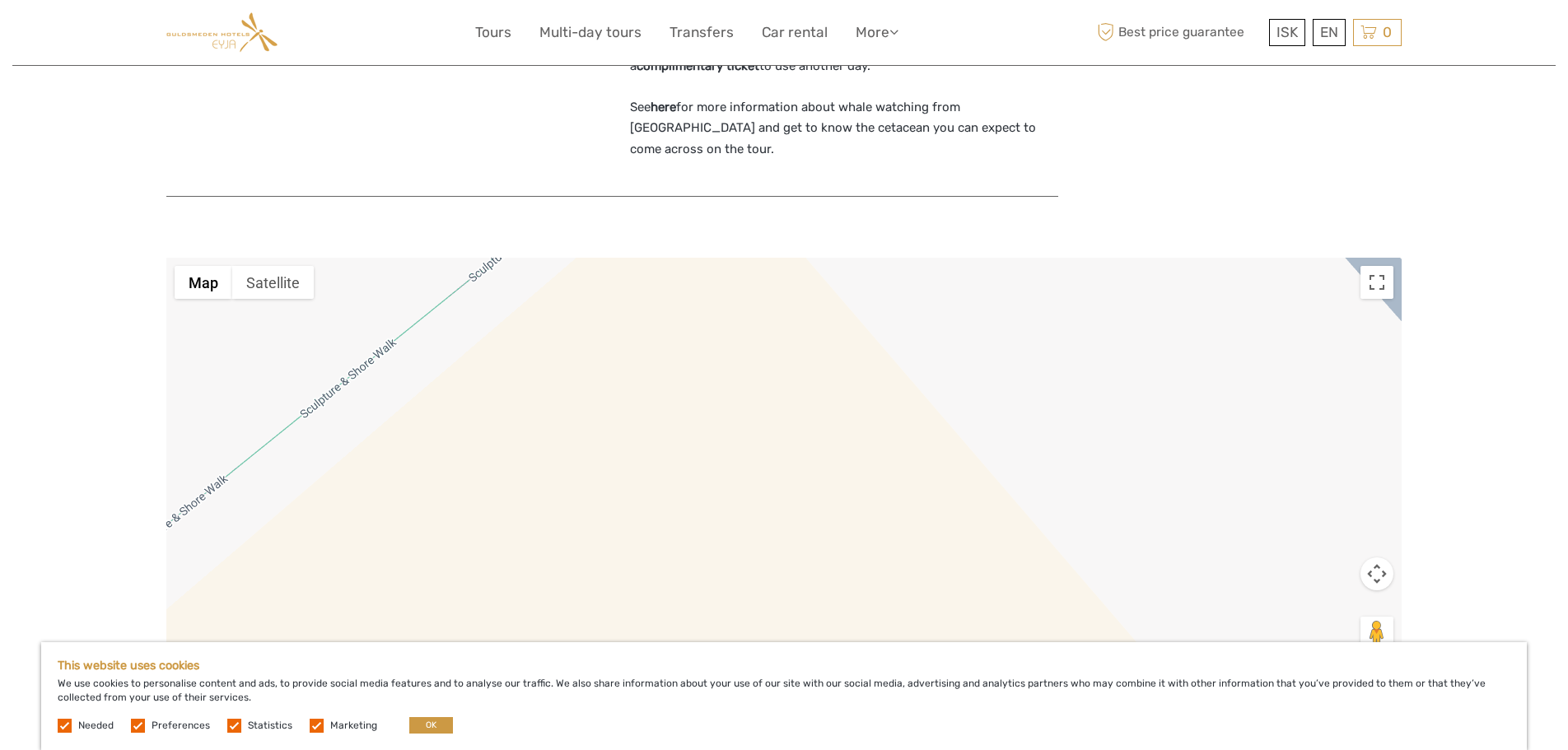
drag, startPoint x: 399, startPoint y: 502, endPoint x: 745, endPoint y: 399, distance: 361.0
click at [745, 399] on div at bounding box center [784, 463] width 1235 height 411
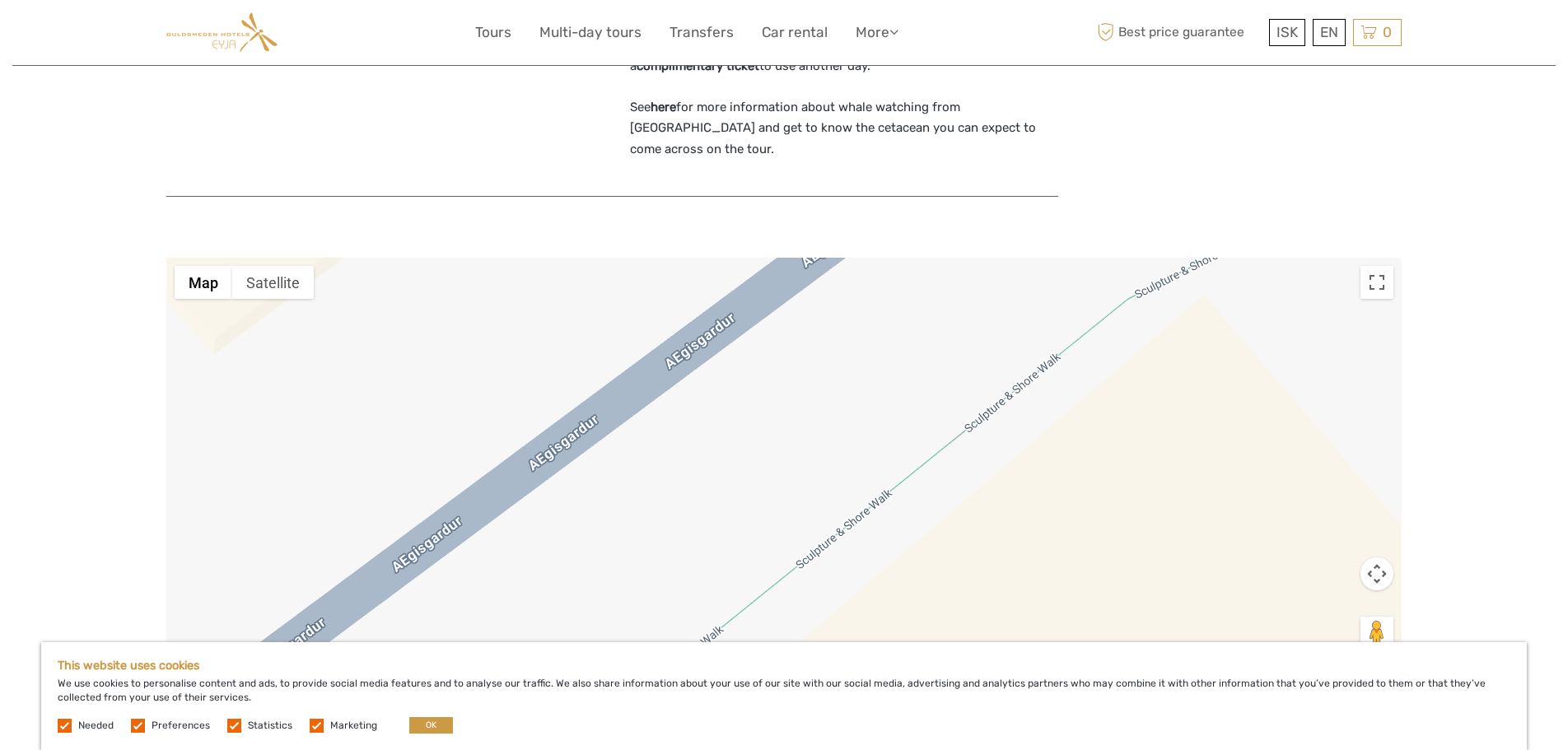
drag, startPoint x: 474, startPoint y: 314, endPoint x: 741, endPoint y: 495, distance: 322.6
click at [741, 495] on div at bounding box center [784, 463] width 1235 height 411
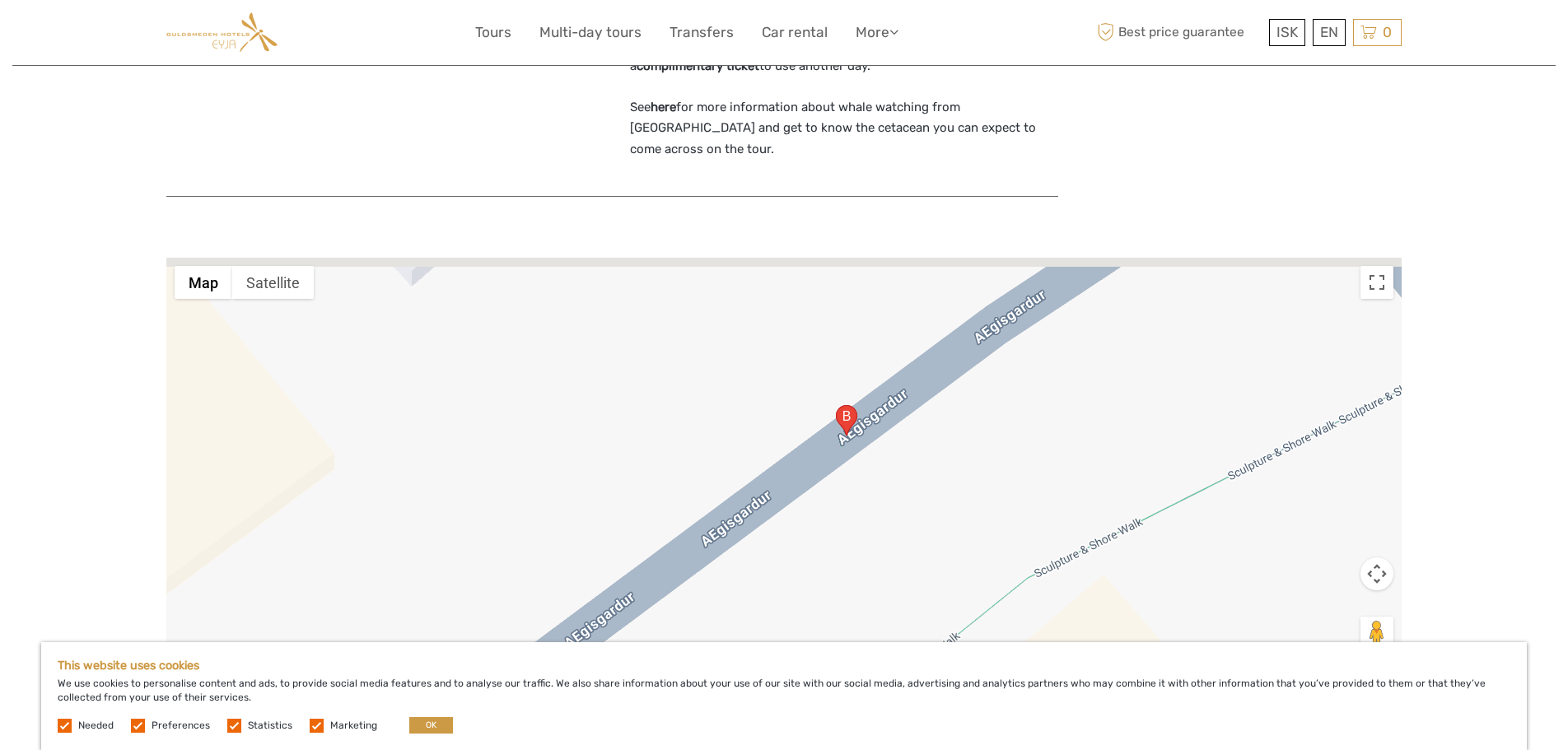
drag, startPoint x: 862, startPoint y: 327, endPoint x: 755, endPoint y: 610, distance: 302.6
click at [756, 611] on div at bounding box center [784, 463] width 1235 height 411
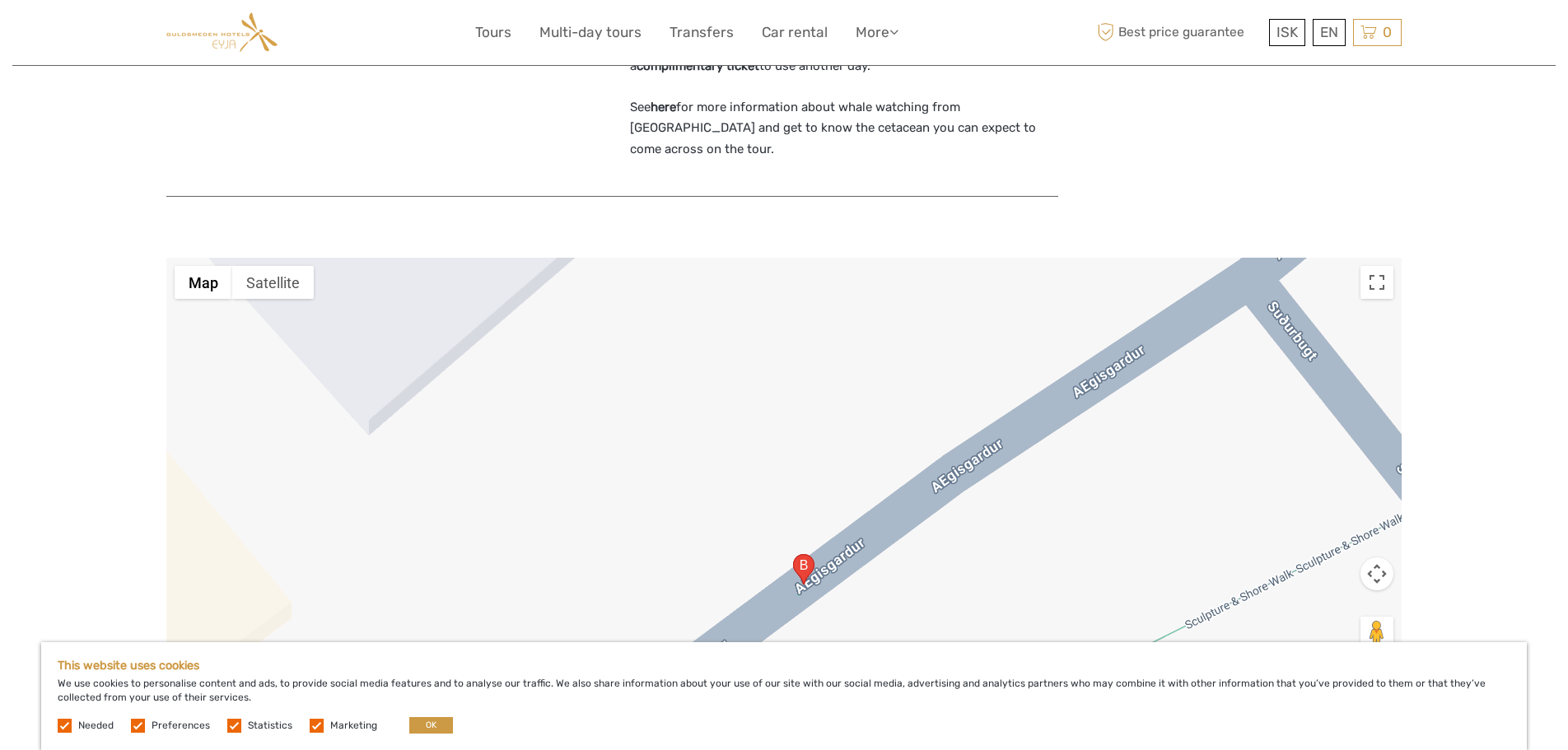
drag, startPoint x: 735, startPoint y: 328, endPoint x: 659, endPoint y: 569, distance: 252.7
click at [660, 569] on div at bounding box center [784, 463] width 1235 height 411
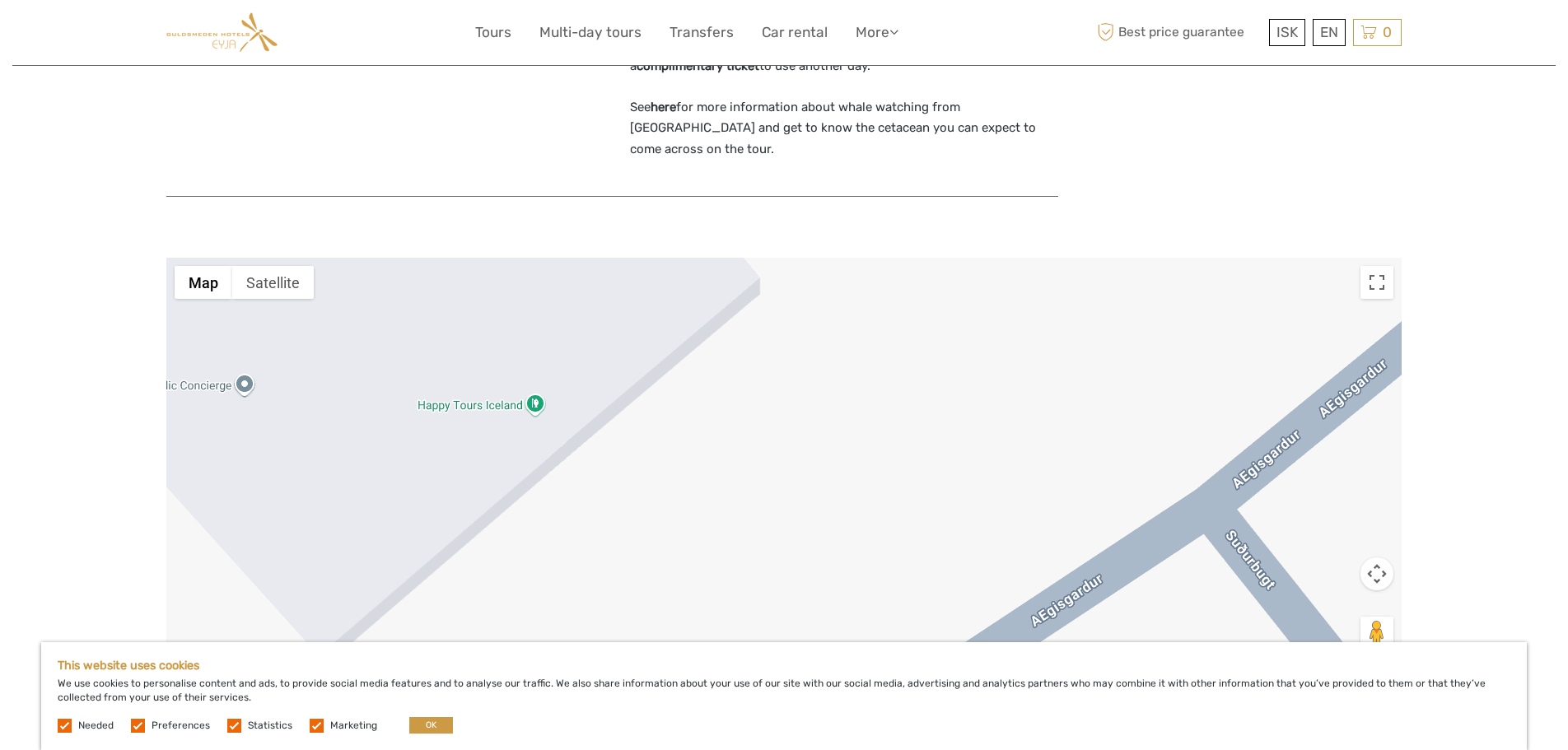
drag, startPoint x: 665, startPoint y: 309, endPoint x: 668, endPoint y: 437, distance: 128.0
click at [668, 437] on div at bounding box center [784, 463] width 1235 height 411
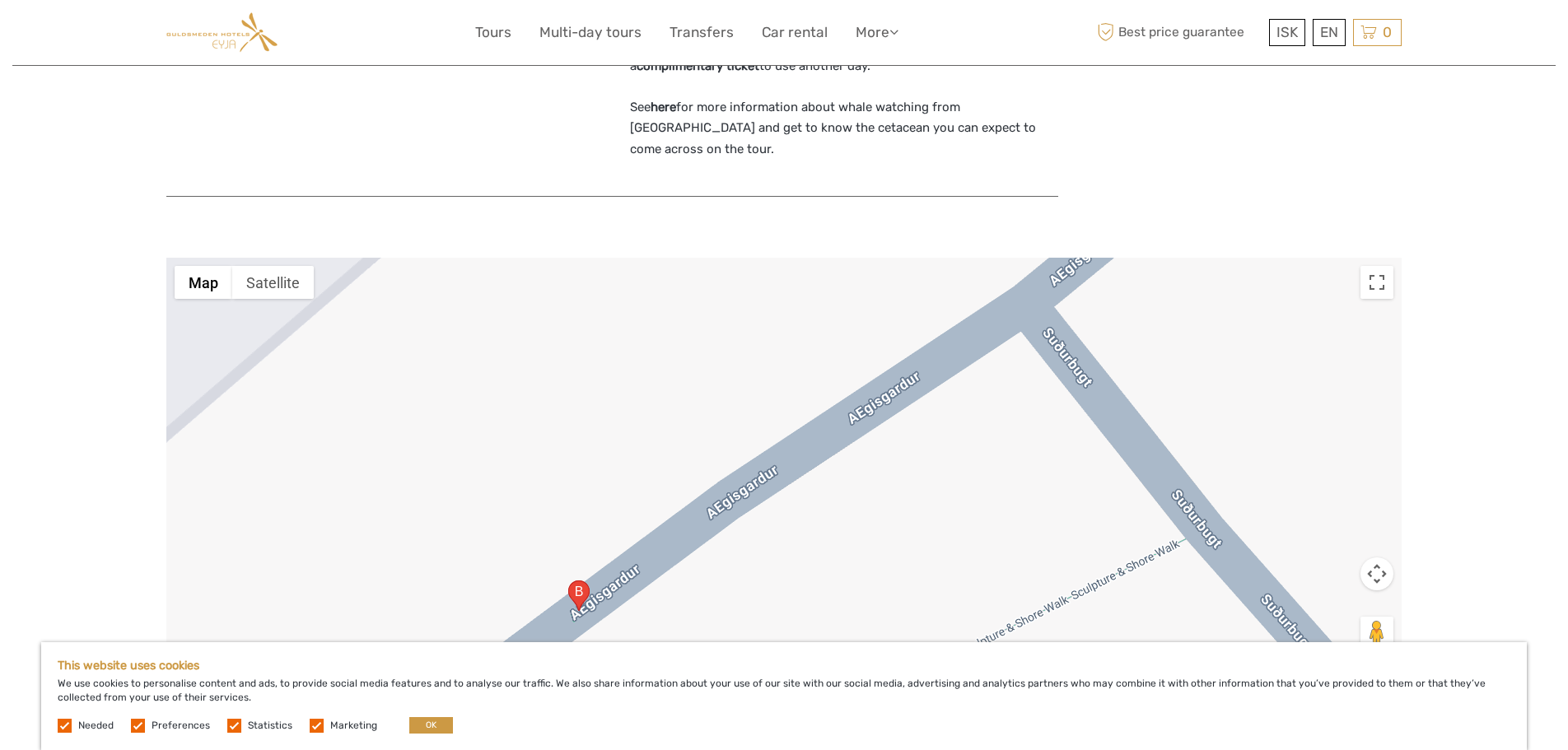
drag, startPoint x: 1010, startPoint y: 422, endPoint x: 824, endPoint y: 213, distance: 279.8
click at [824, 258] on div at bounding box center [784, 463] width 1235 height 411
